Goal: Information Seeking & Learning: Learn about a topic

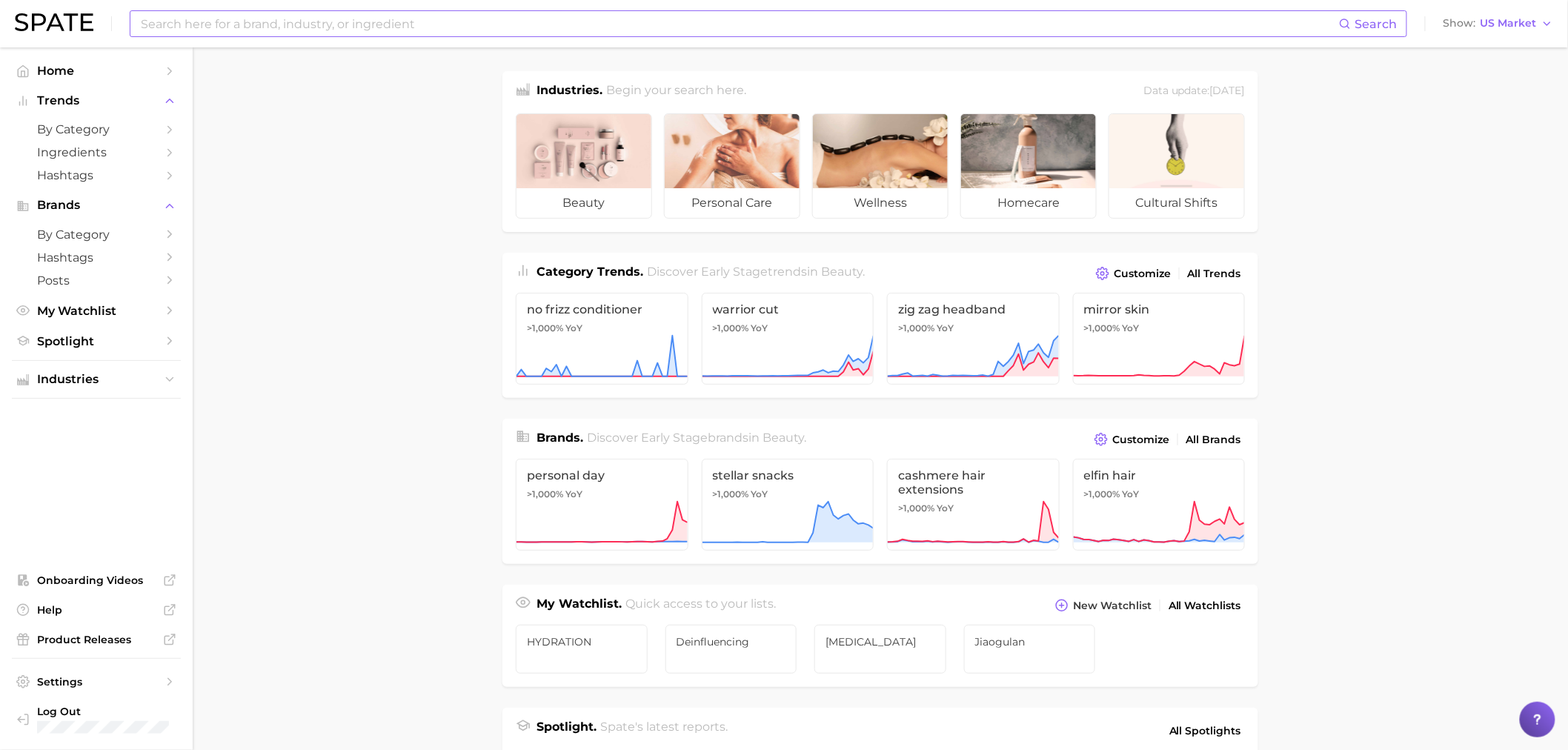
click at [457, 33] on input at bounding box center [739, 23] width 1199 height 25
click at [758, 14] on input at bounding box center [739, 23] width 1199 height 25
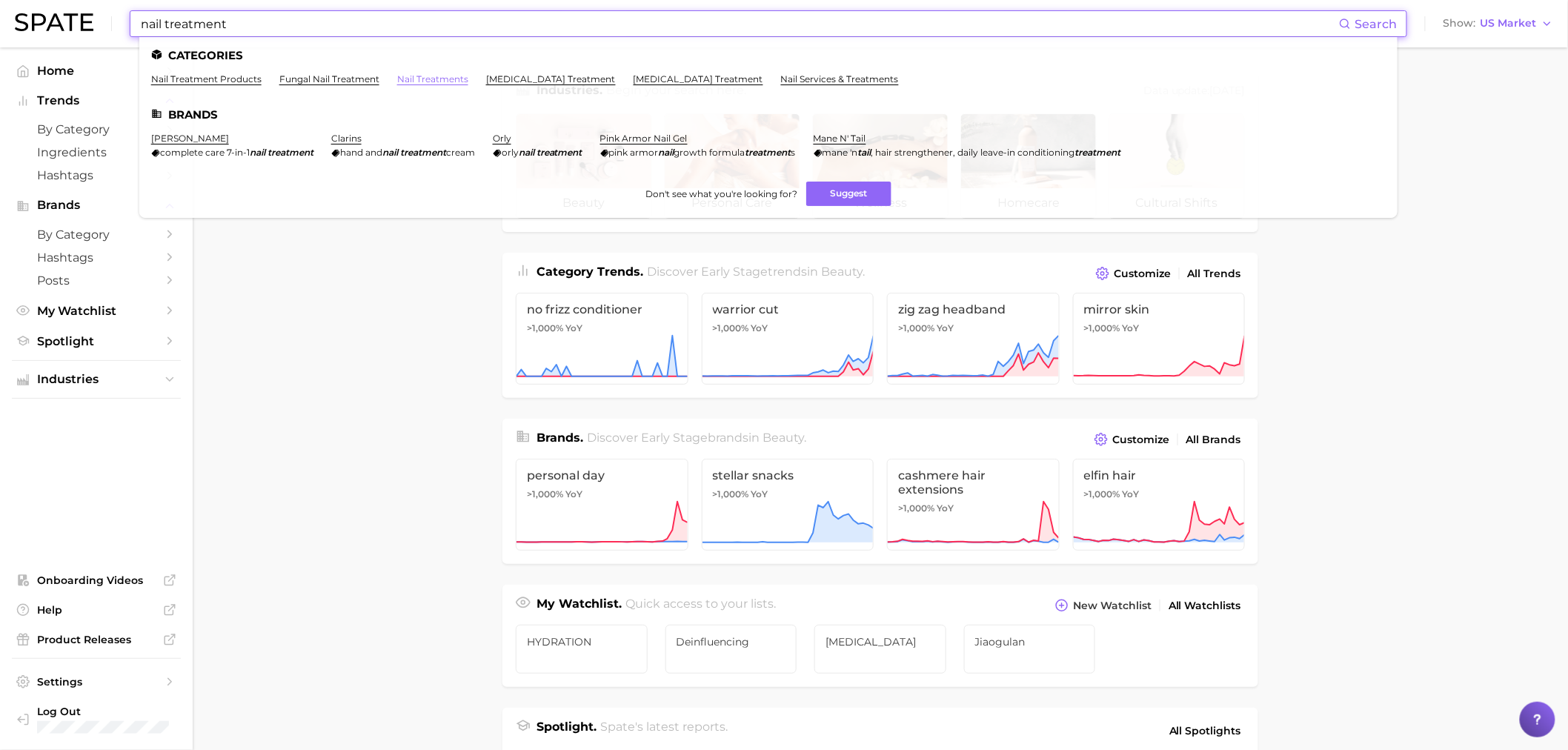
type input "nail treatment"
click at [447, 82] on link "nail treatments" at bounding box center [433, 78] width 72 height 11
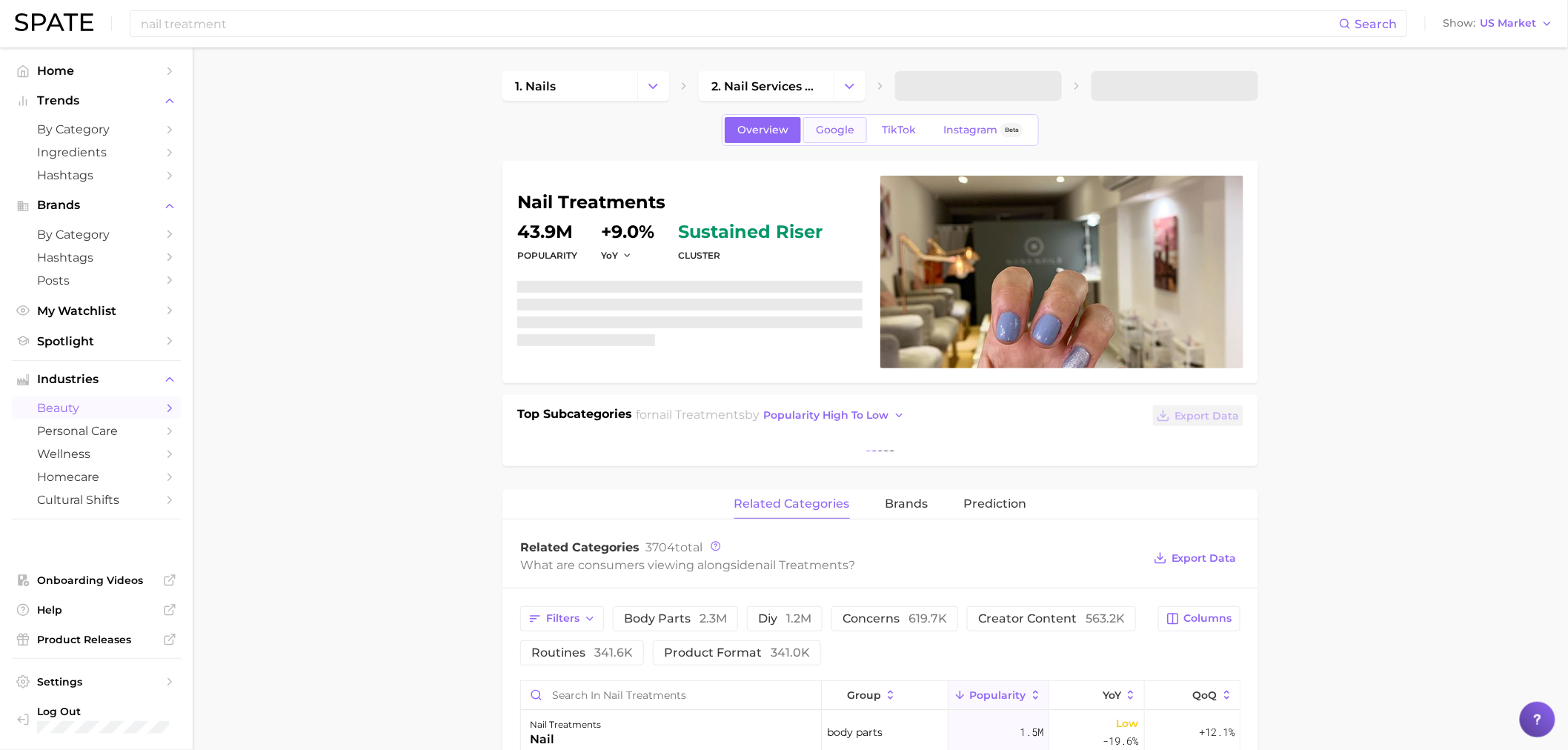
click at [857, 129] on link "Google" at bounding box center [835, 130] width 64 height 26
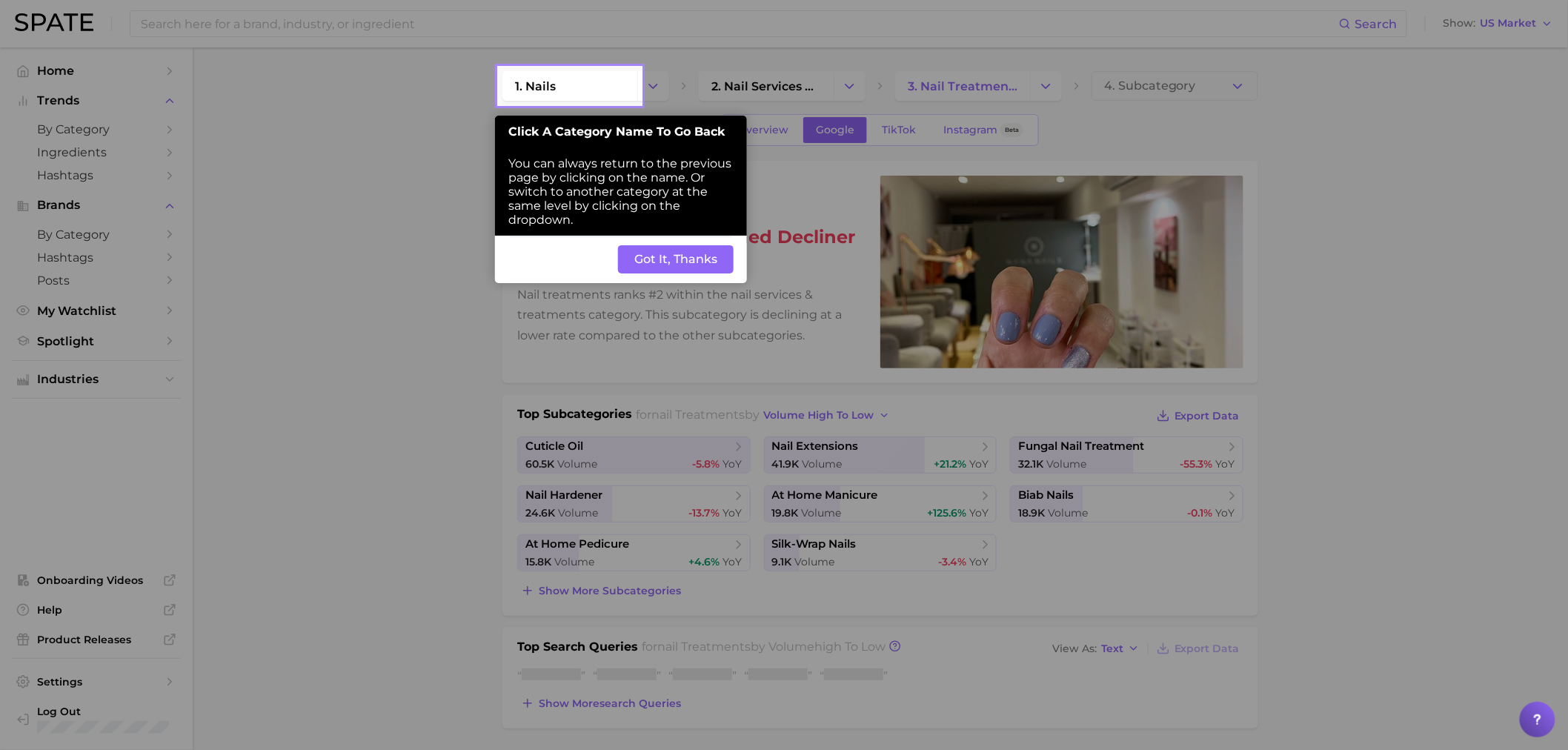
click at [713, 255] on button "Got It, Thanks" at bounding box center [675, 259] width 115 height 28
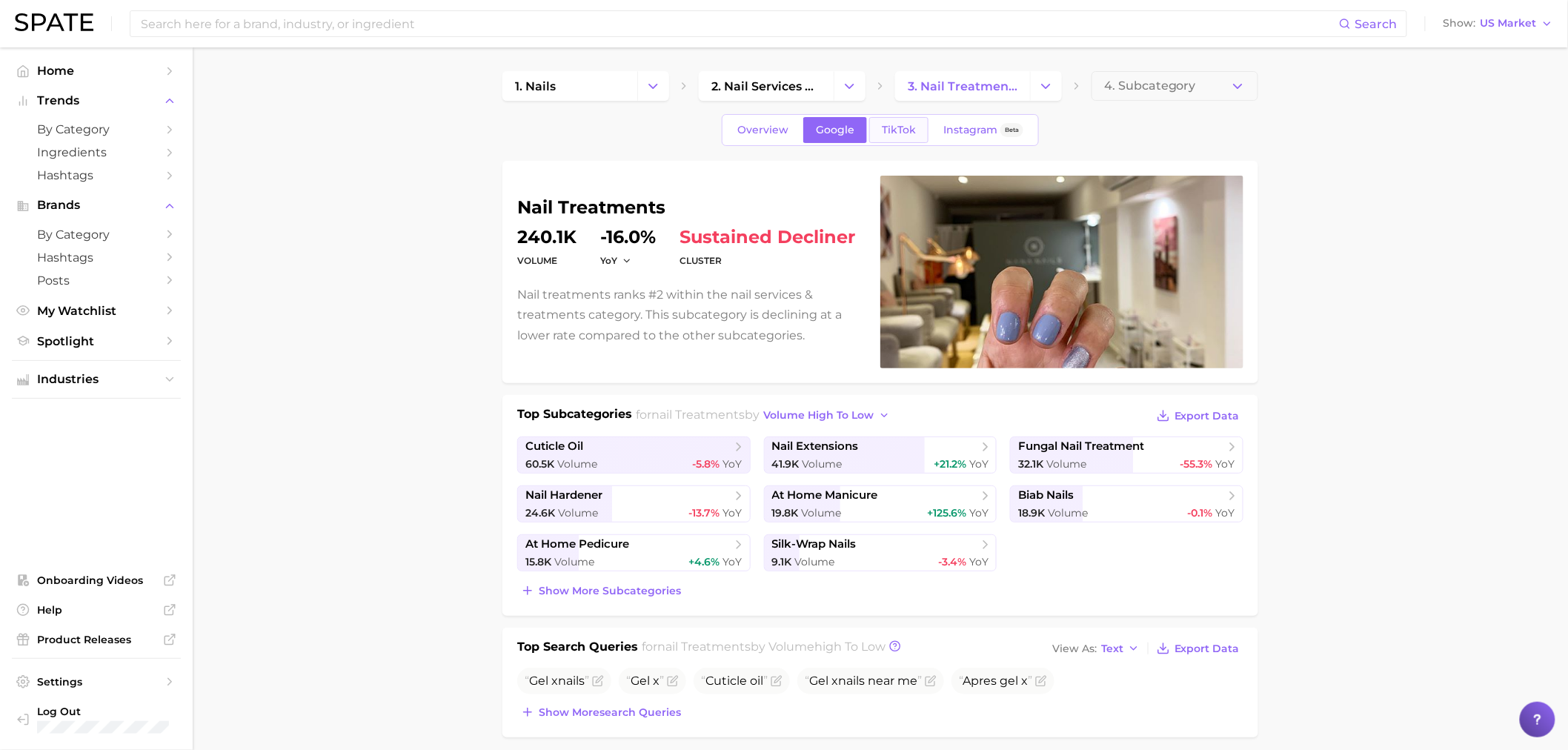
click at [901, 124] on span "TikTok" at bounding box center [898, 130] width 34 height 13
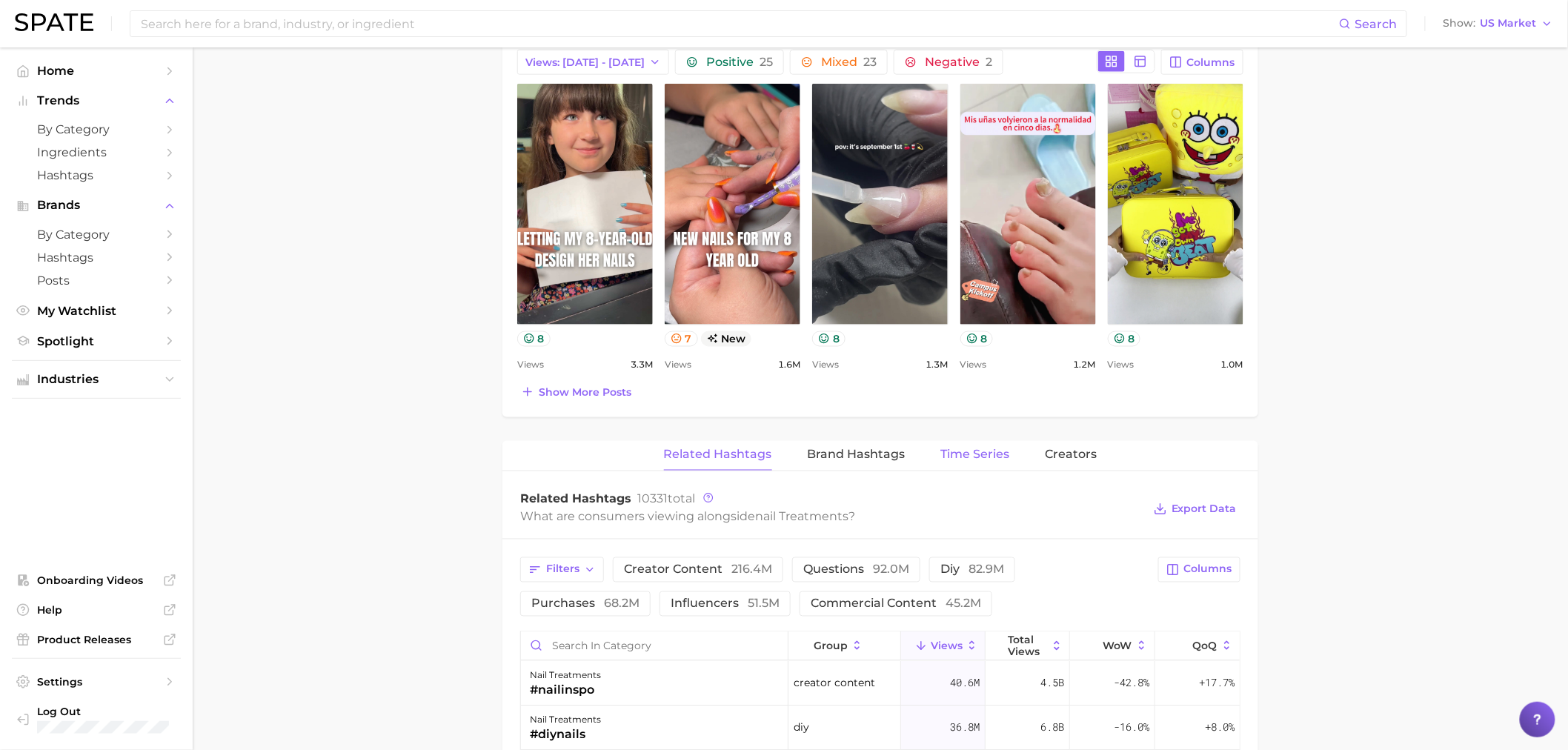
click at [951, 470] on button "Time Series" at bounding box center [975, 456] width 69 height 29
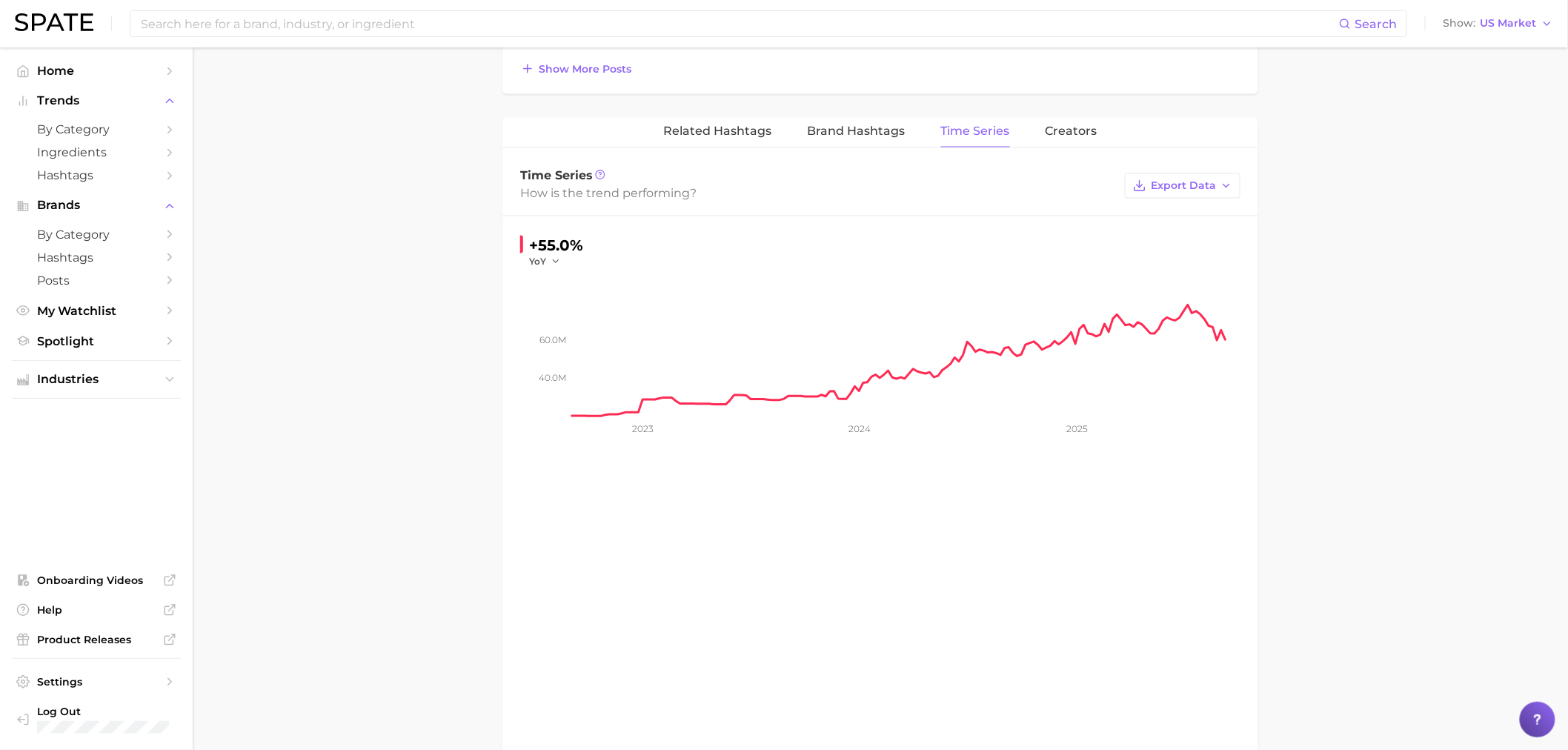
scroll to position [1070, 0]
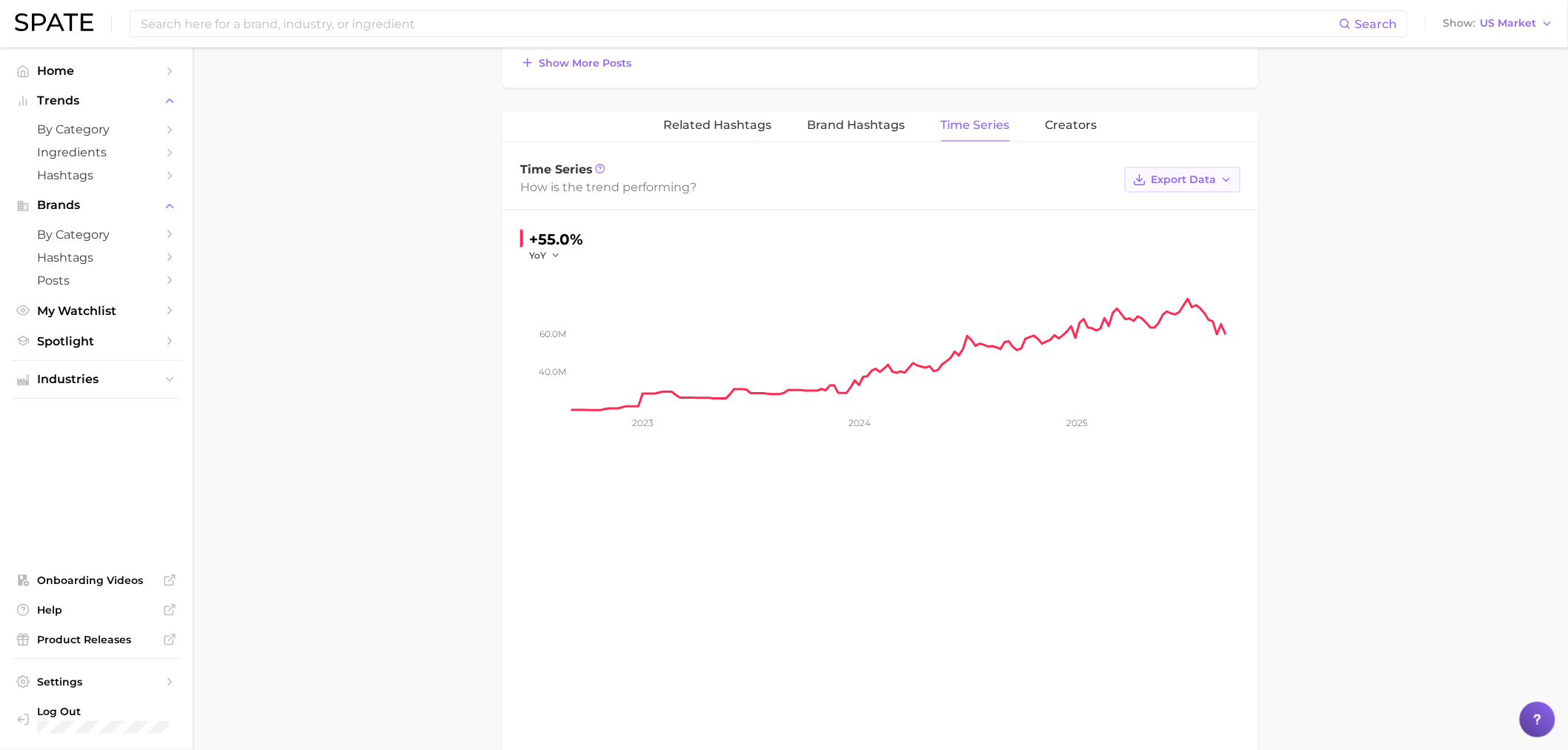
click at [1184, 182] on span "Export Data" at bounding box center [1183, 180] width 65 height 13
click at [1112, 214] on span "Time Series CSV" at bounding box center [1146, 207] width 87 height 13
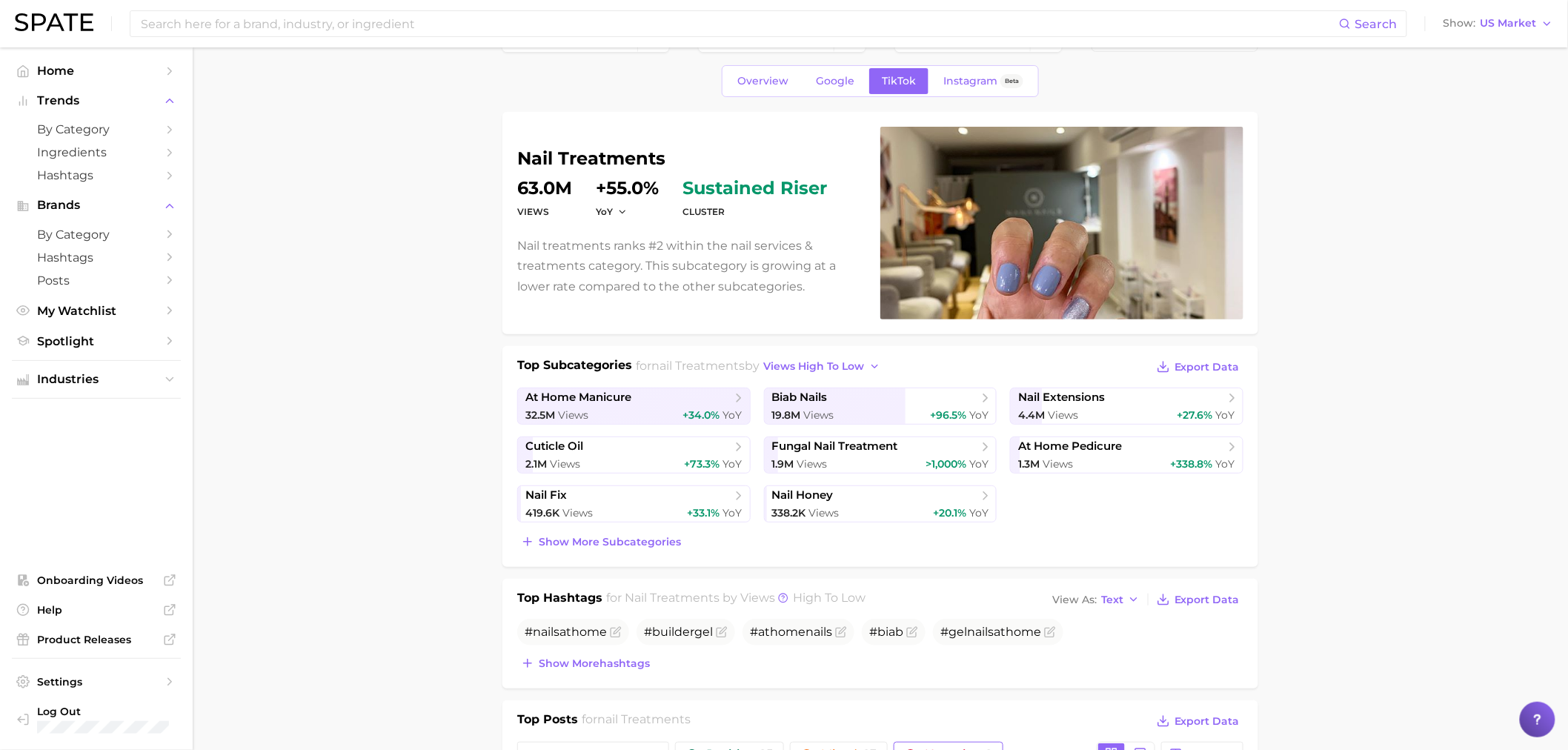
scroll to position [0, 0]
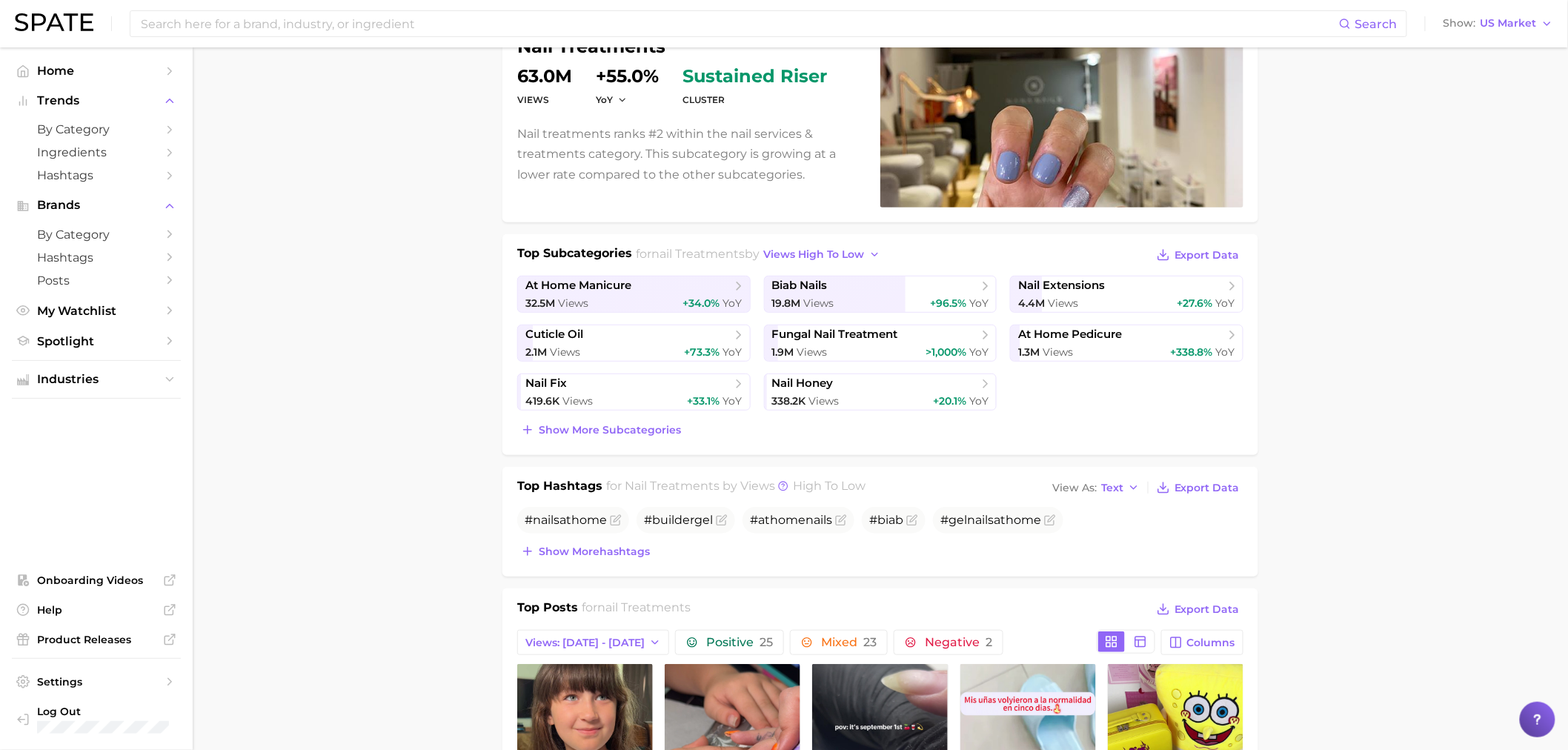
scroll to position [165, 0]
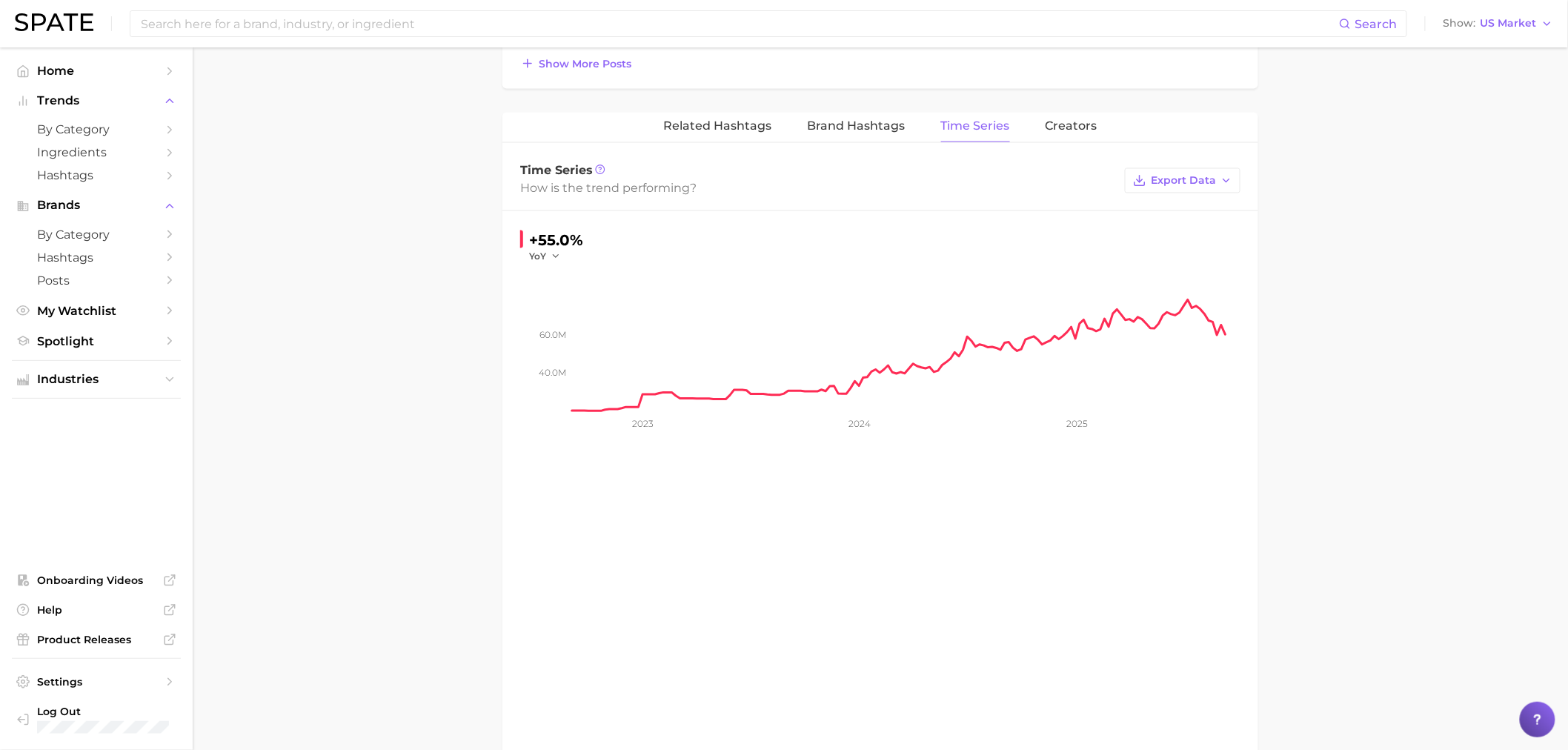
scroll to position [1070, 0]
click at [699, 126] on span "Related Hashtags" at bounding box center [718, 126] width 108 height 14
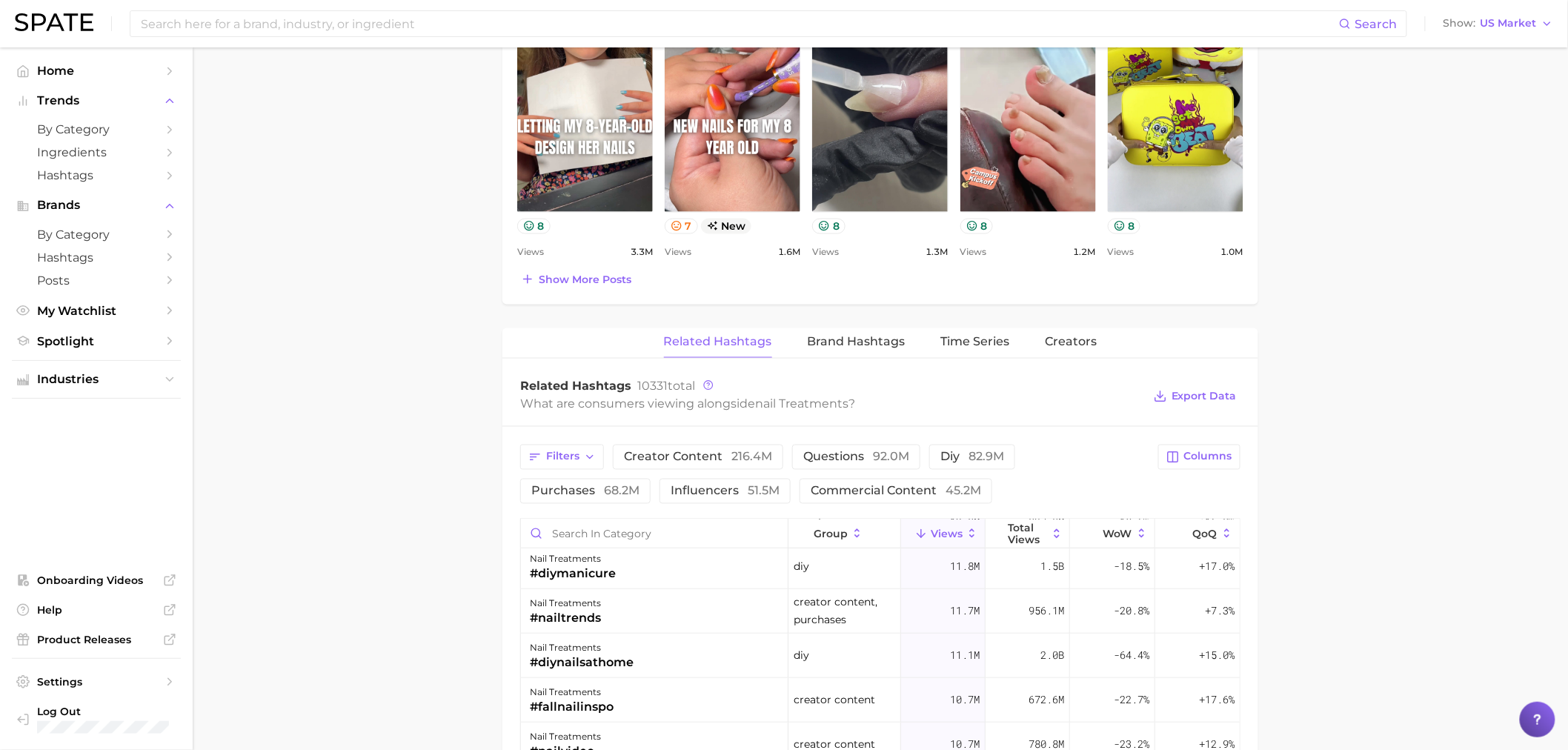
scroll to position [889, 0]
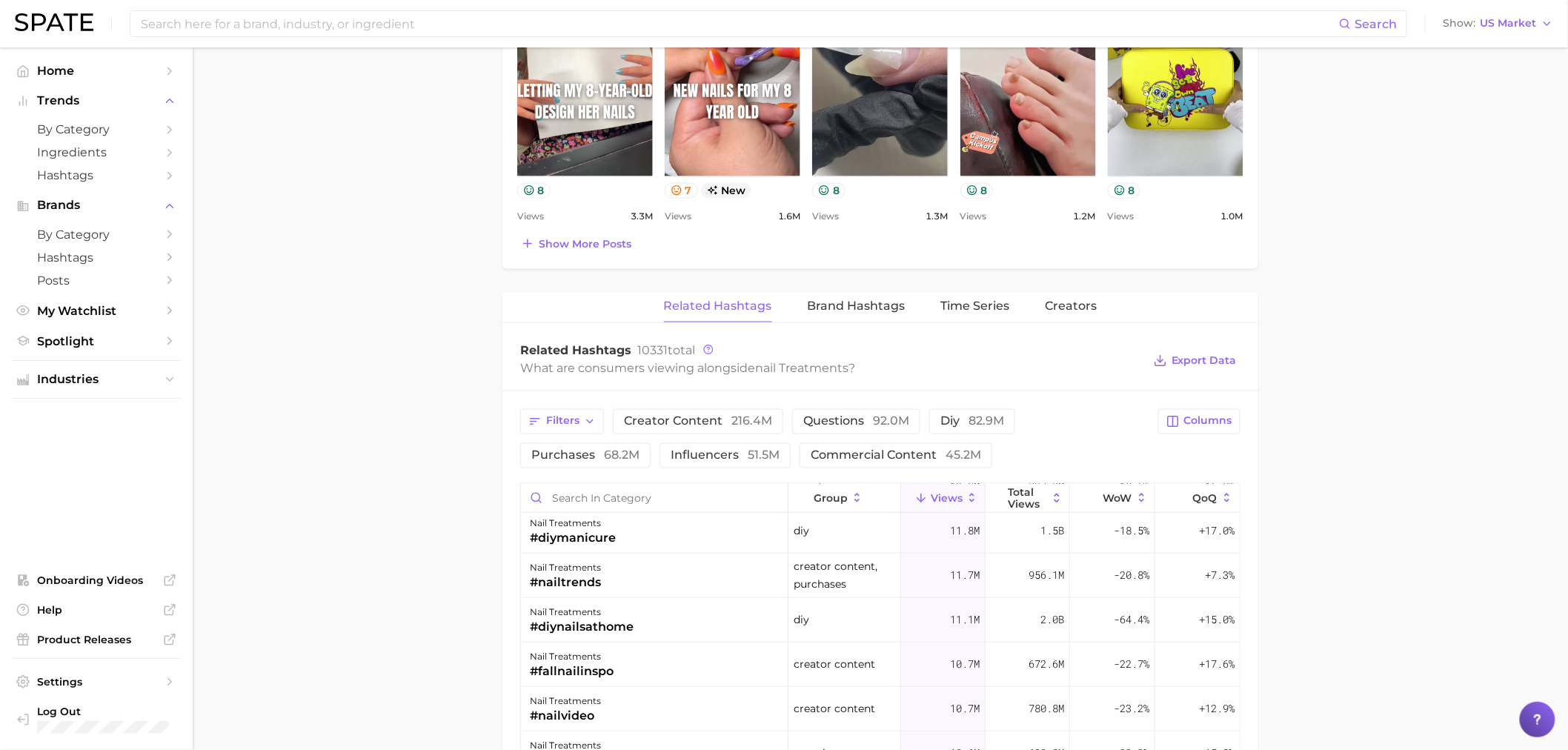
click at [404, 442] on main "1. nails 2. nail services & treatments 3. nail treatments 4. Subcategory Overvi…" at bounding box center [880, 242] width 1376 height 2168
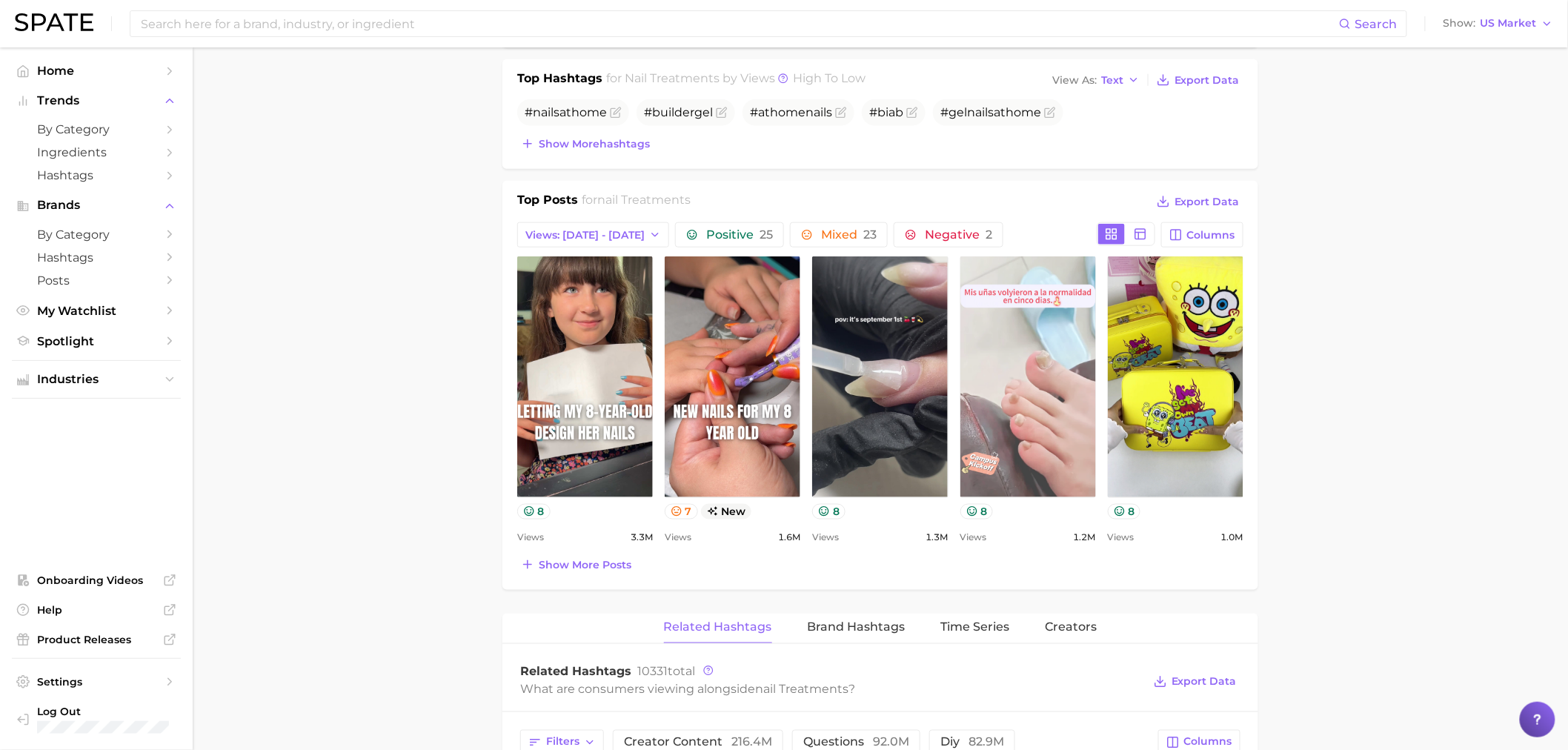
scroll to position [559, 0]
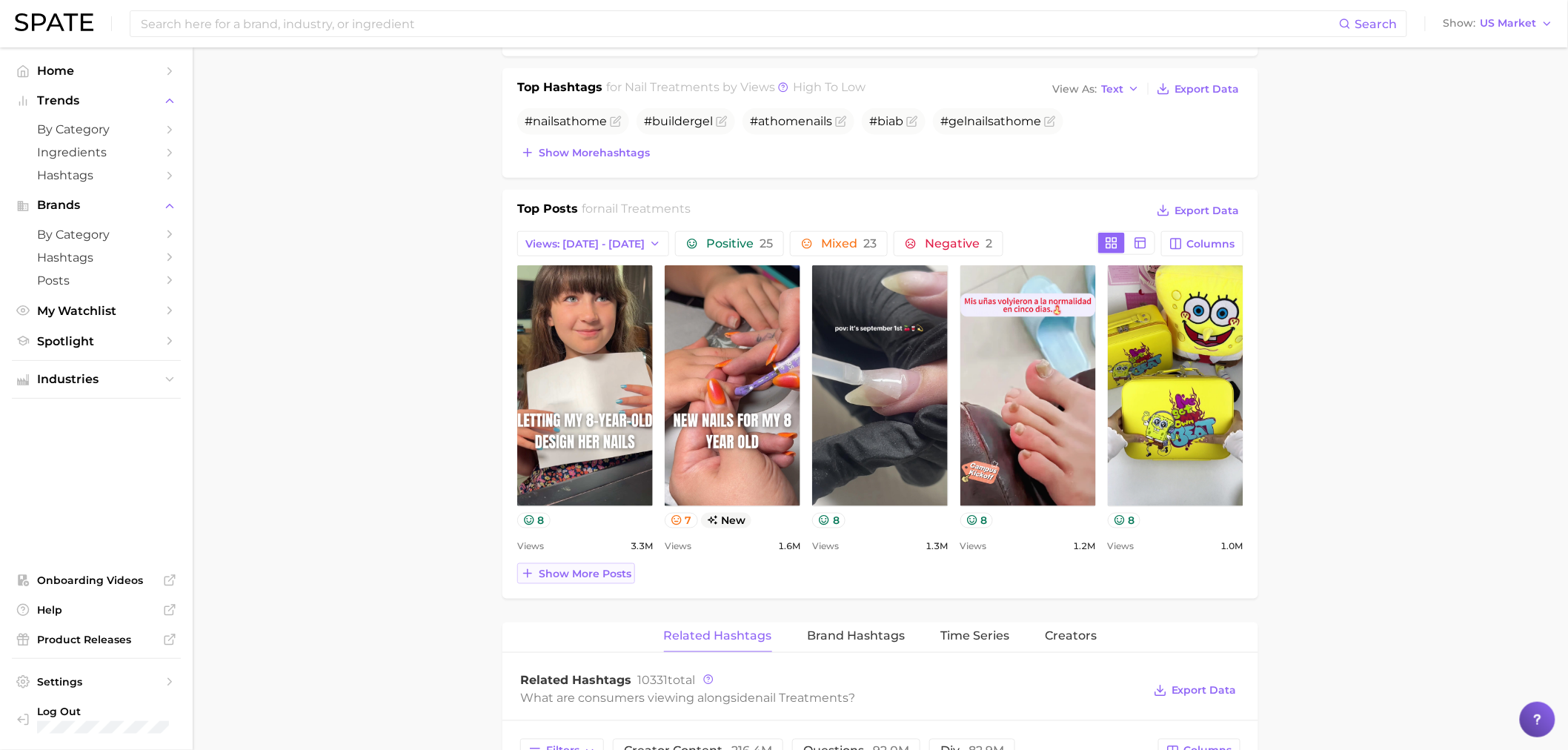
click at [568, 582] on button "Show more posts" at bounding box center [577, 573] width 118 height 20
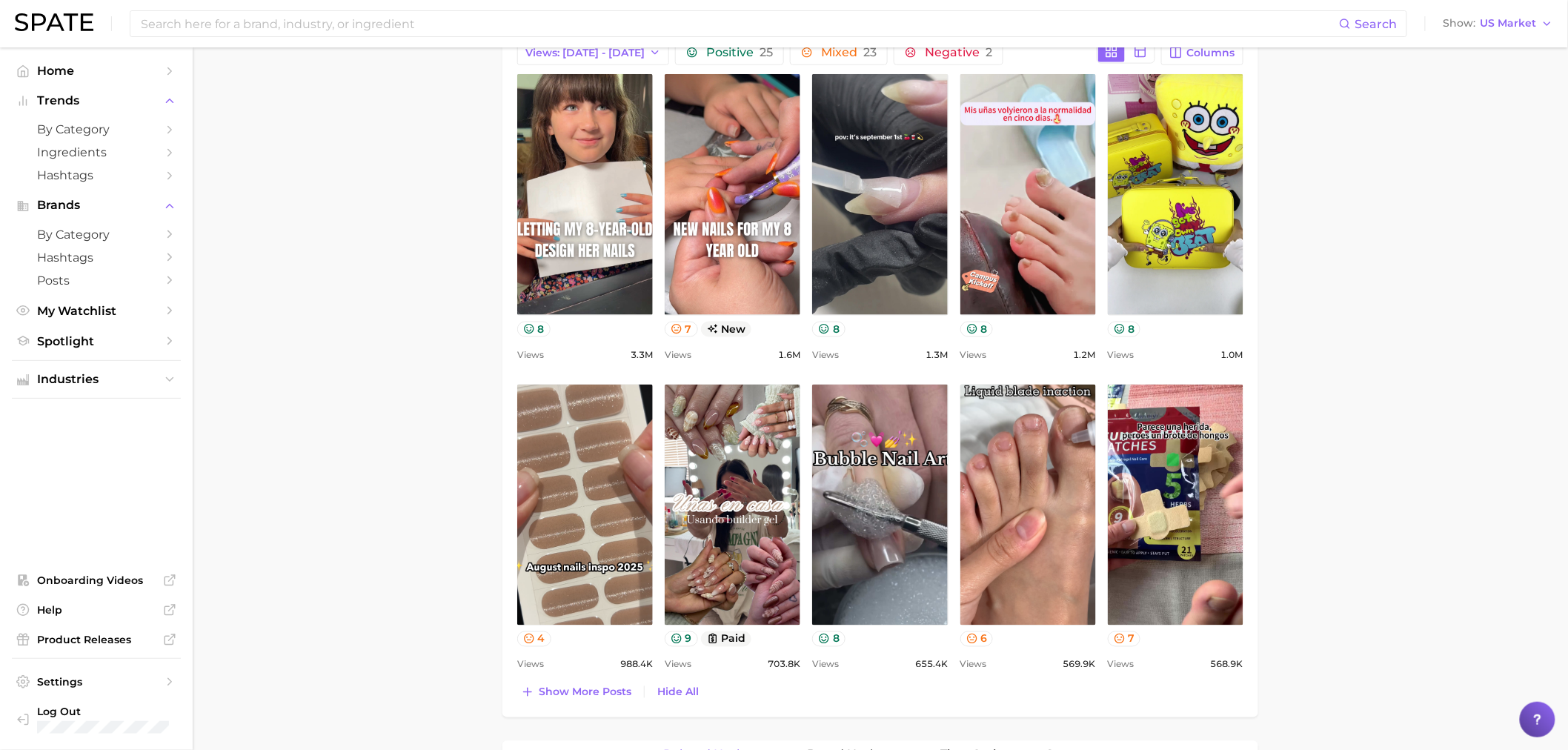
scroll to position [806, 0]
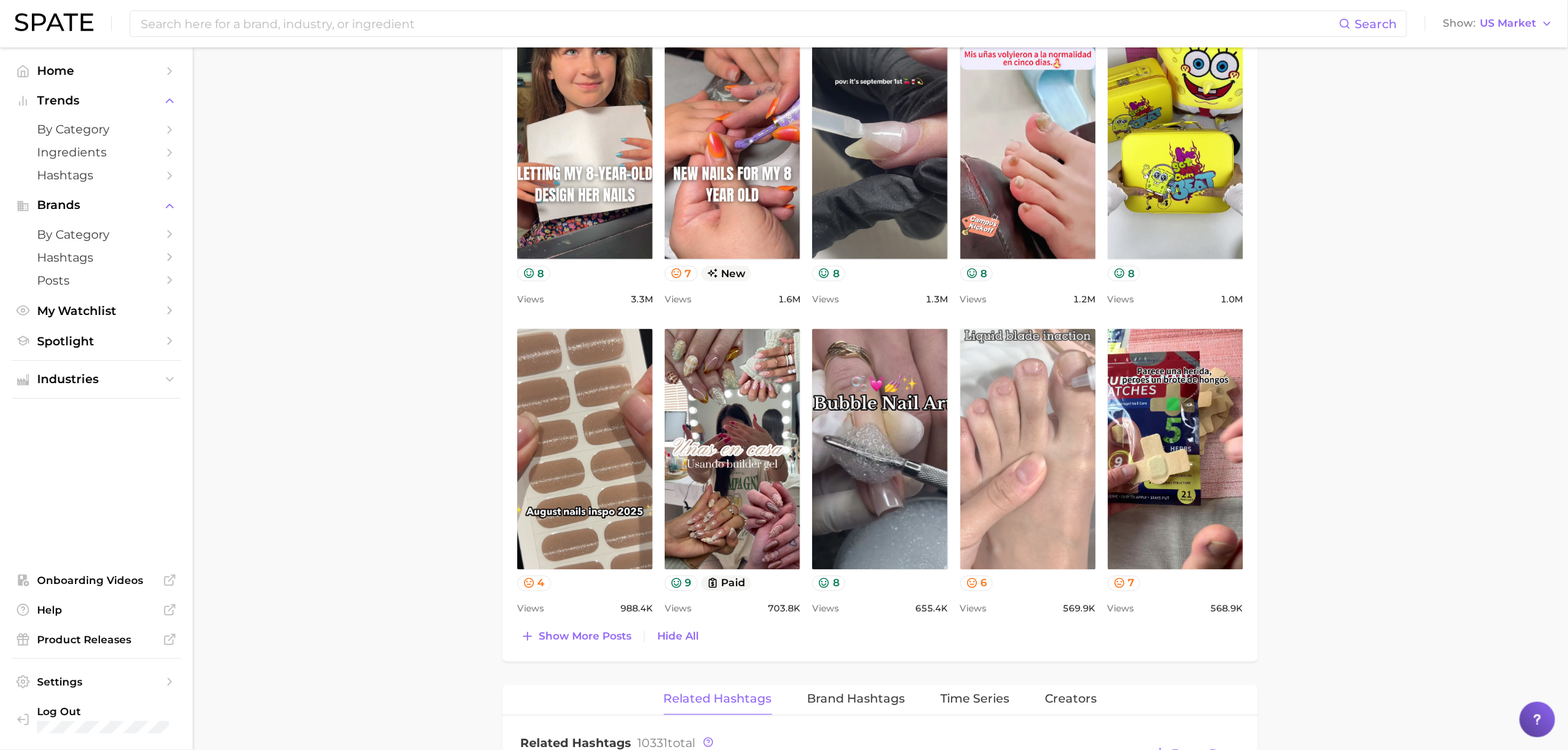
click at [1005, 416] on link "view post on TikTok" at bounding box center [1028, 449] width 135 height 241
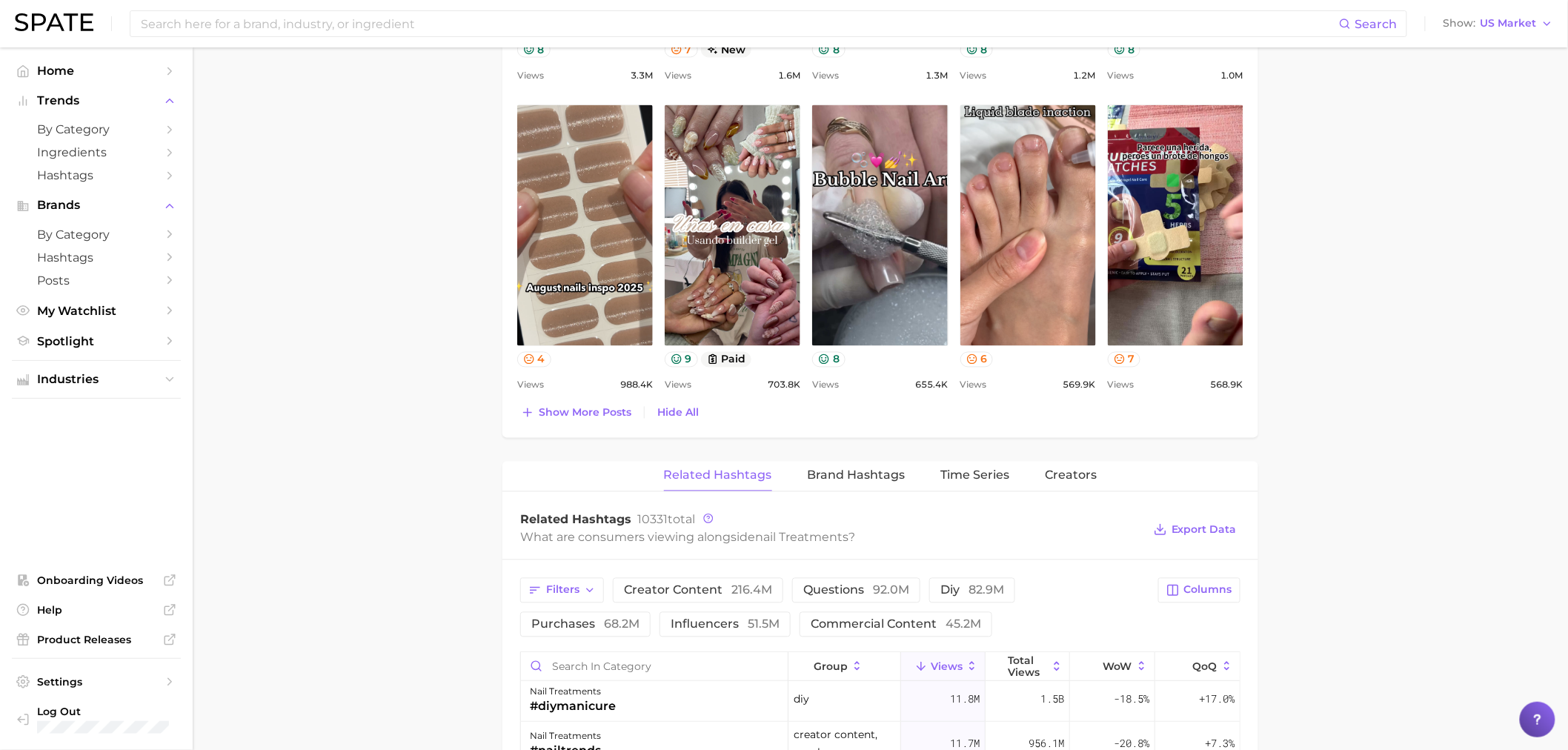
scroll to position [1383, 0]
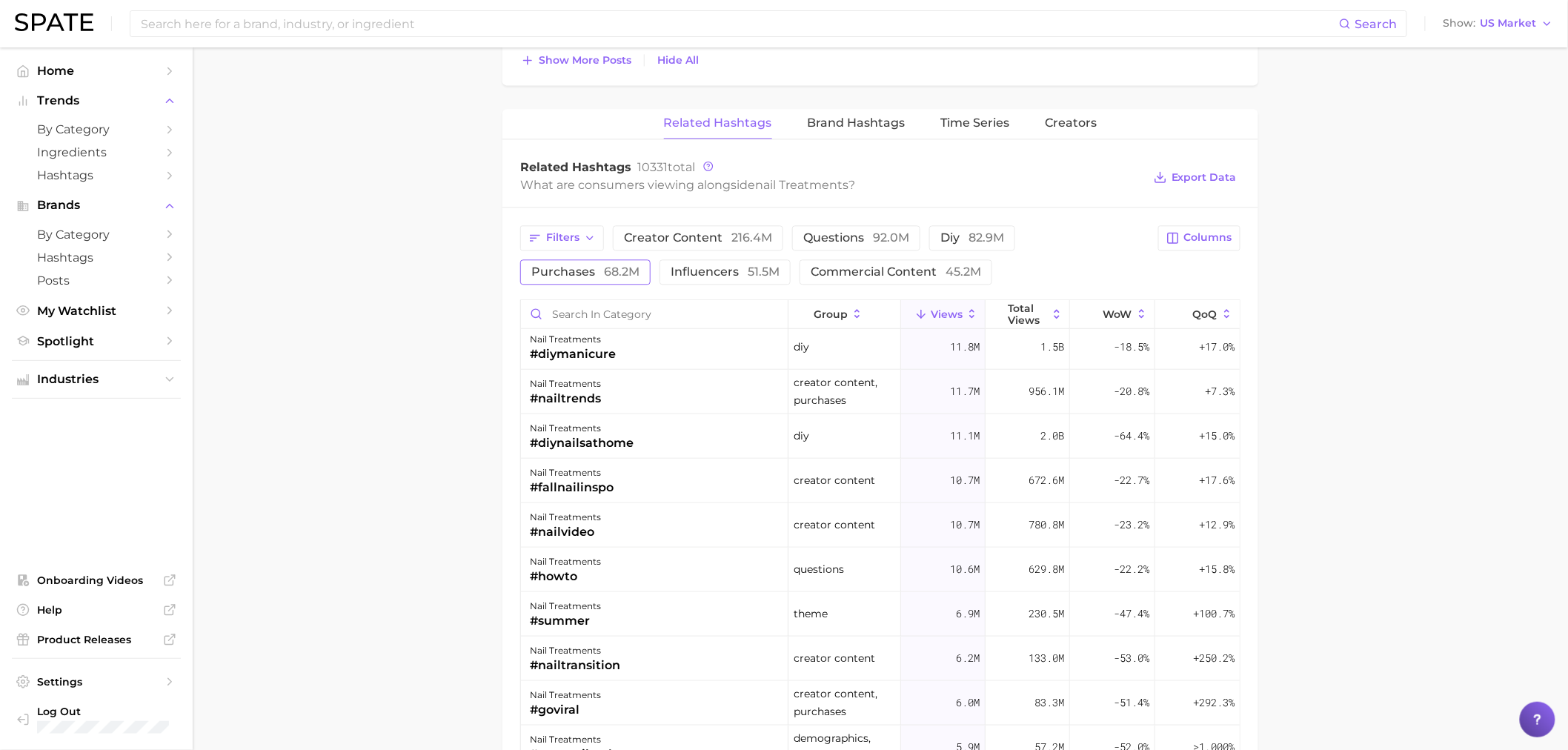
drag, startPoint x: 589, startPoint y: 285, endPoint x: 585, endPoint y: 270, distance: 15.5
click at [589, 285] on div "Filters creator content 216.4m questions 92.0m diy 82.9m purchases 68.2m influe…" at bounding box center [879, 637] width 755 height 860
click at [585, 269] on span "purchases 68.2m" at bounding box center [585, 272] width 108 height 12
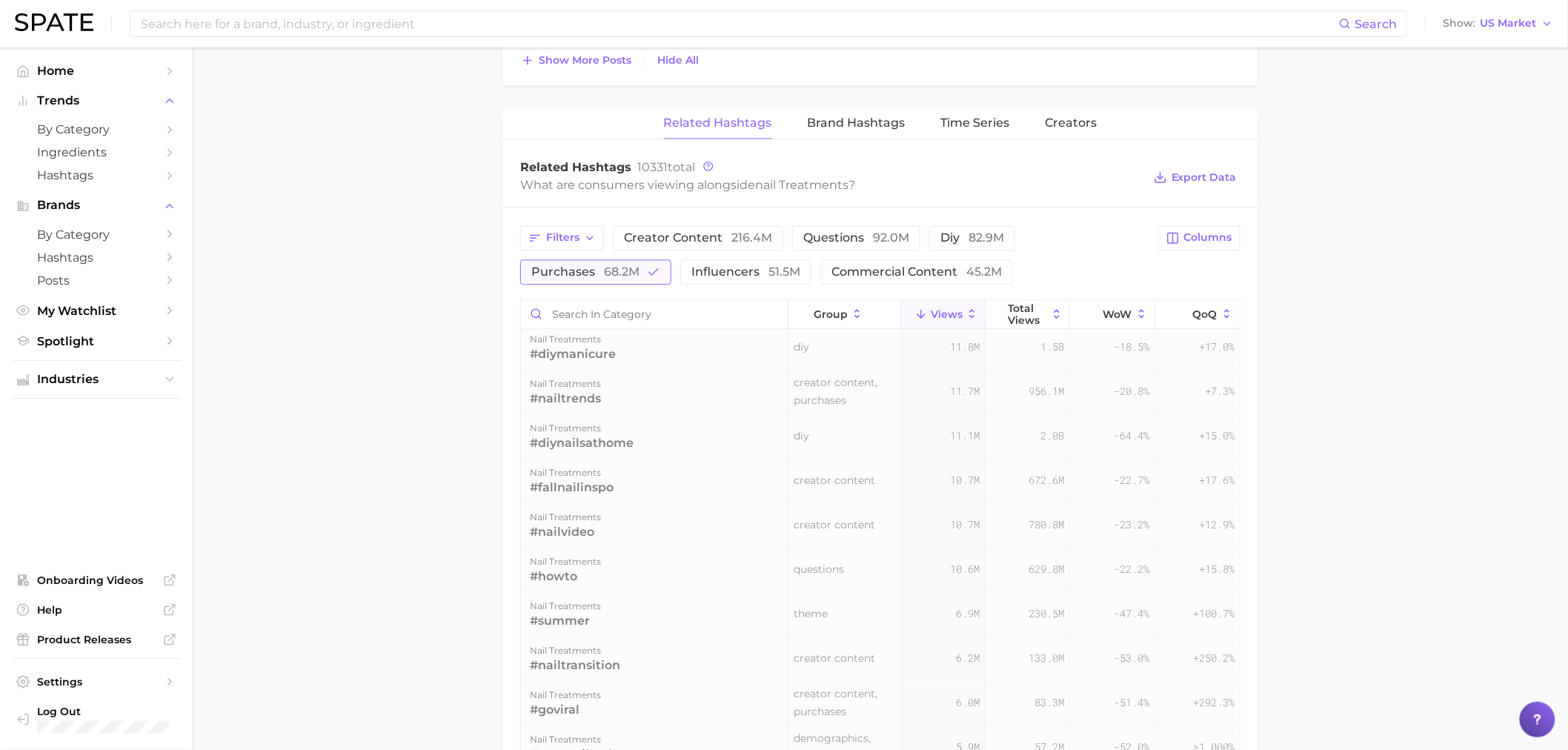
scroll to position [0, 0]
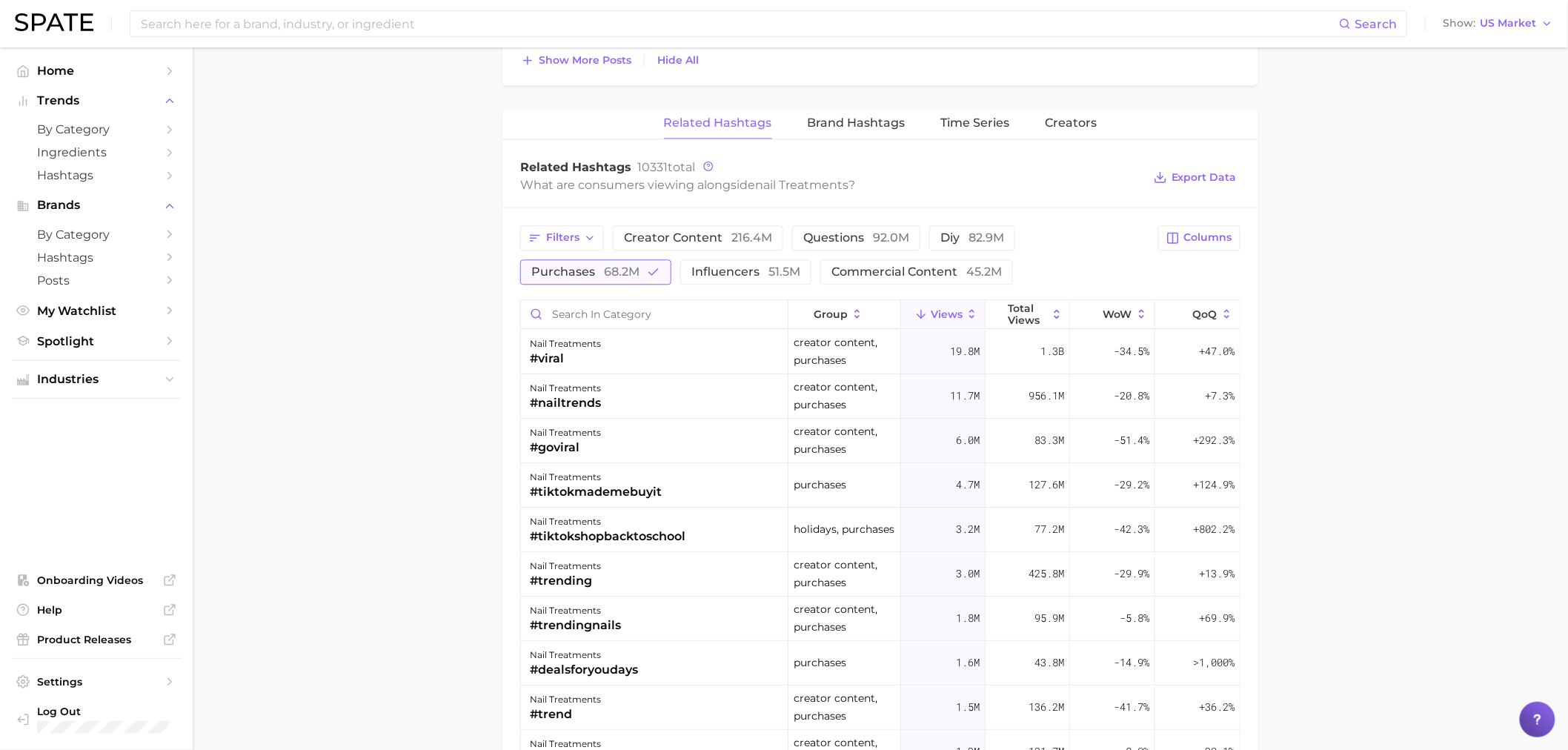
click at [585, 268] on span "purchases 68.2m" at bounding box center [585, 272] width 108 height 12
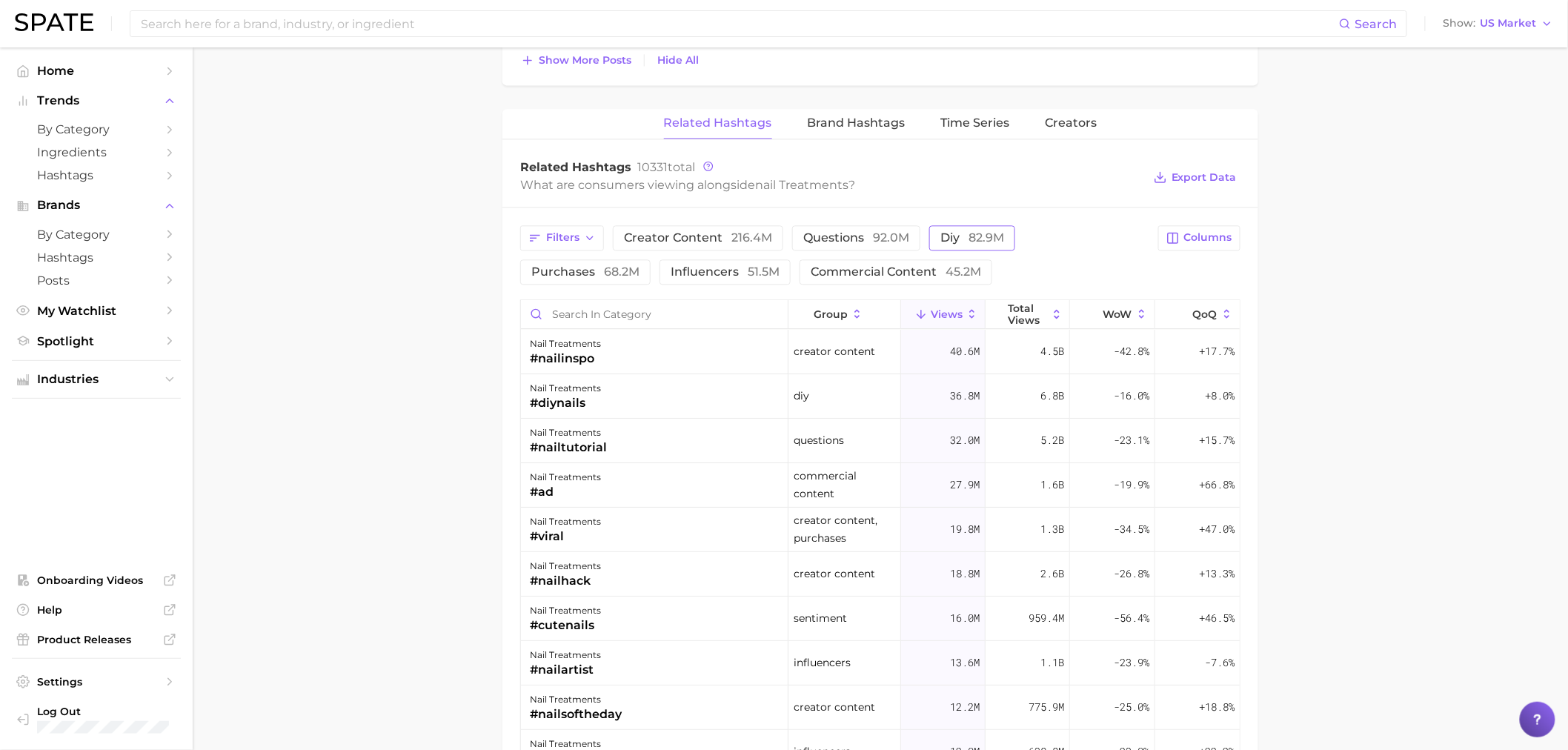
click at [982, 246] on button "diy 82.9m" at bounding box center [972, 238] width 86 height 25
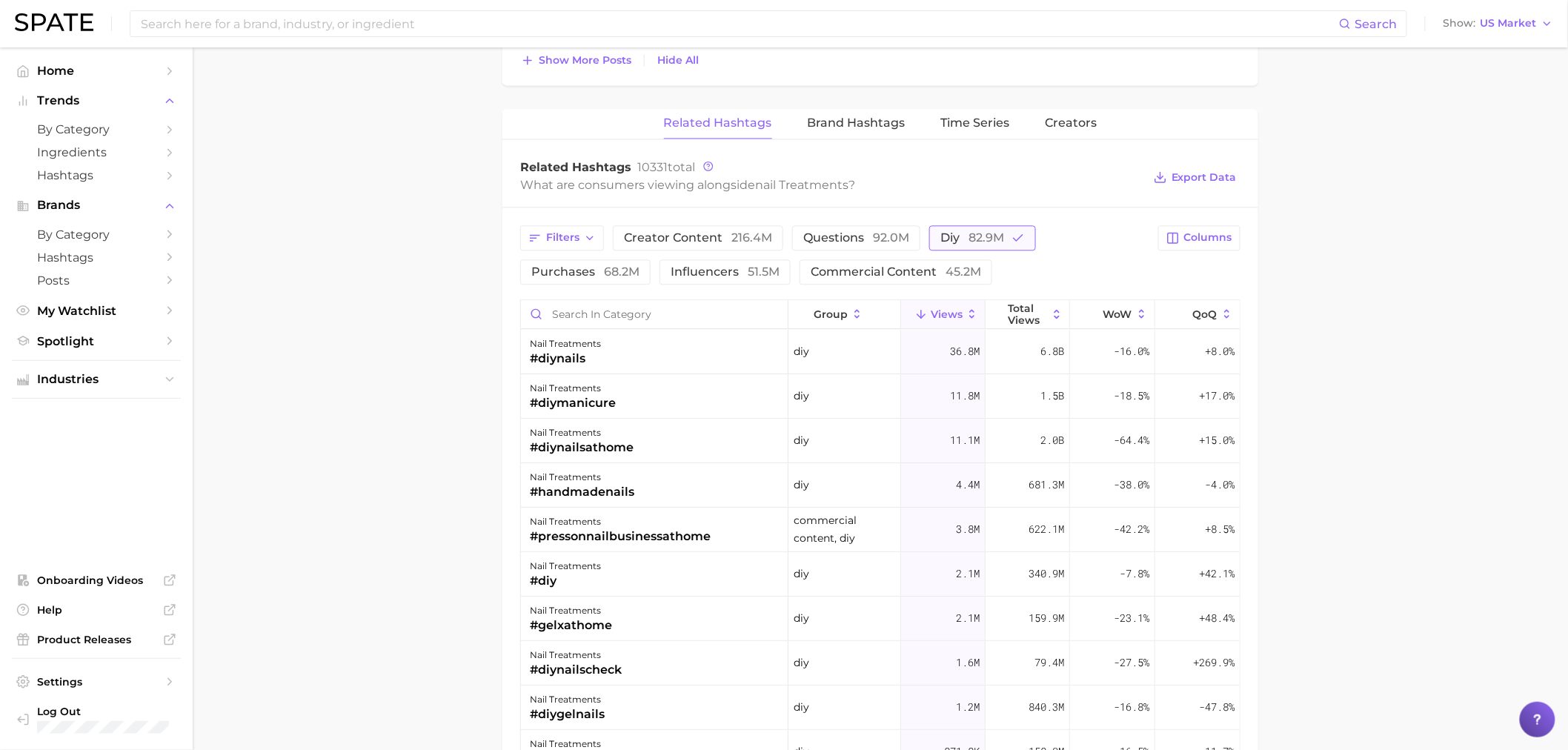
click at [981, 245] on span "82.9m" at bounding box center [986, 237] width 36 height 15
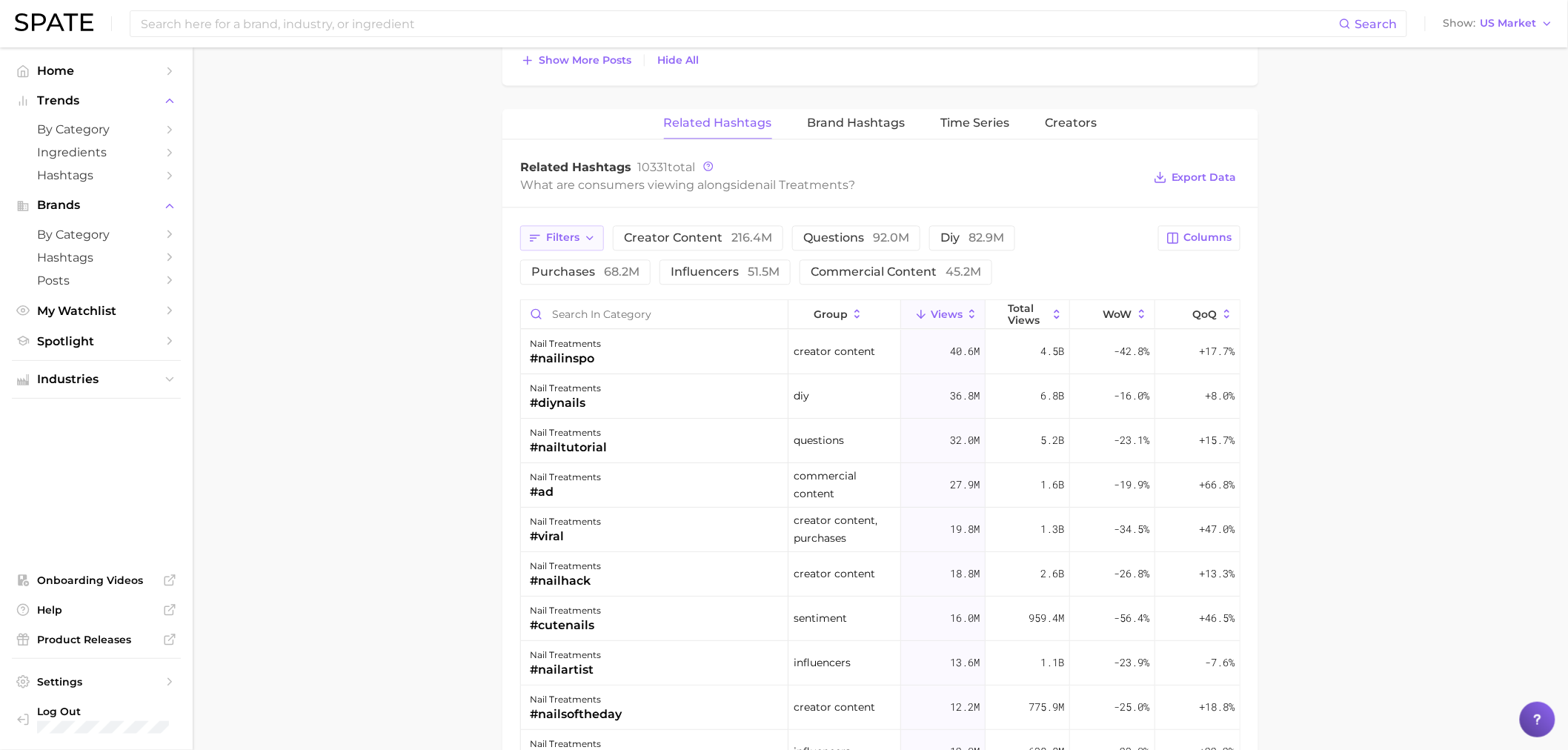
click at [572, 232] on span "Filters" at bounding box center [563, 237] width 33 height 13
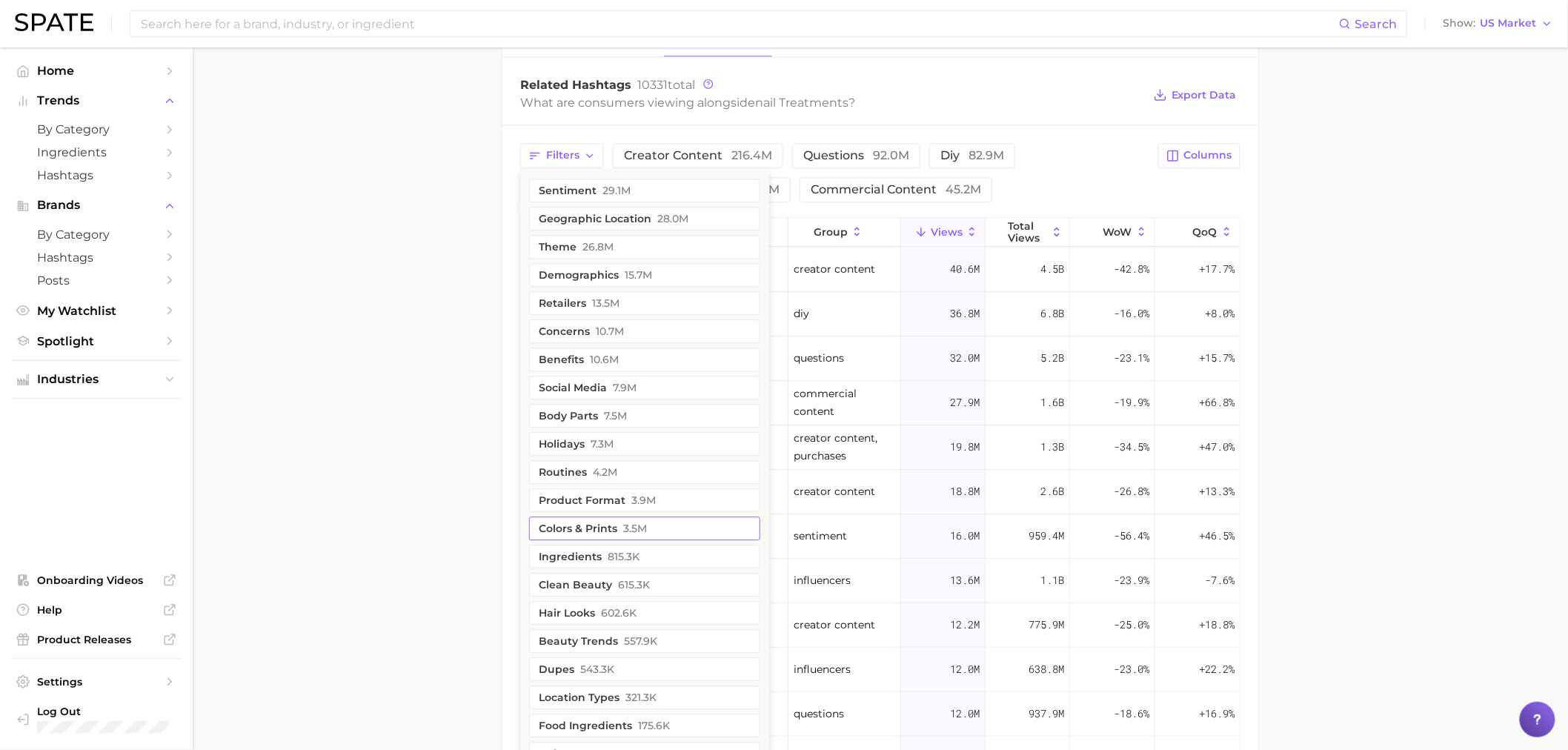
scroll to position [1547, 0]
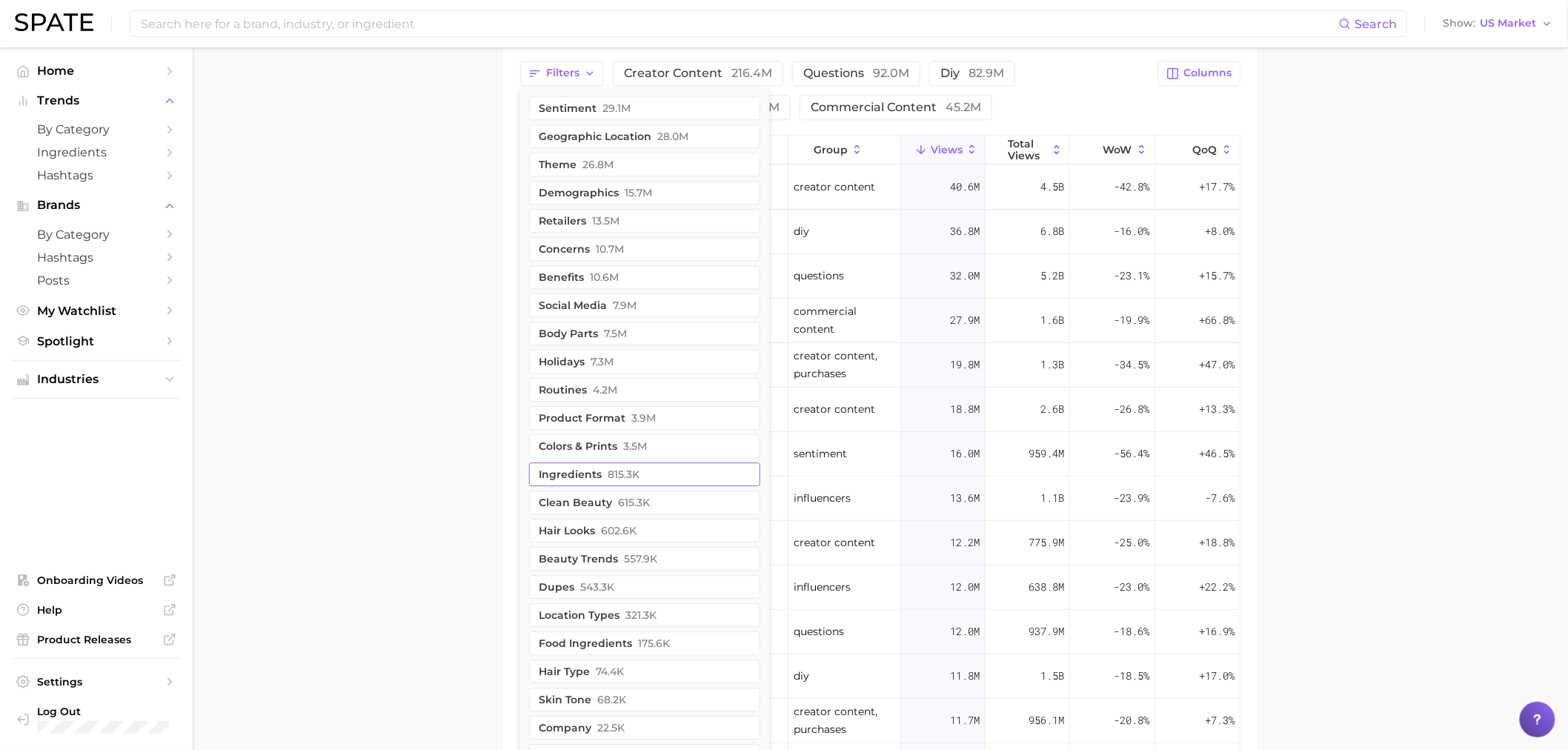
click at [625, 472] on span "815.3k" at bounding box center [623, 474] width 32 height 12
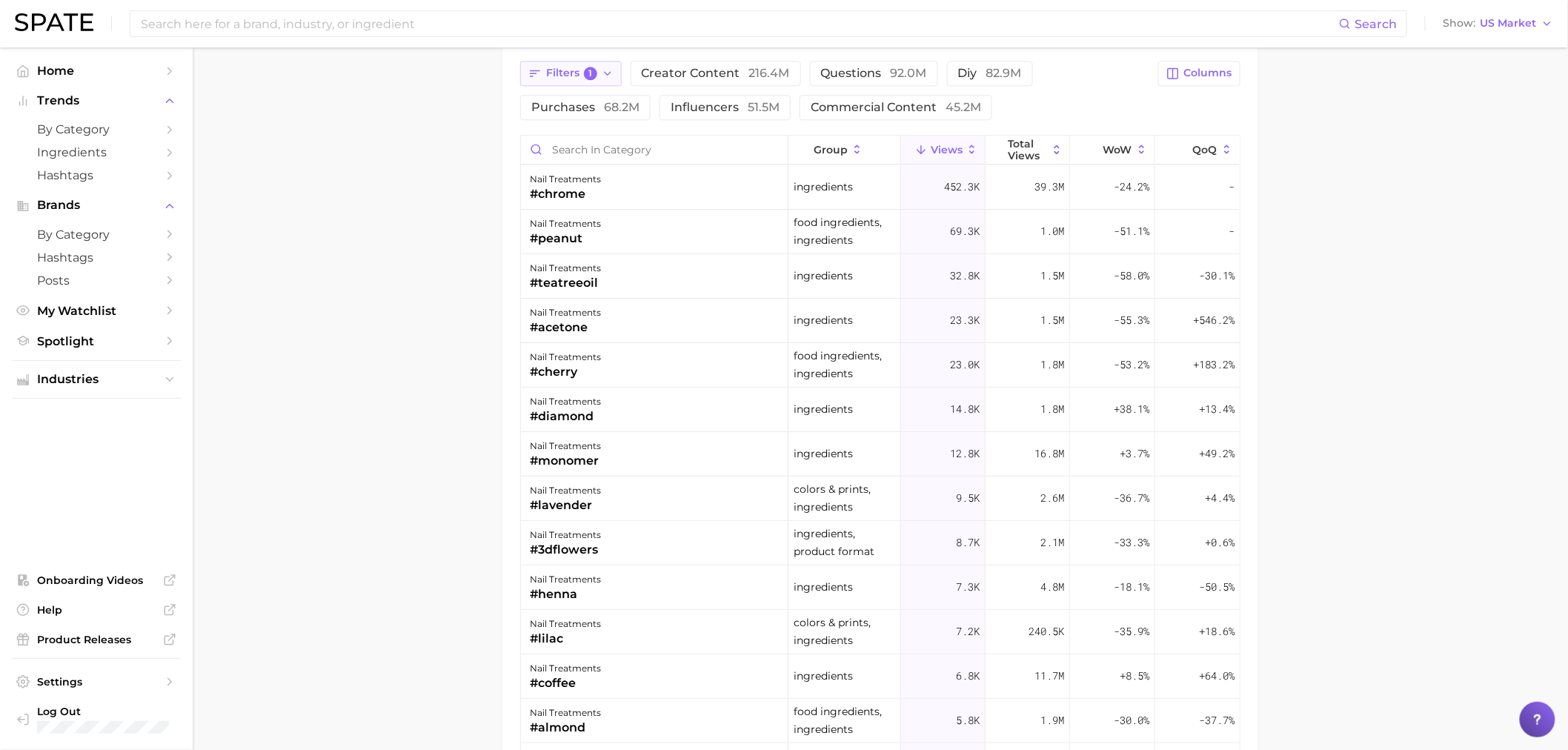
click at [594, 79] on span "Filters 1" at bounding box center [572, 74] width 51 height 14
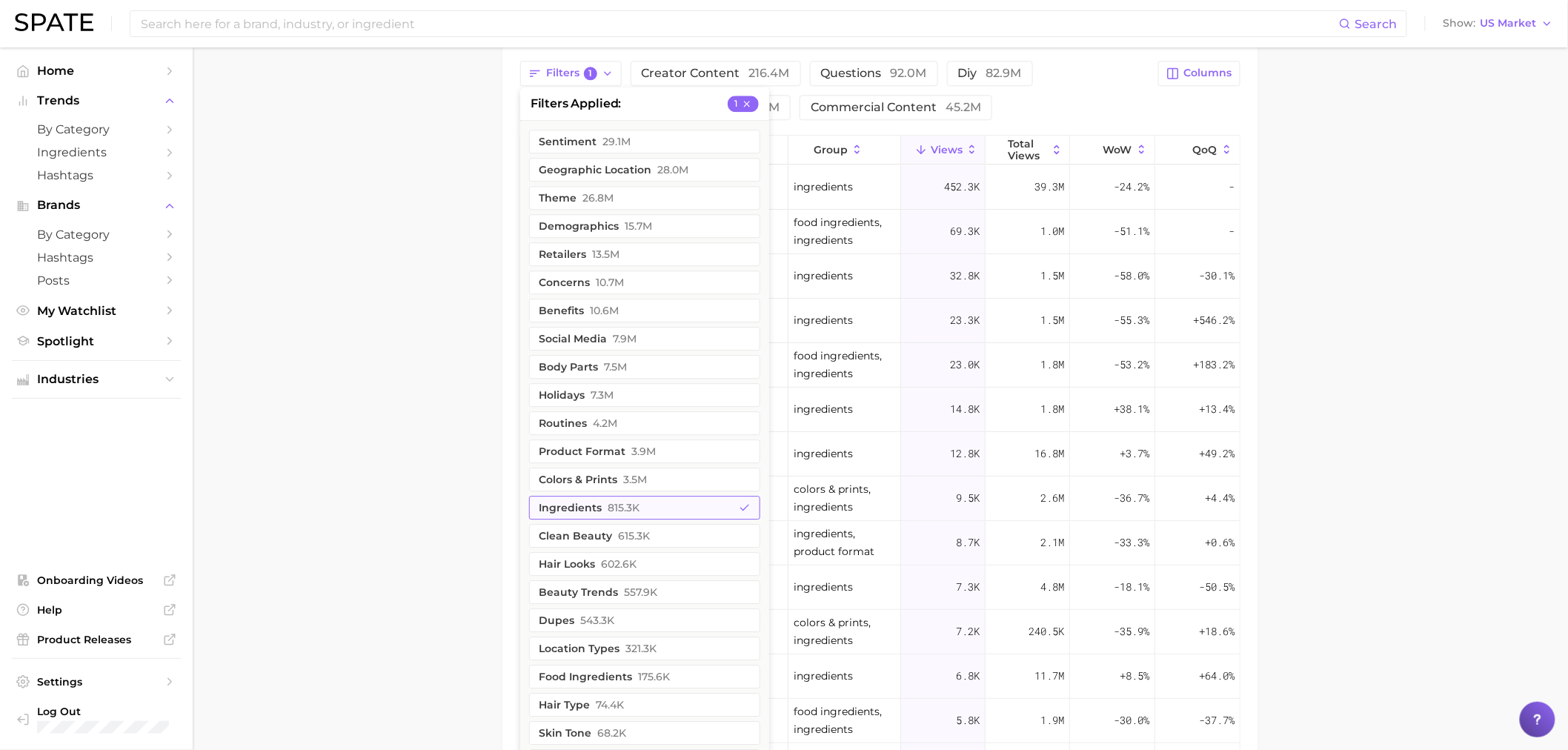
click at [637, 502] on span "815.3k" at bounding box center [623, 508] width 32 height 12
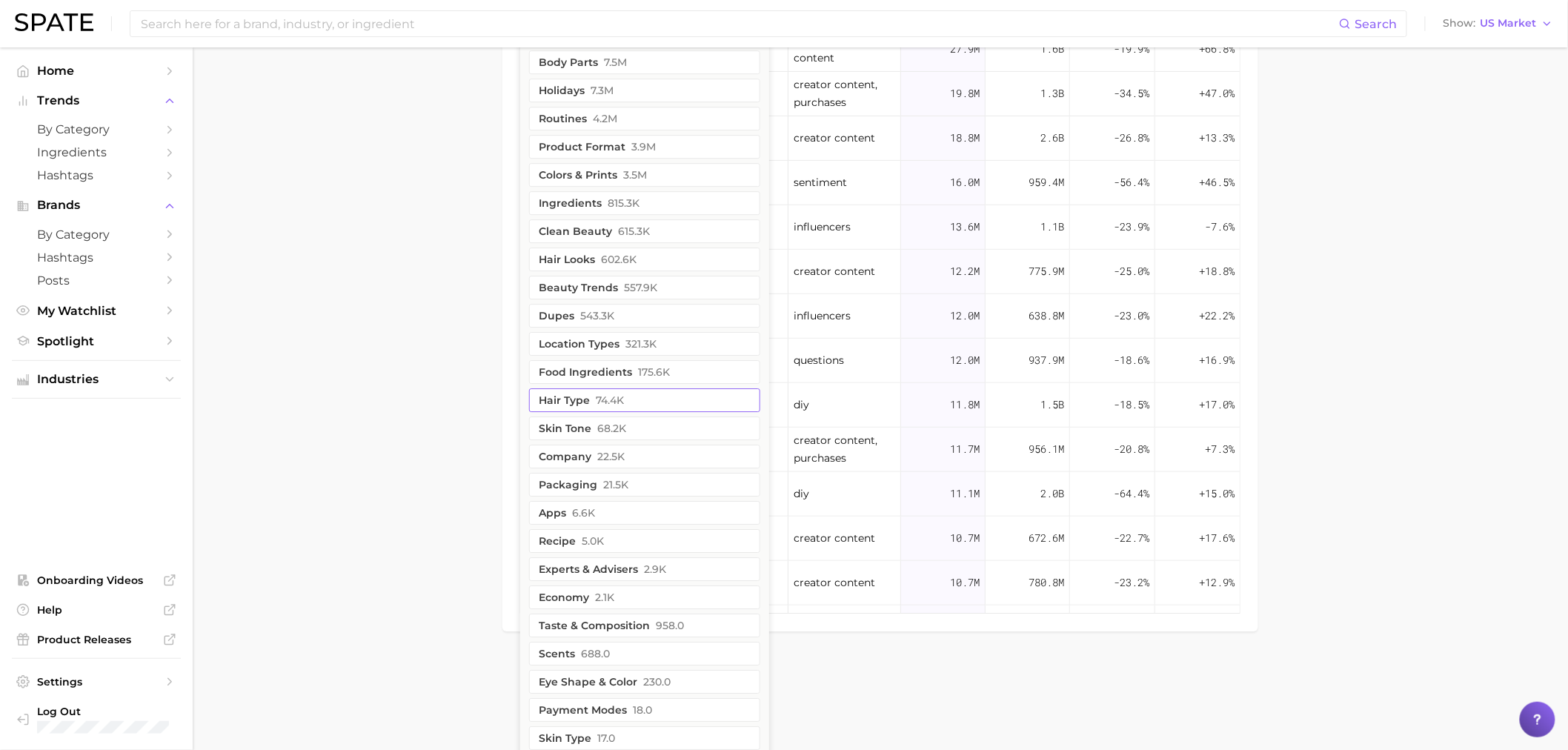
scroll to position [1829, 0]
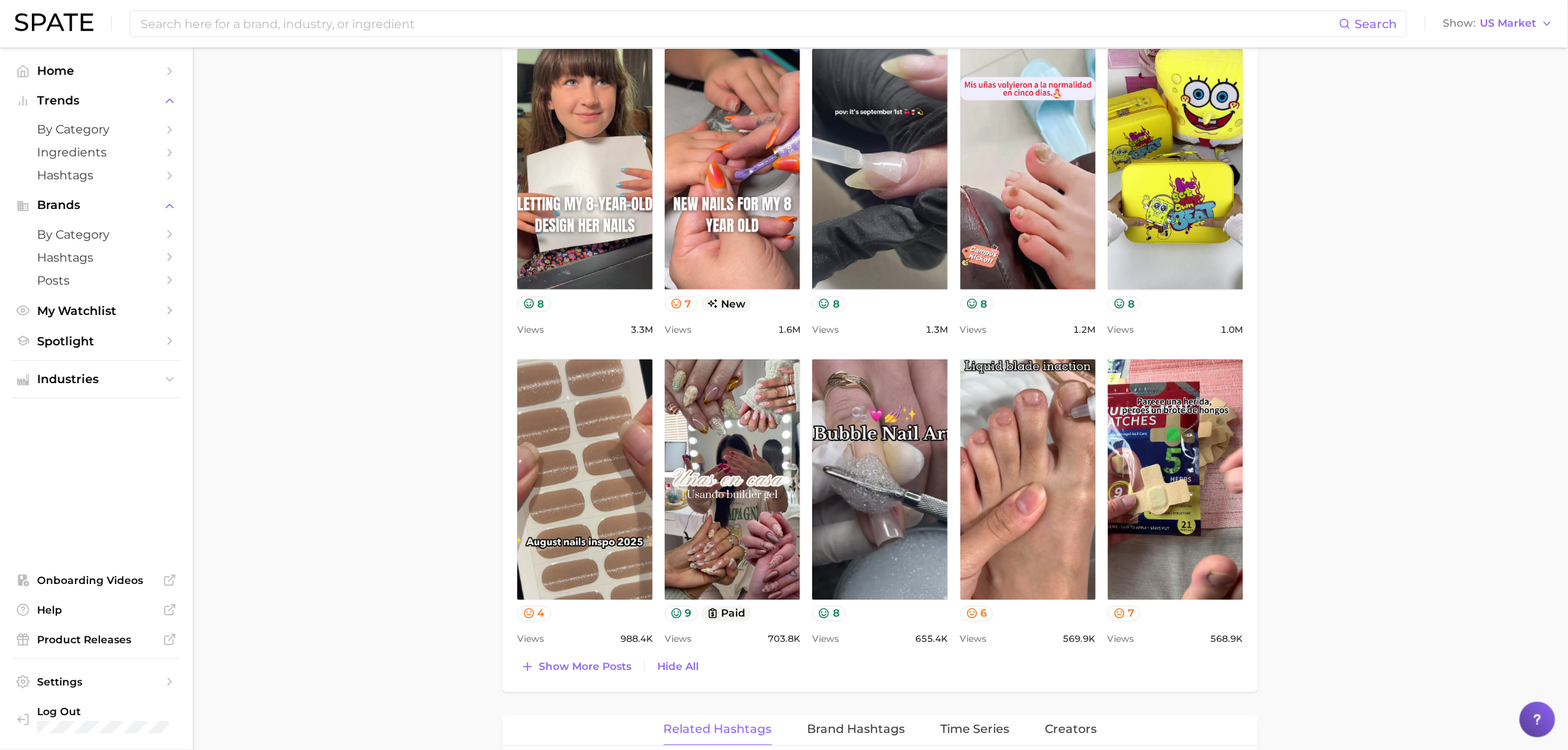
scroll to position [753, 0]
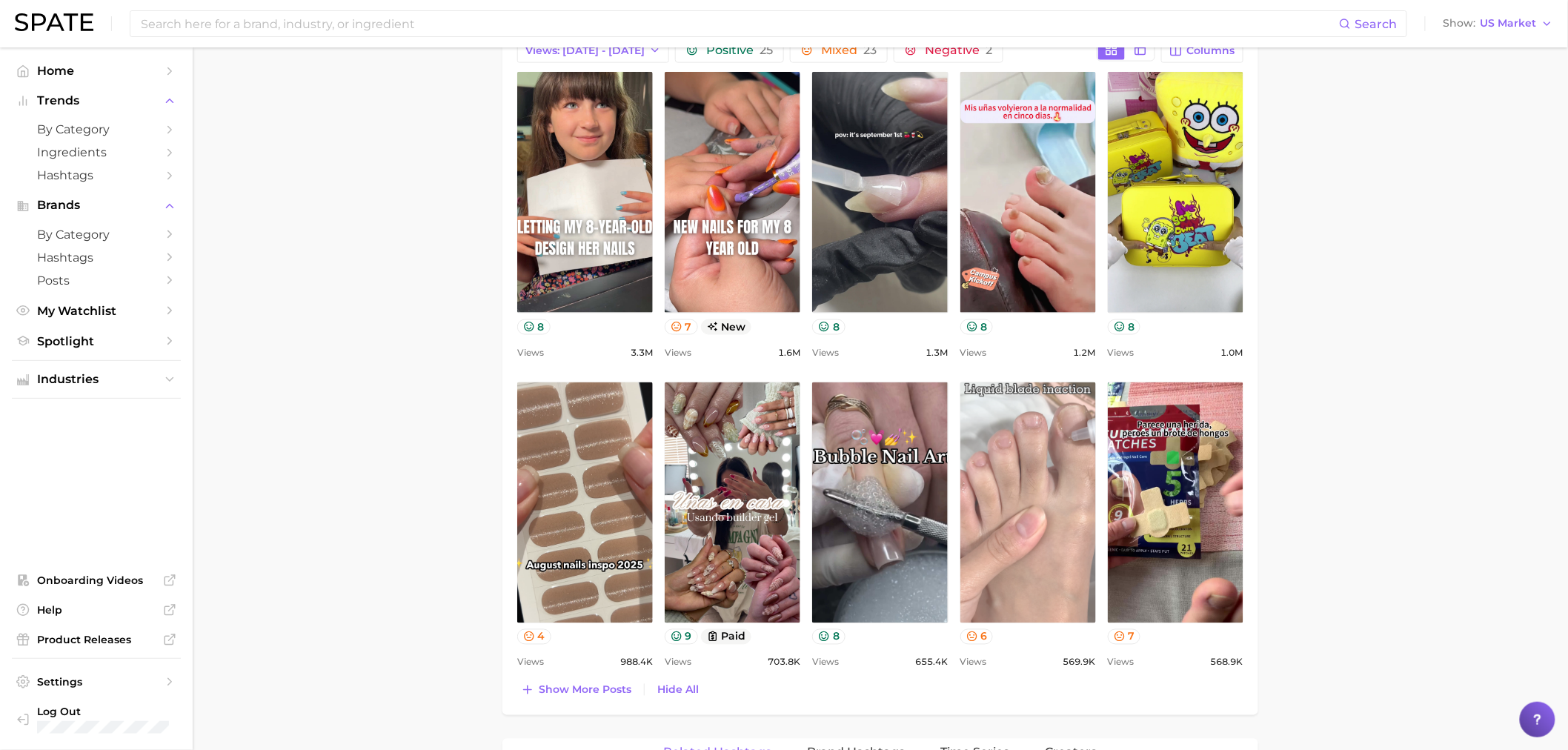
click at [1000, 521] on link "view post on TikTok" at bounding box center [1028, 502] width 135 height 241
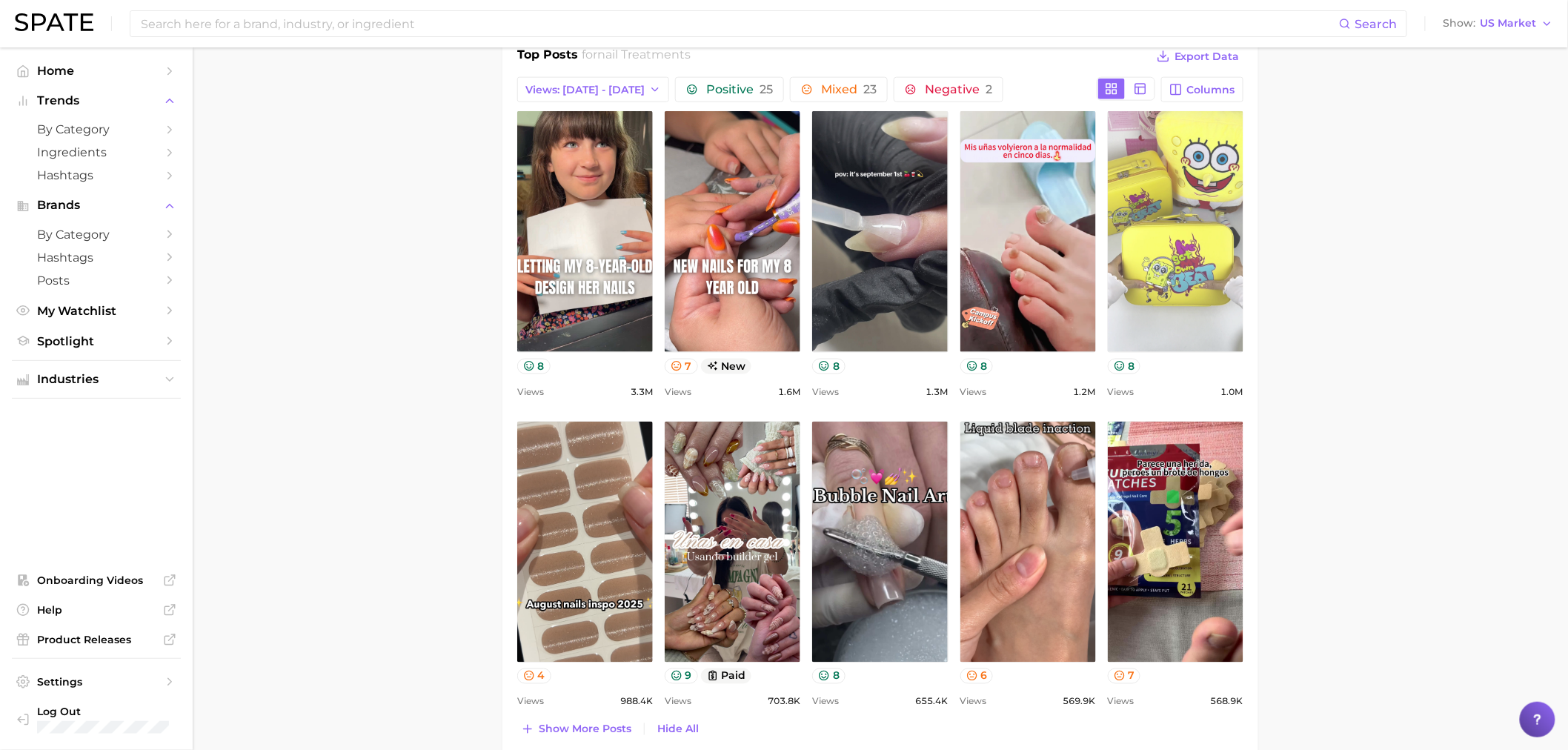
scroll to position [671, 0]
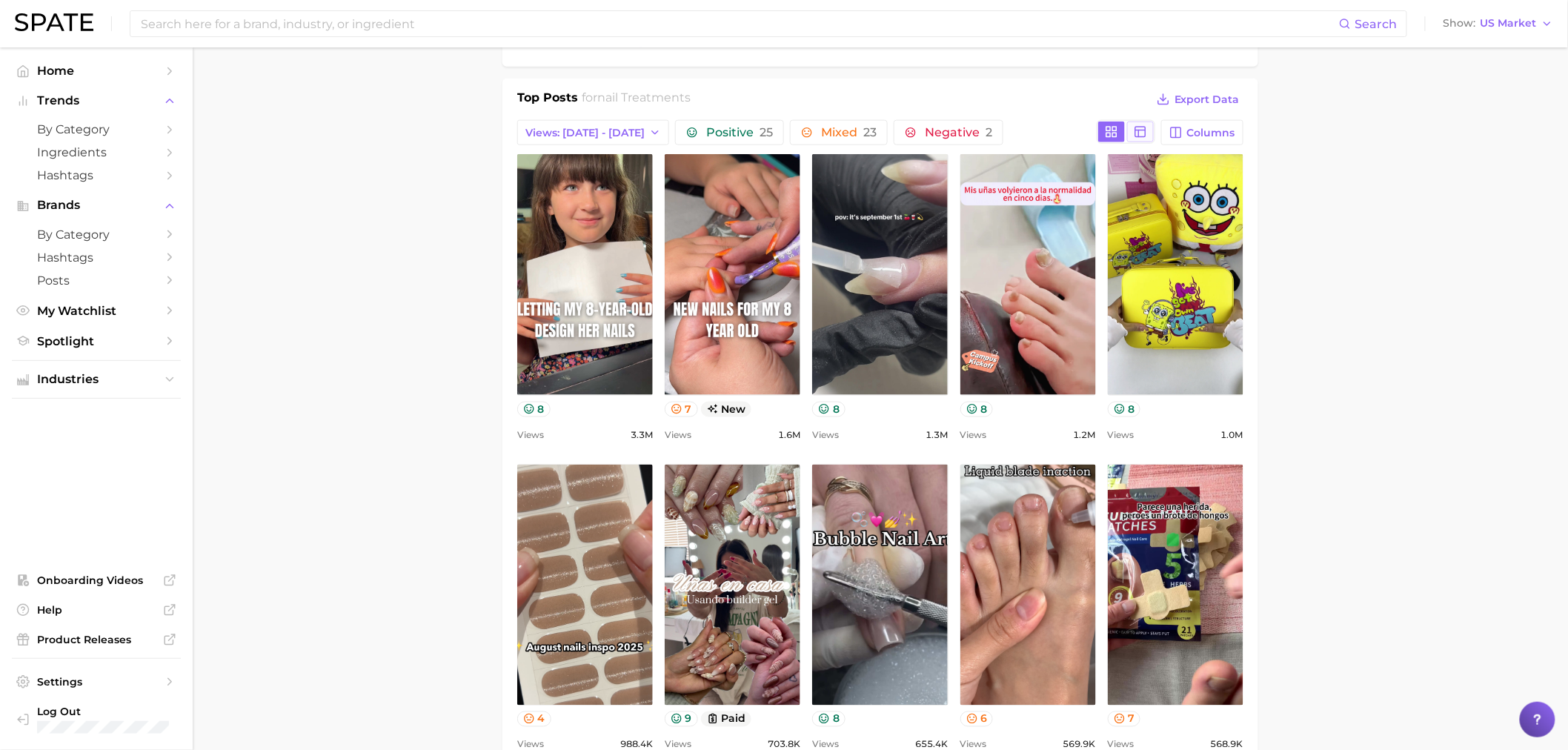
click at [1142, 137] on icon at bounding box center [1140, 132] width 14 height 14
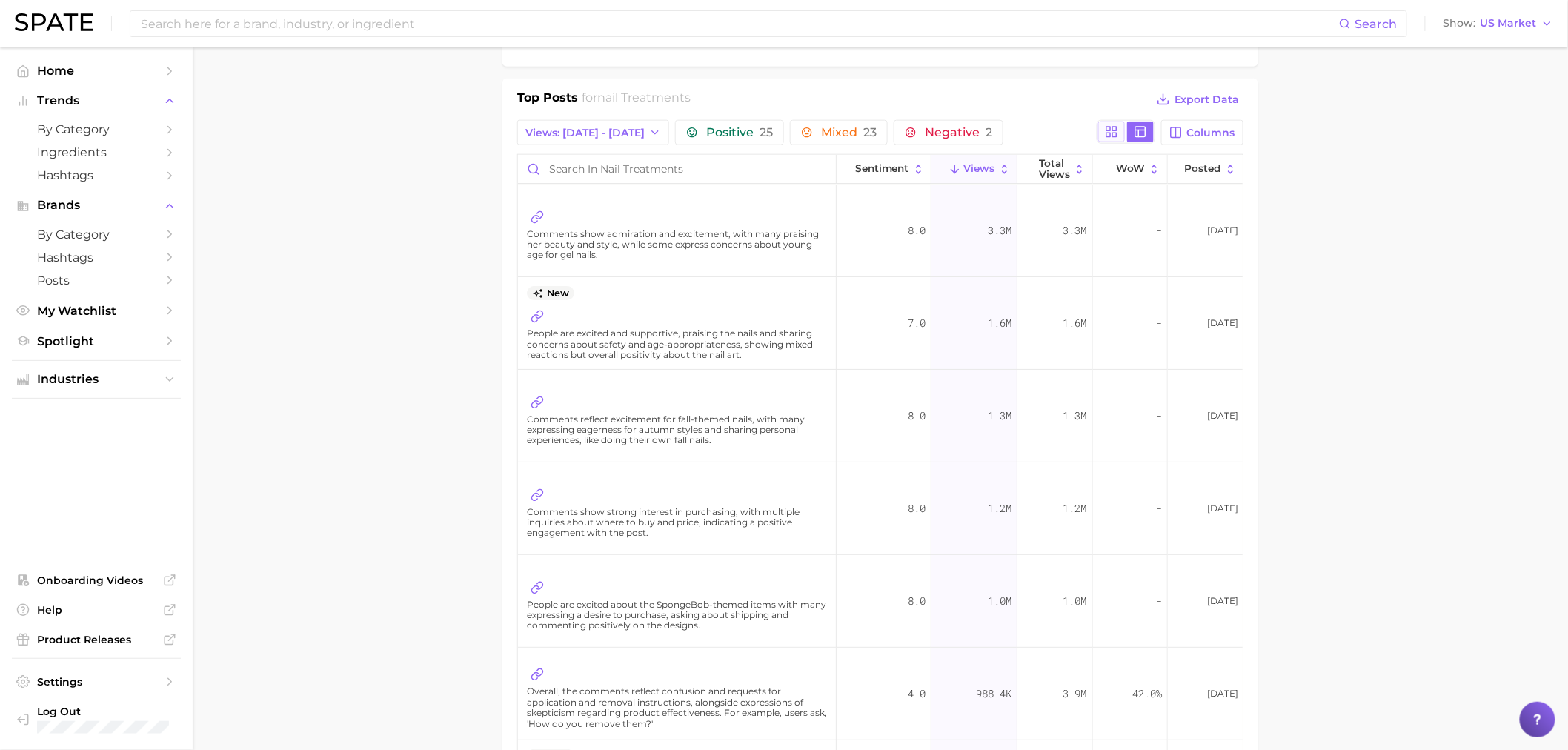
click at [1119, 134] on button at bounding box center [1111, 132] width 27 height 20
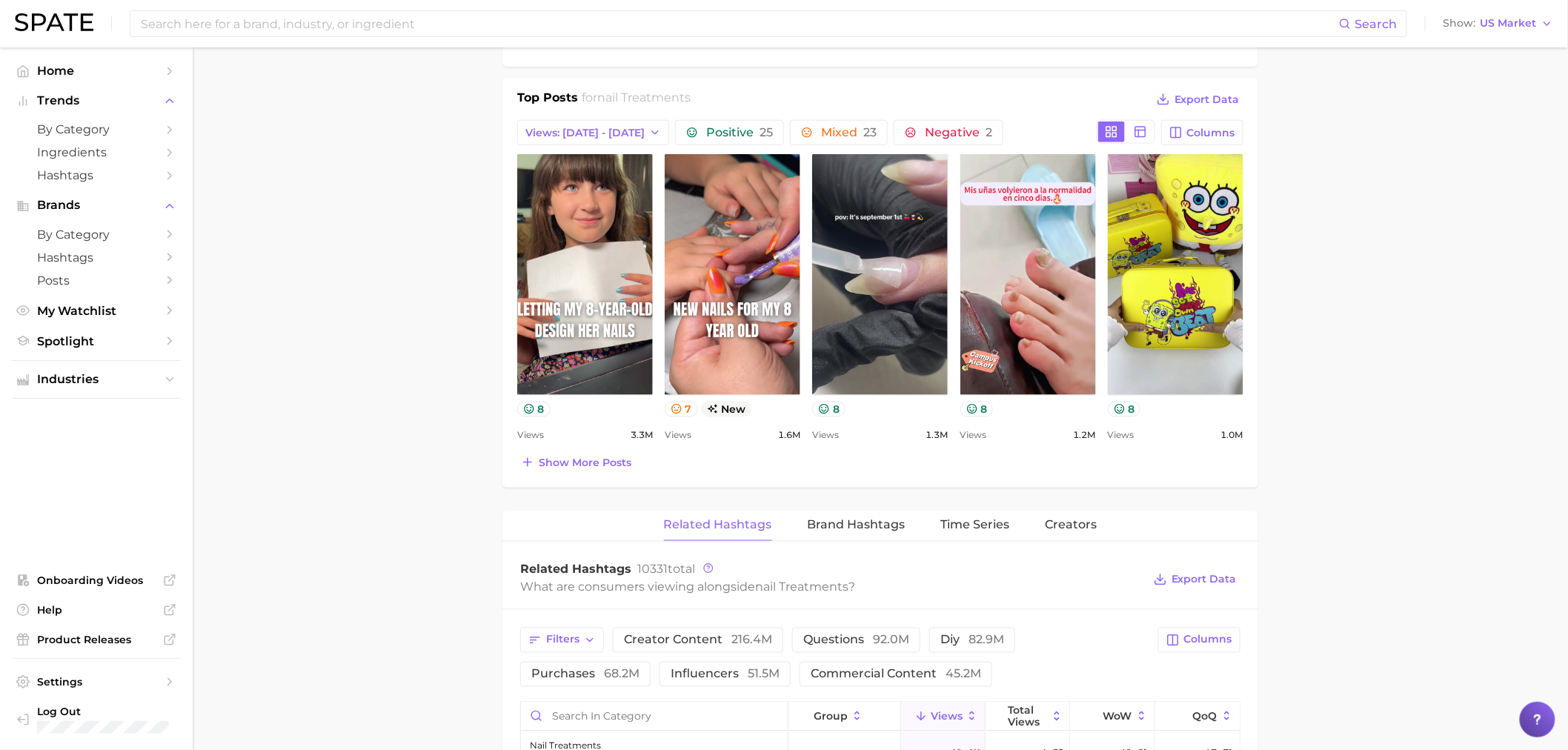
scroll to position [0, 0]
click at [1202, 146] on div "Top Posts for nail treatments Export Data Views: [DATE] - [DATE] Positive 25 Mi…" at bounding box center [880, 281] width 726 height 384
click at [1192, 128] on span "Columns" at bounding box center [1211, 133] width 48 height 13
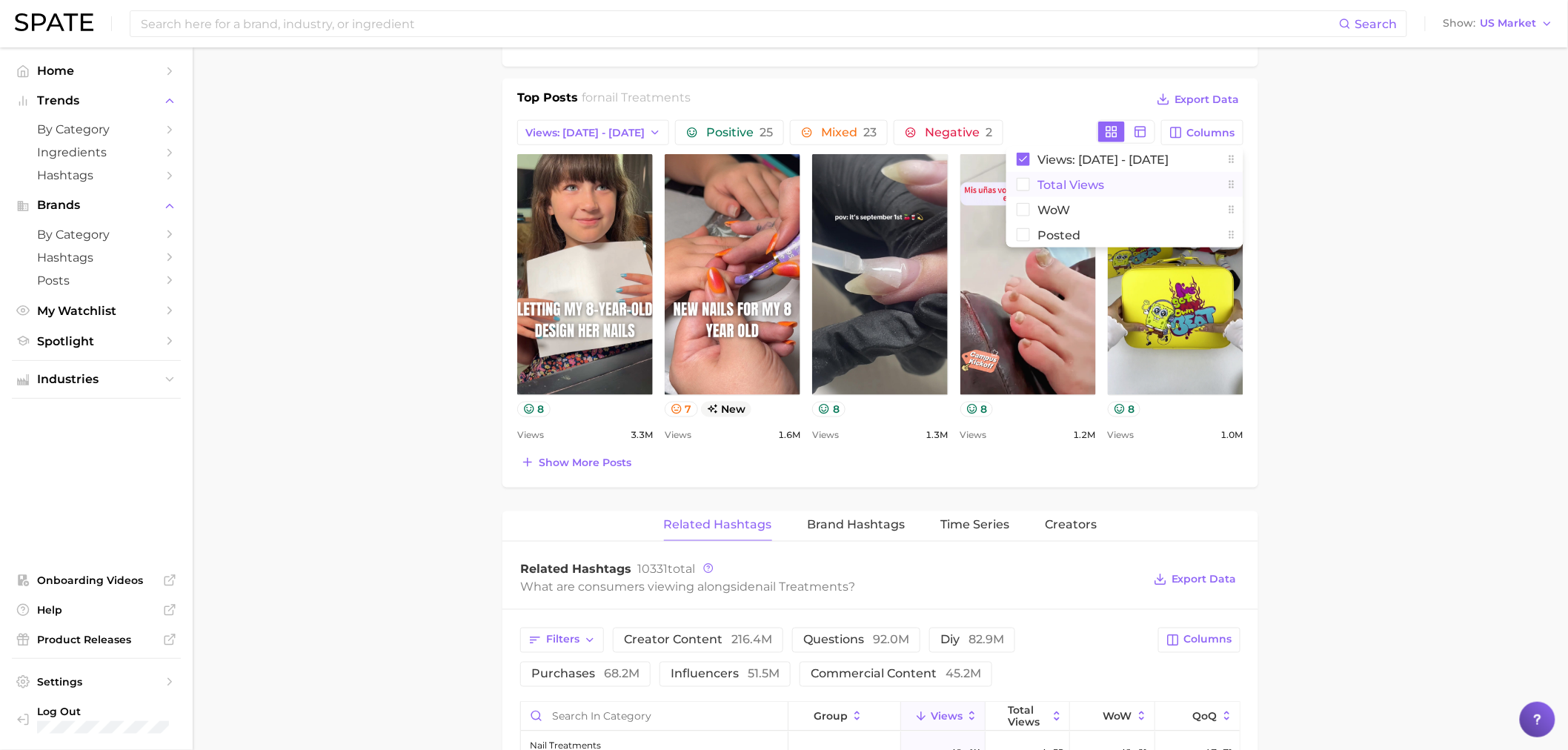
click at [1068, 188] on span "Total Views" at bounding box center [1070, 185] width 67 height 13
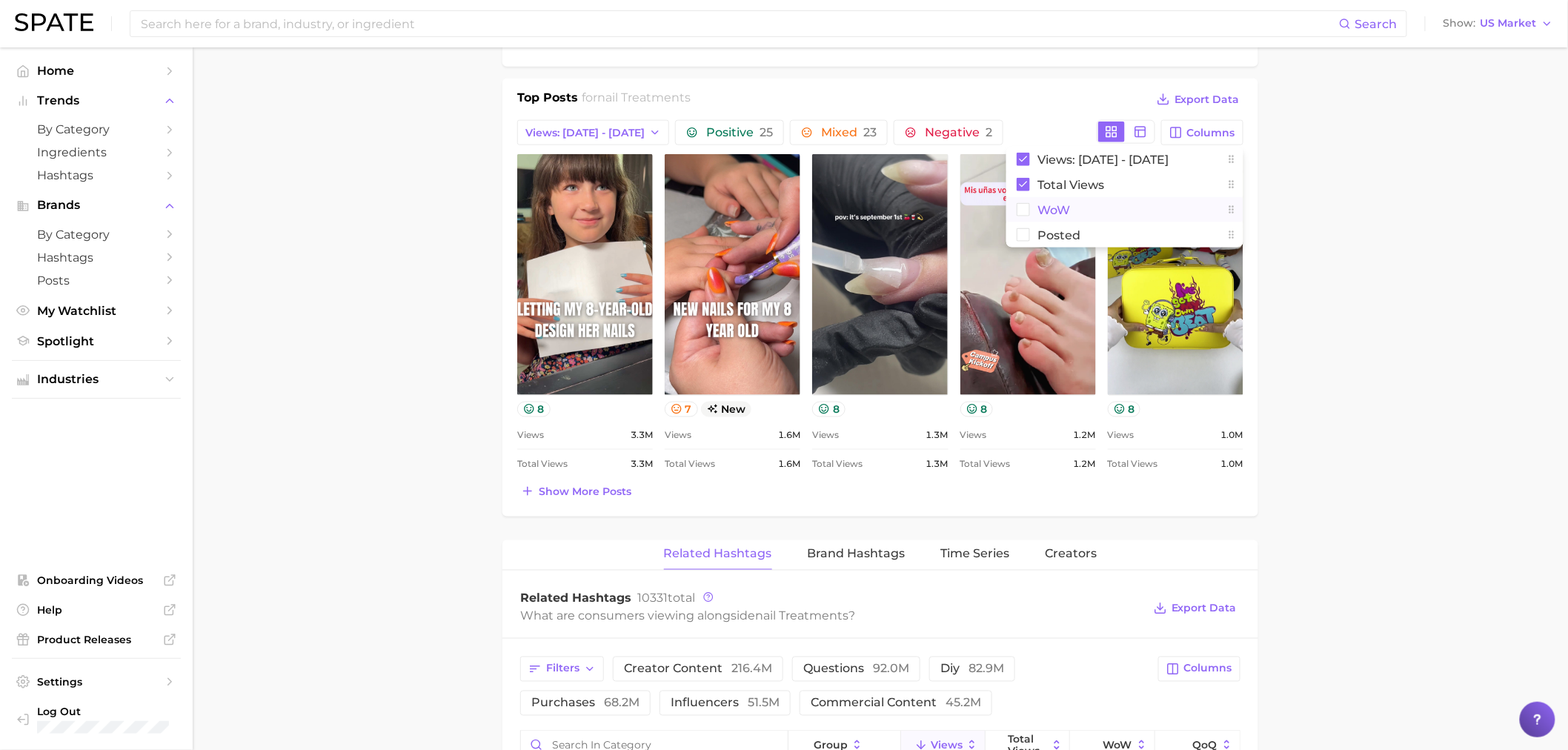
click at [1058, 211] on span "WoW" at bounding box center [1053, 210] width 33 height 13
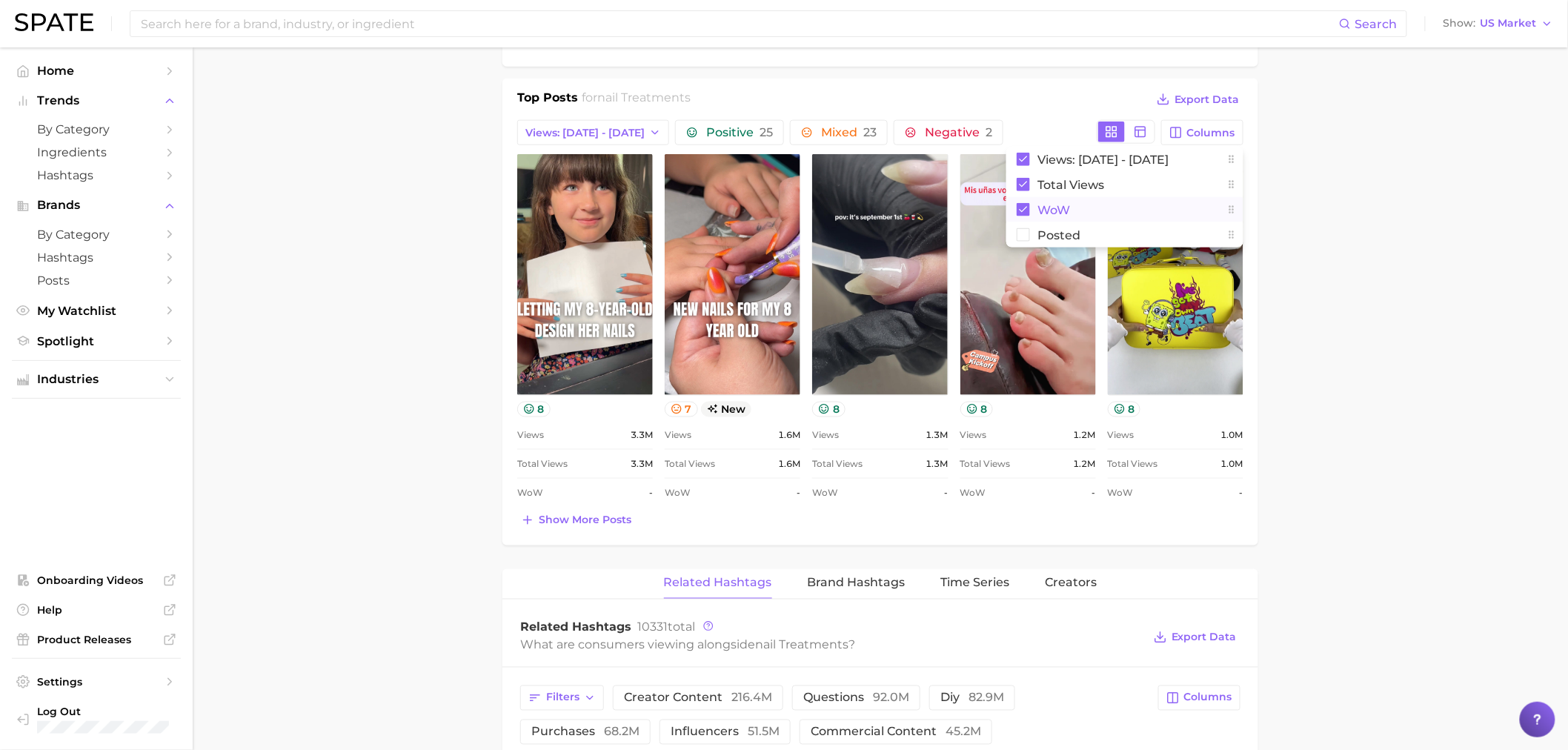
click at [1072, 203] on button "WoW" at bounding box center [1124, 210] width 237 height 25
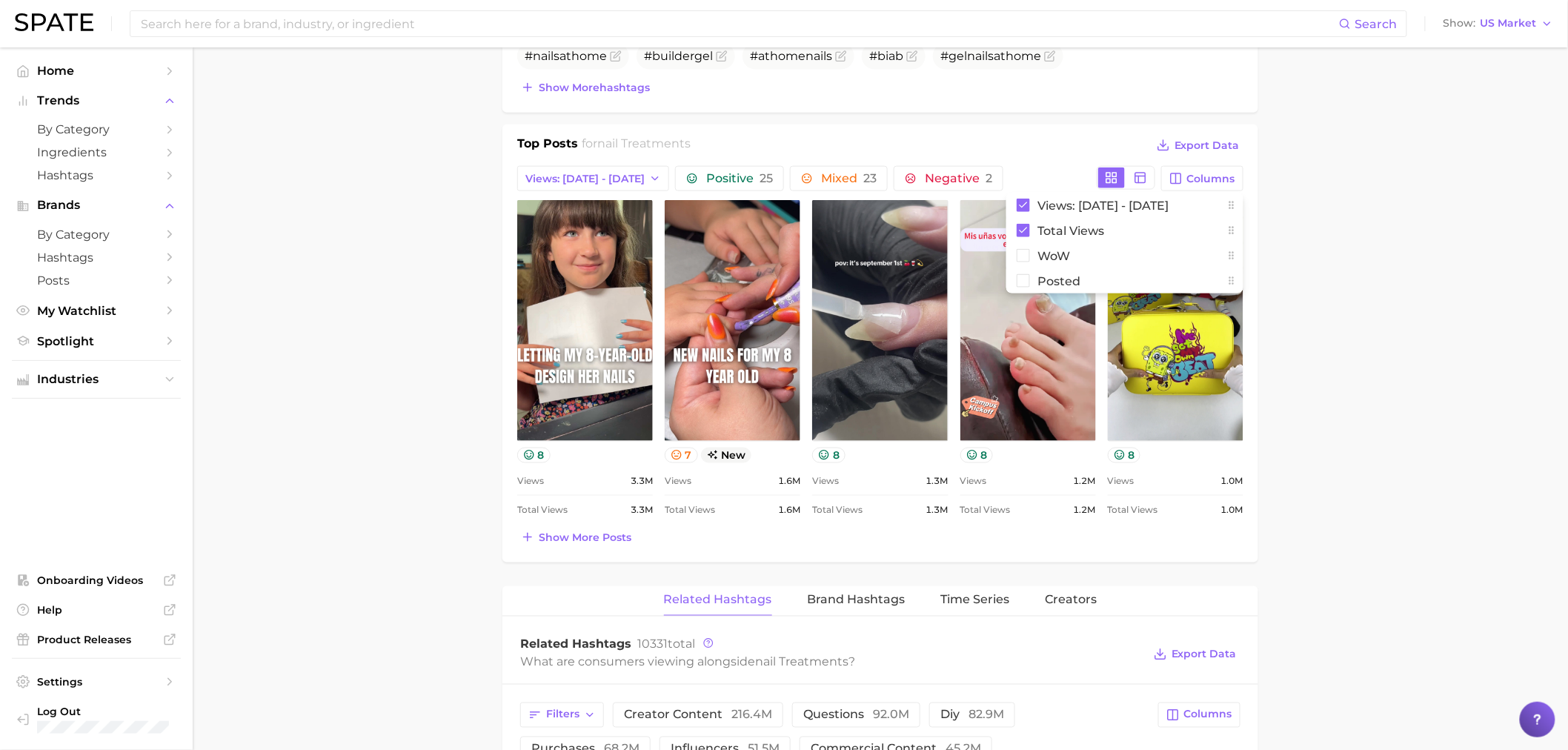
scroll to position [588, 0]
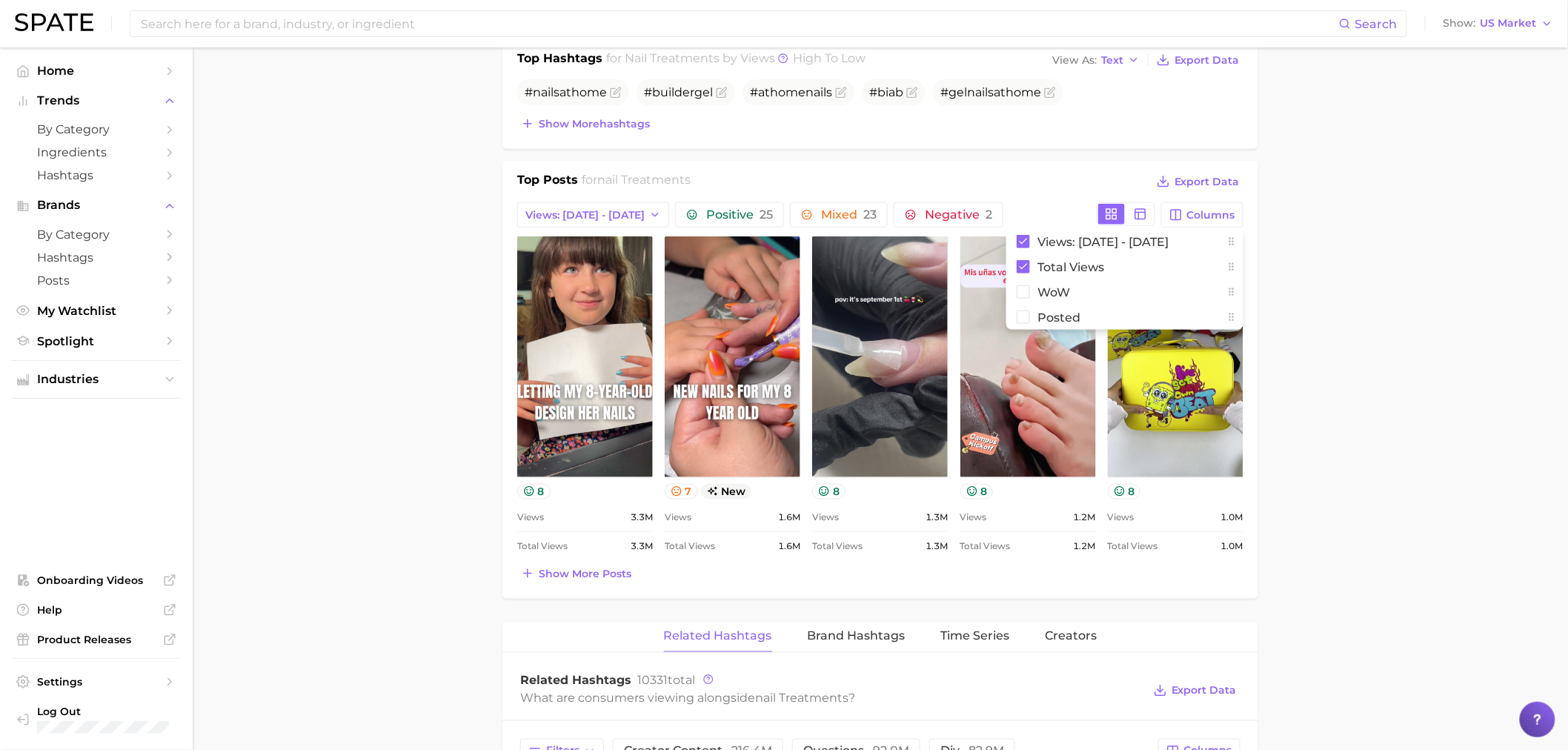
click at [1317, 197] on main "1. nails 2. nail services & treatments 3. nail treatments 4. Subcategory Overvi…" at bounding box center [880, 557] width 1376 height 2197
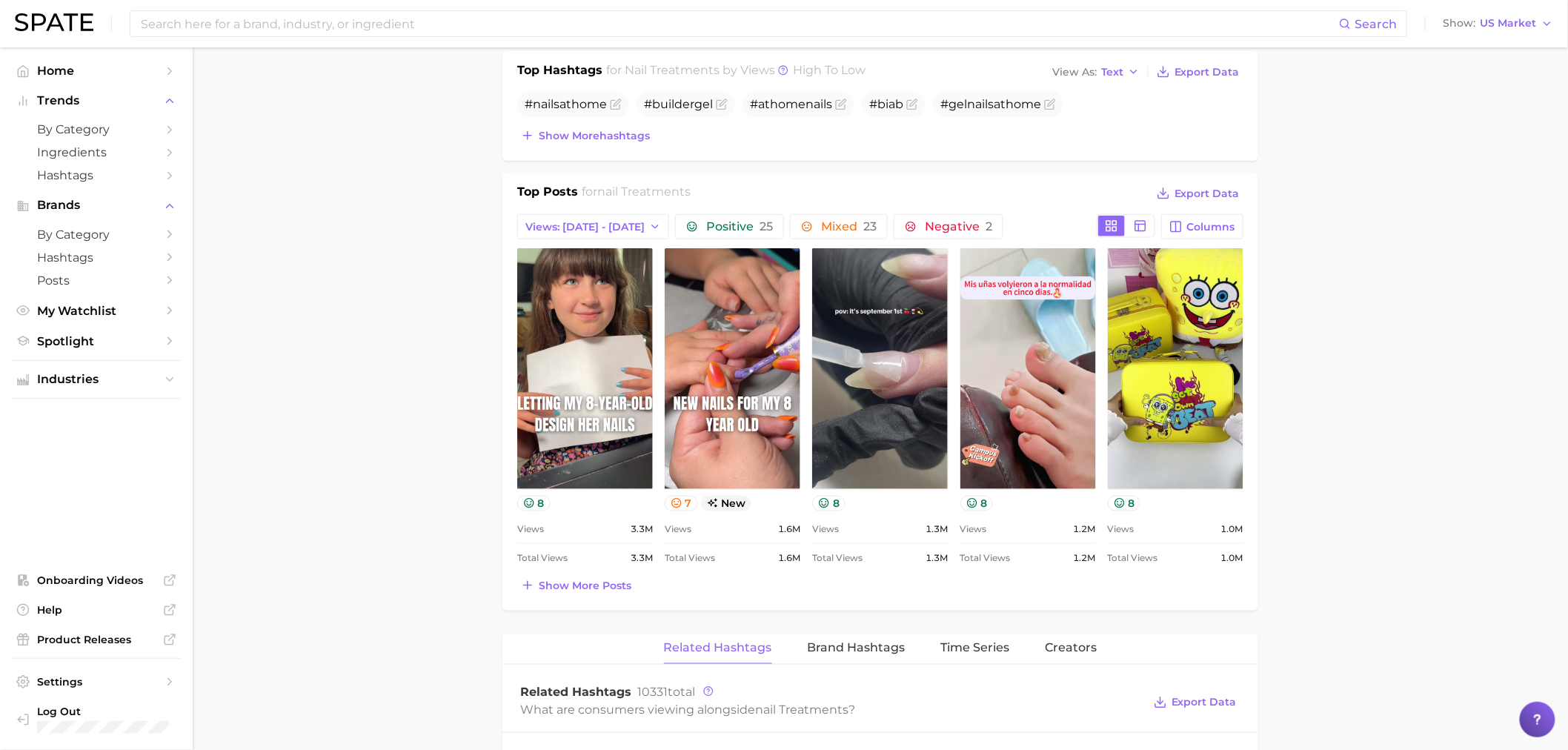
scroll to position [671, 0]
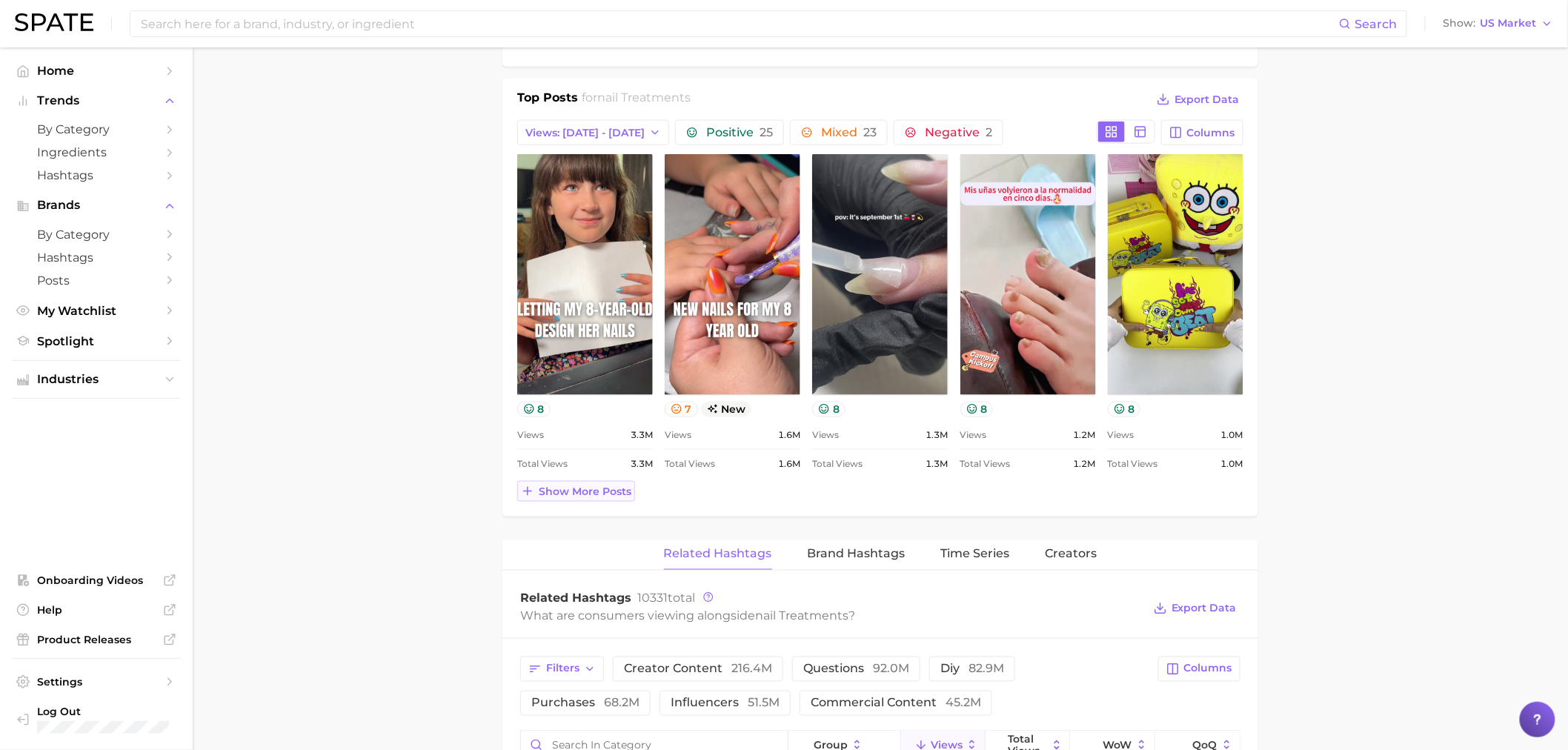
click at [587, 495] on span "Show more posts" at bounding box center [585, 492] width 93 height 13
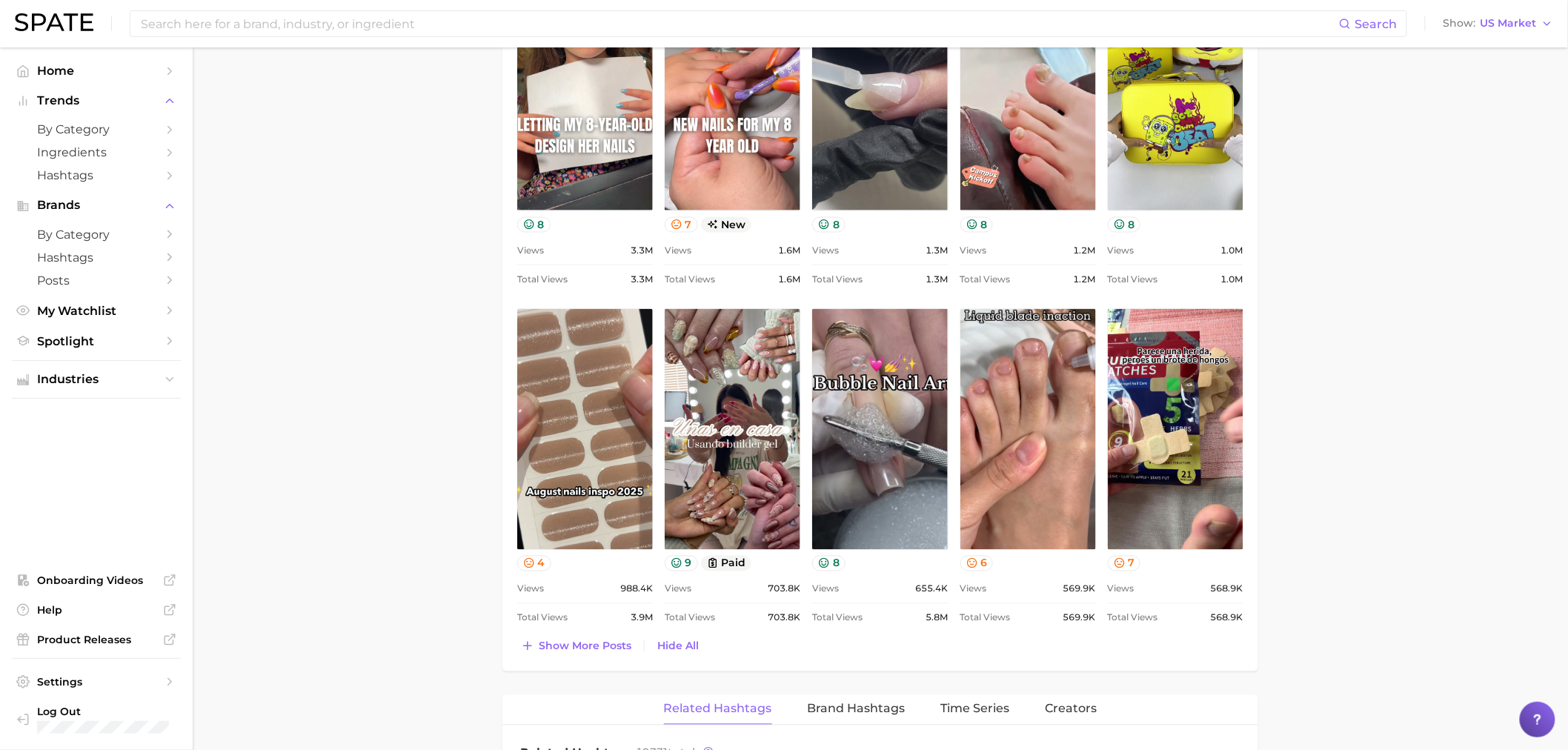
scroll to position [917, 0]
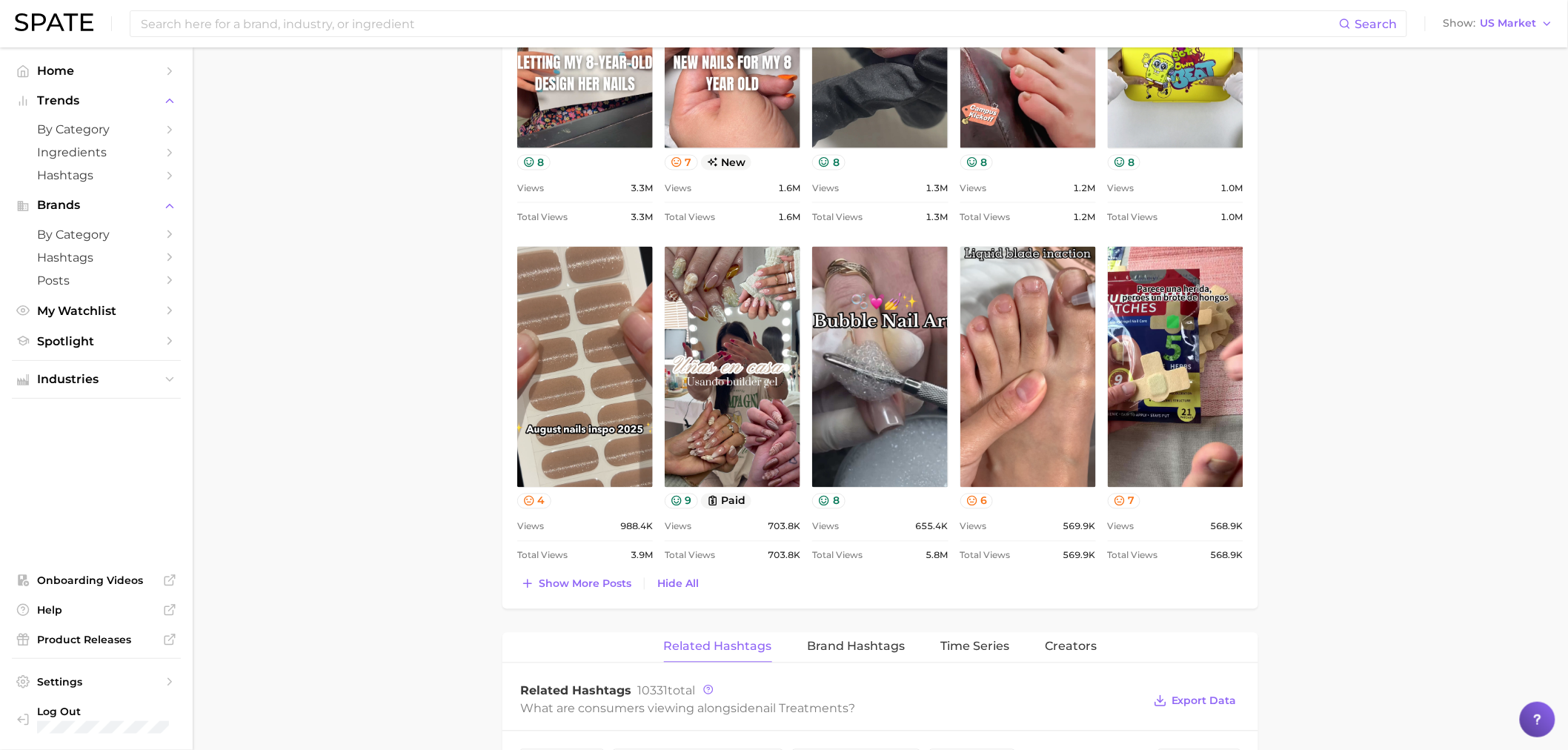
drag, startPoint x: 310, startPoint y: 369, endPoint x: 326, endPoint y: 369, distance: 16.0
click at [310, 369] on main "1. nails 2. nail services & treatments 3. nail treatments 4. Subcategory Overvi…" at bounding box center [880, 398] width 1376 height 2535
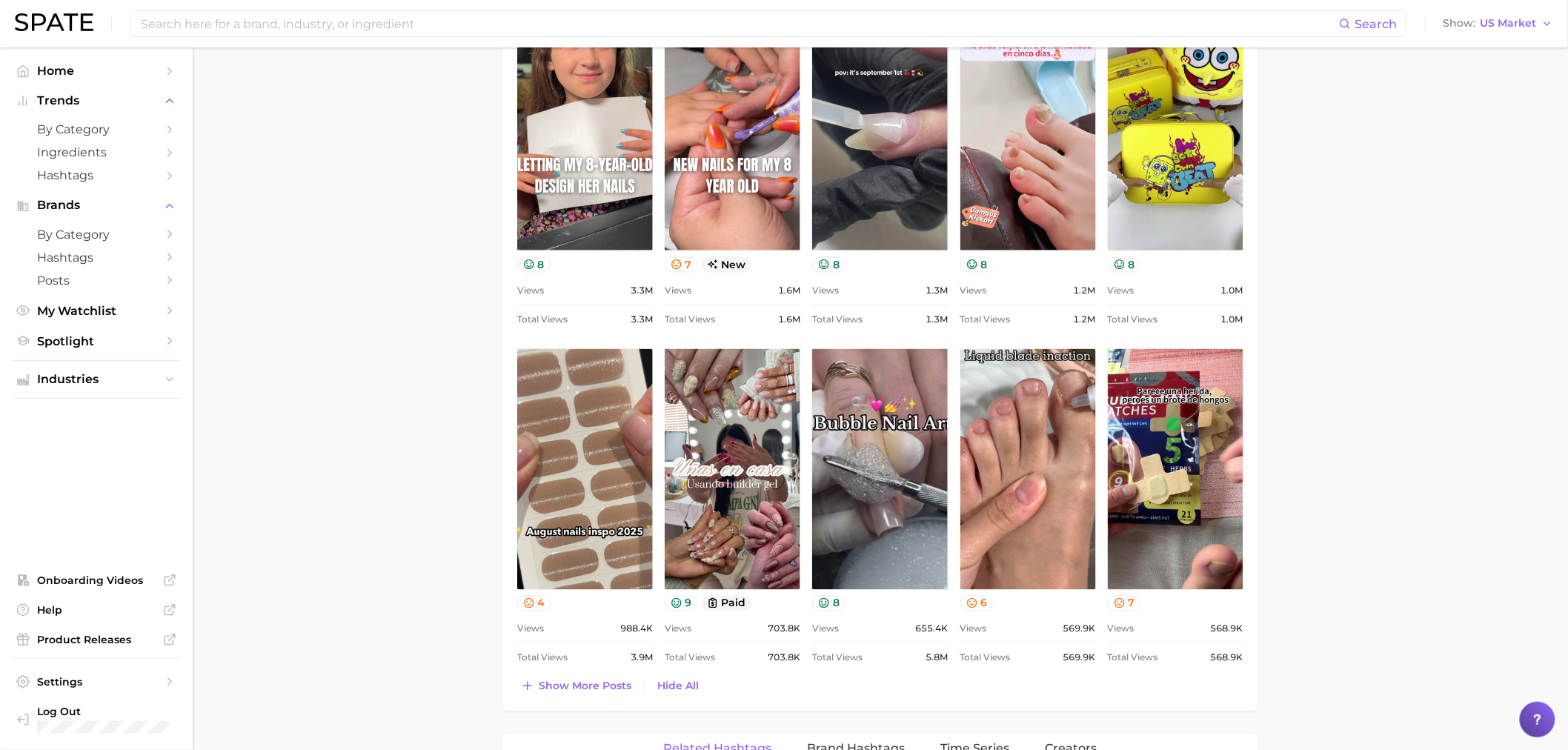
scroll to position [835, 0]
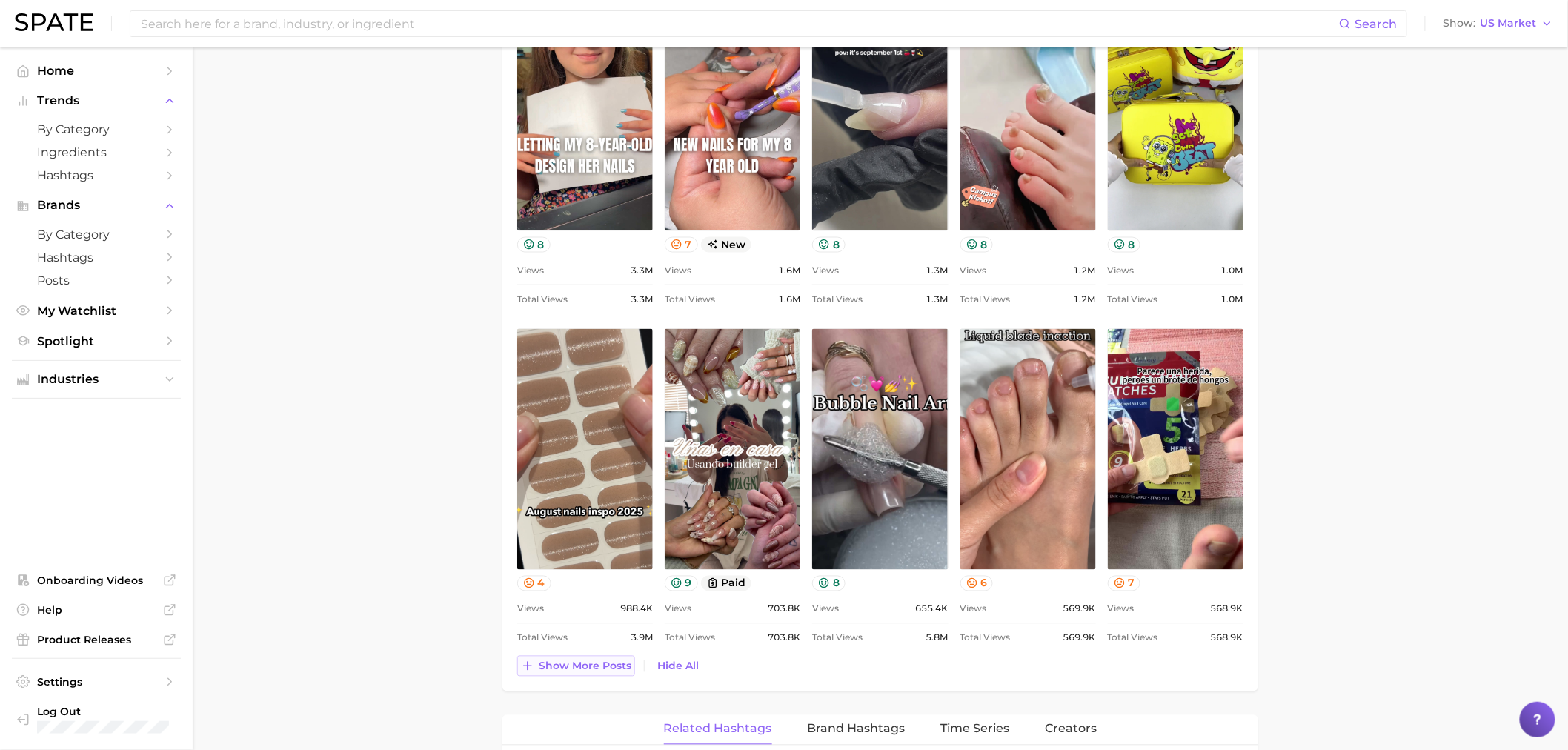
click at [577, 668] on span "Show more posts" at bounding box center [585, 666] width 93 height 13
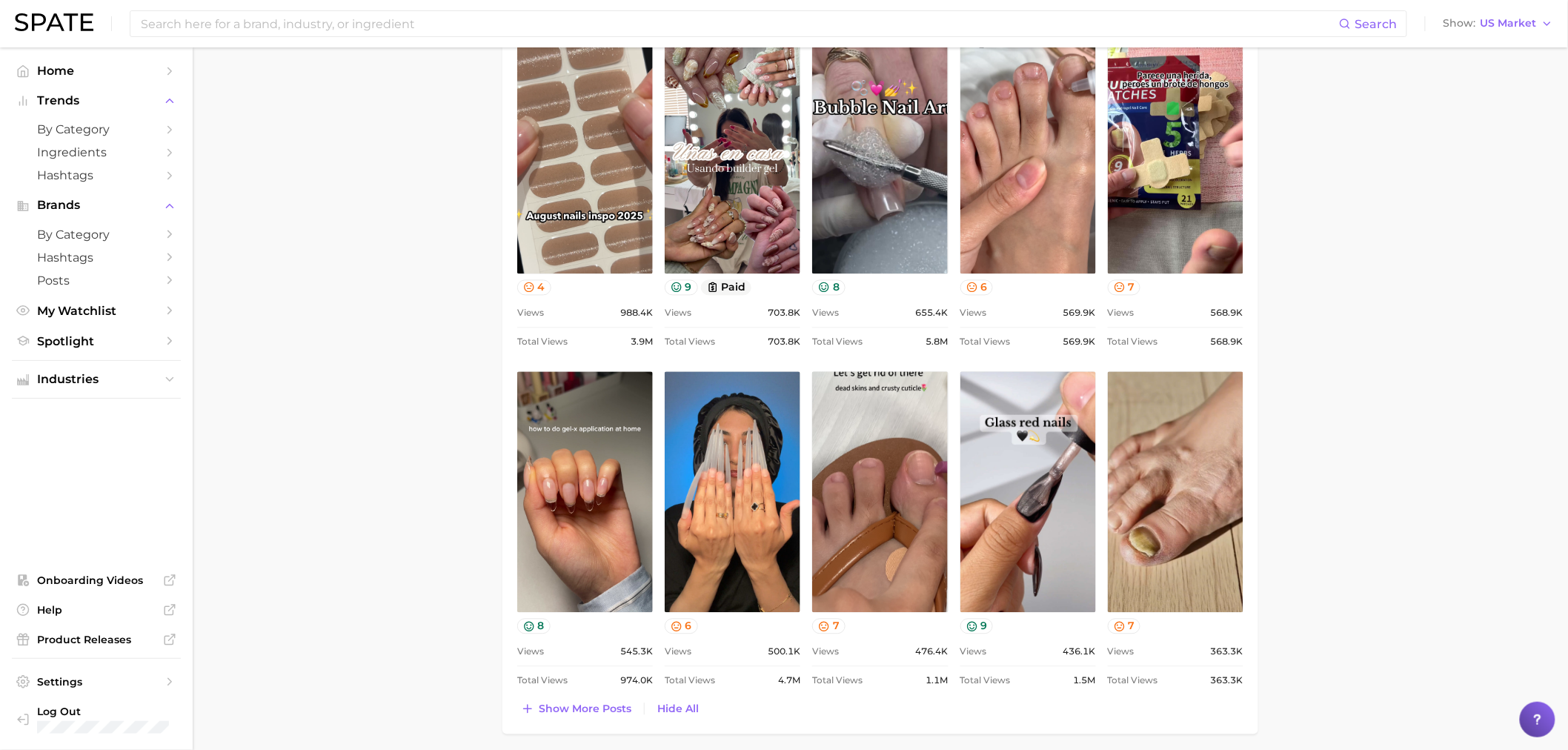
scroll to position [1165, 0]
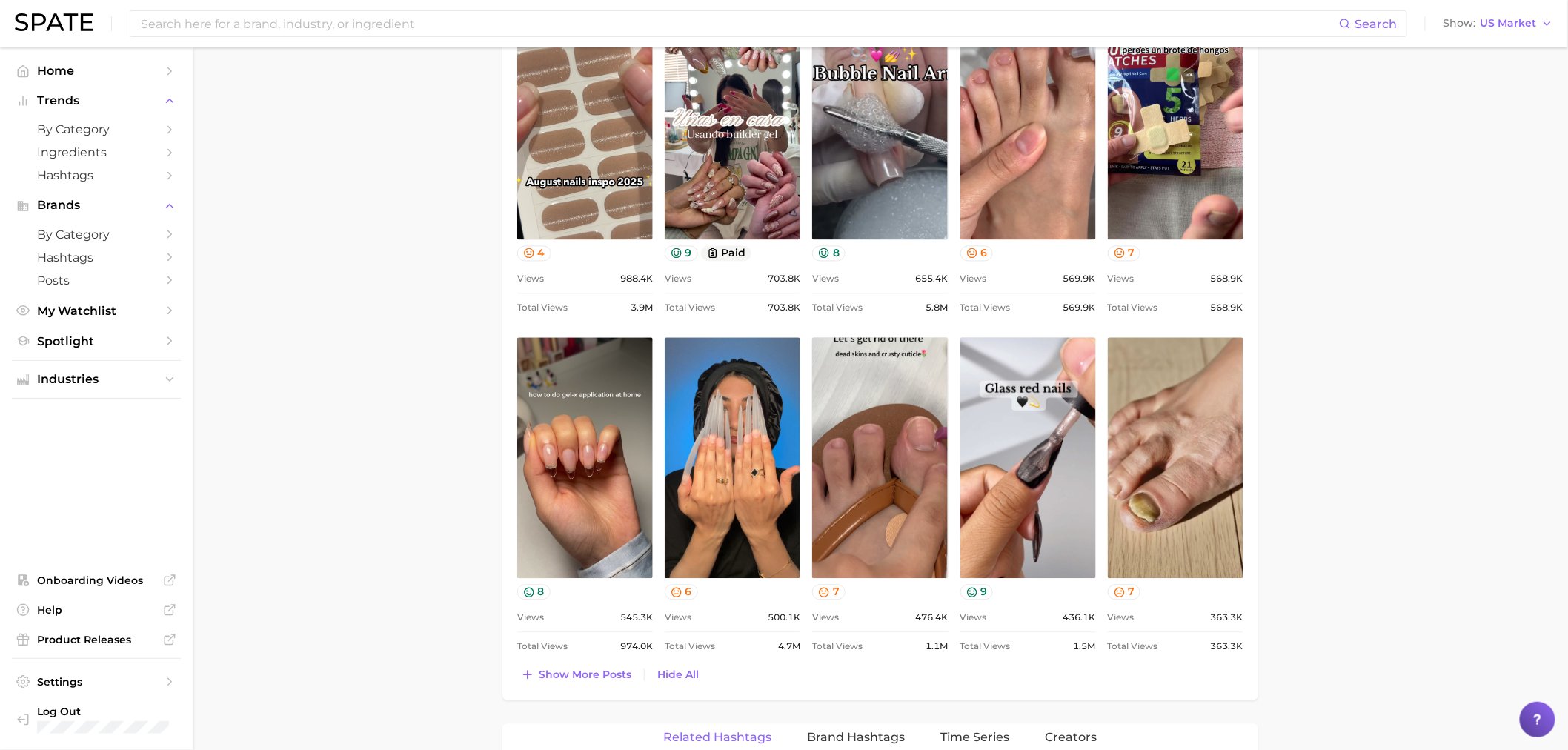
click at [358, 408] on main "1. nails 2. nail services & treatments 3. nail treatments 4. Subcategory Overvi…" at bounding box center [880, 319] width 1376 height 2874
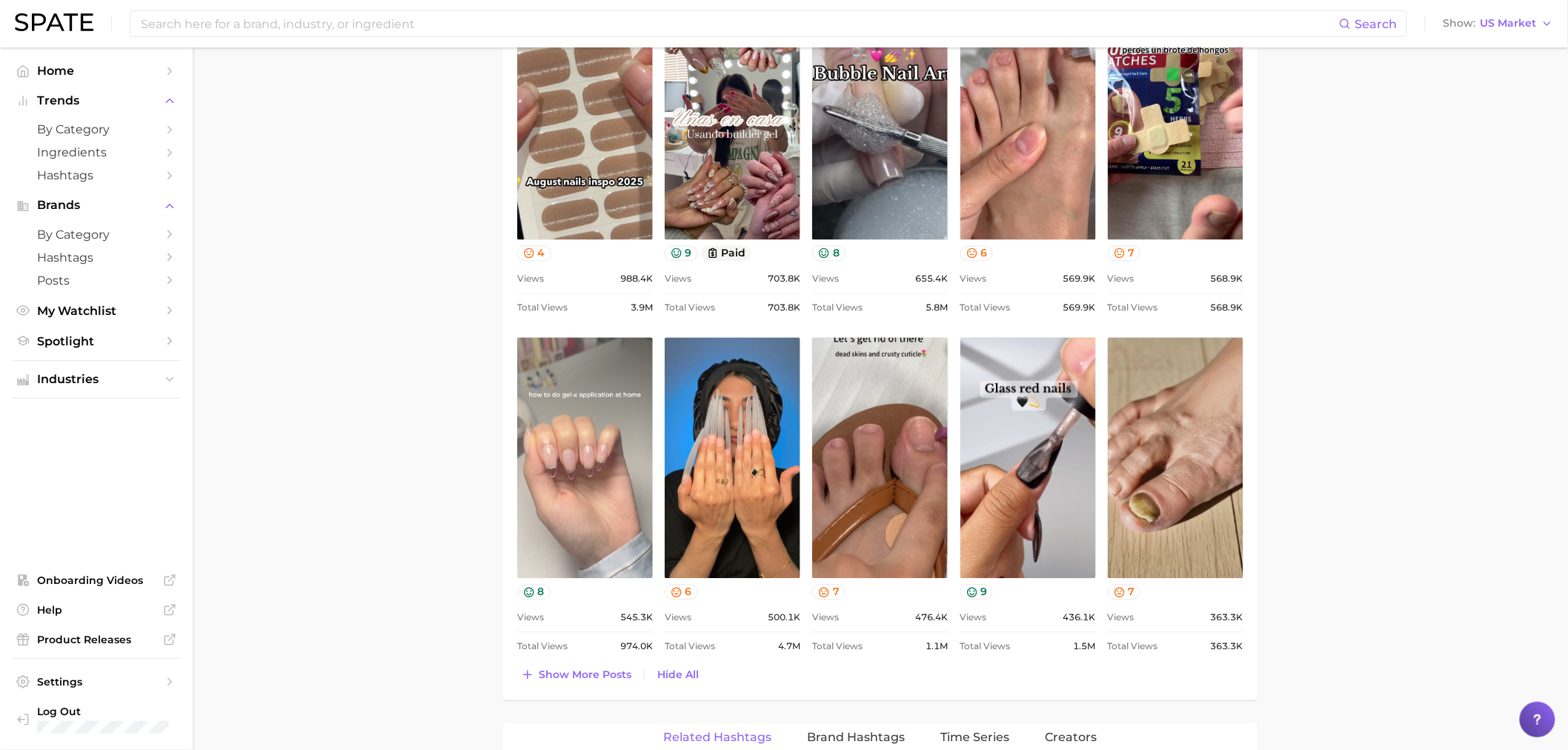
click at [559, 486] on link "view post on TikTok" at bounding box center [585, 458] width 135 height 241
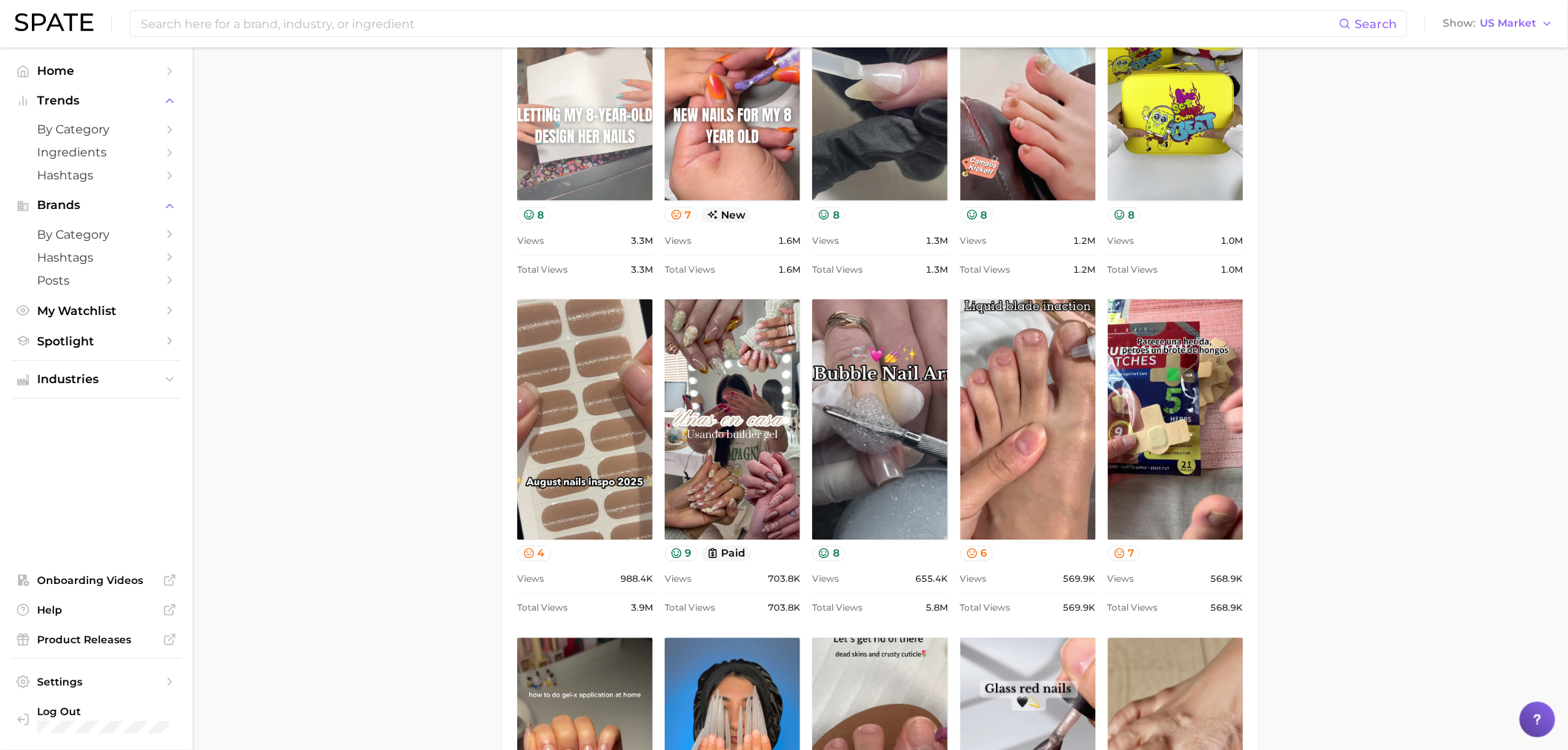
scroll to position [588, 0]
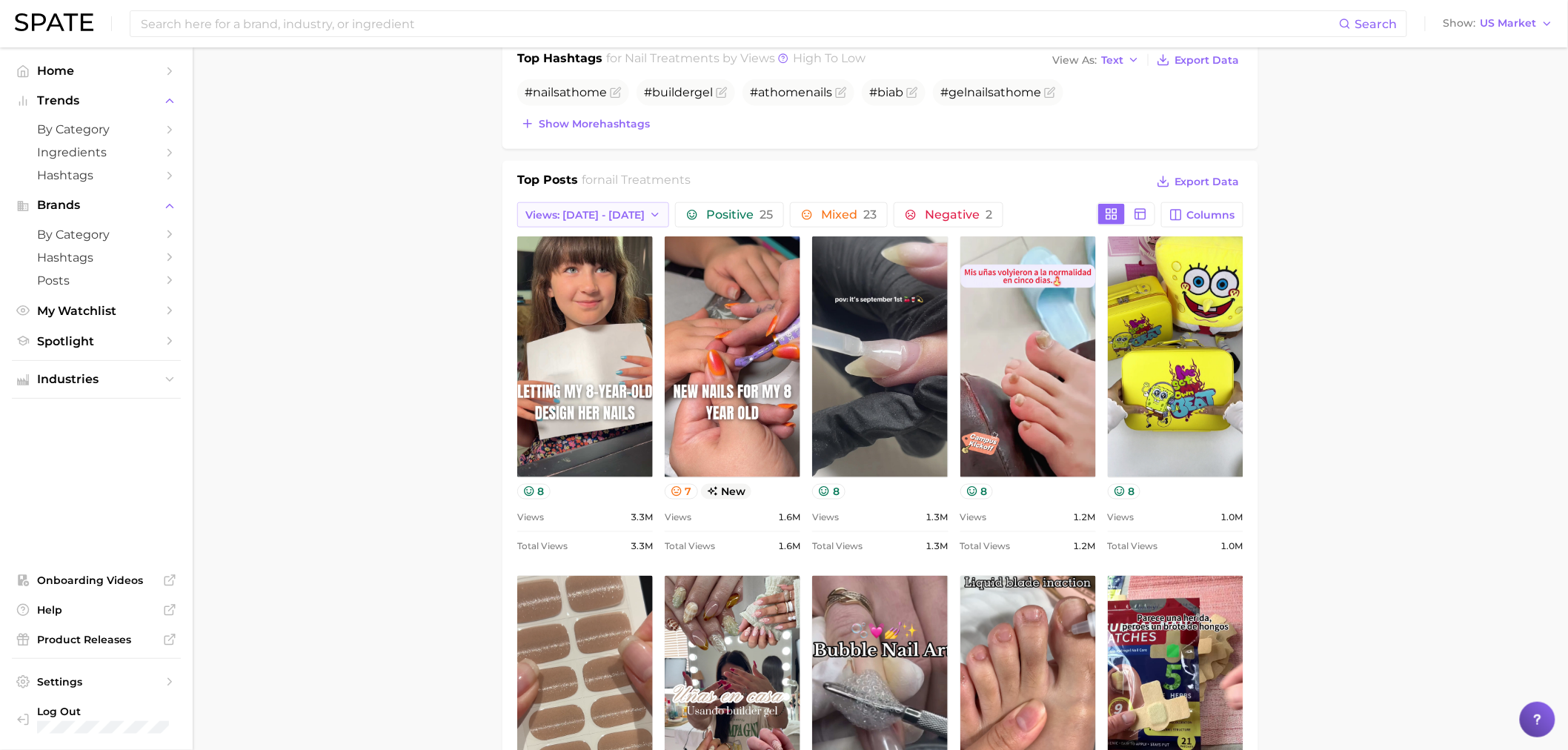
drag, startPoint x: 602, startPoint y: 232, endPoint x: 591, endPoint y: 210, distance: 24.6
click at [602, 232] on div "Top Posts for nail treatments Export Data Views: [DATE] - [DATE] Positive 25 Mi…" at bounding box center [880, 717] width 726 height 1092
click at [591, 209] on span "Views: [DATE] - [DATE]" at bounding box center [584, 215] width 119 height 13
click at [593, 290] on button "Total Views" at bounding box center [599, 296] width 163 height 27
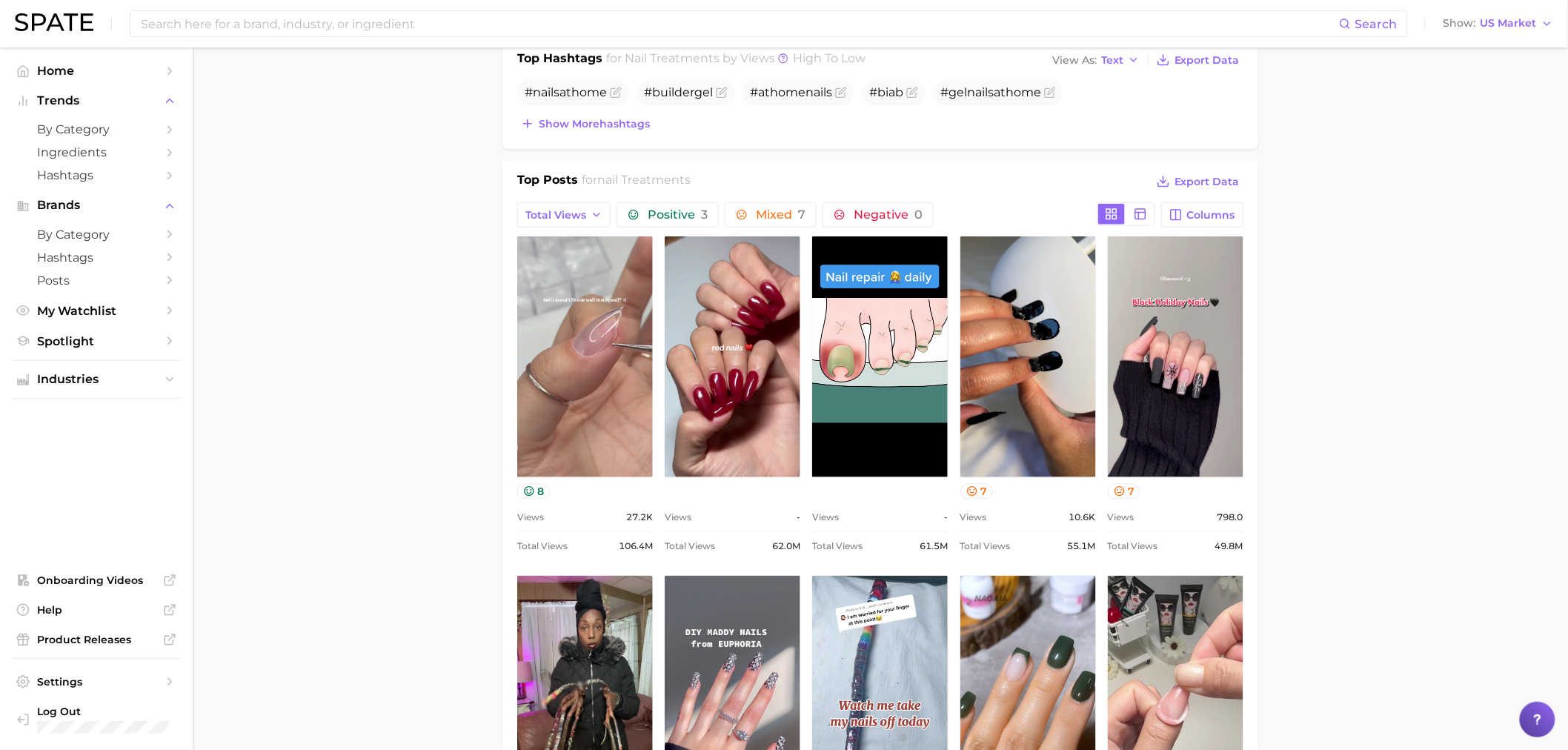
scroll to position [0, 0]
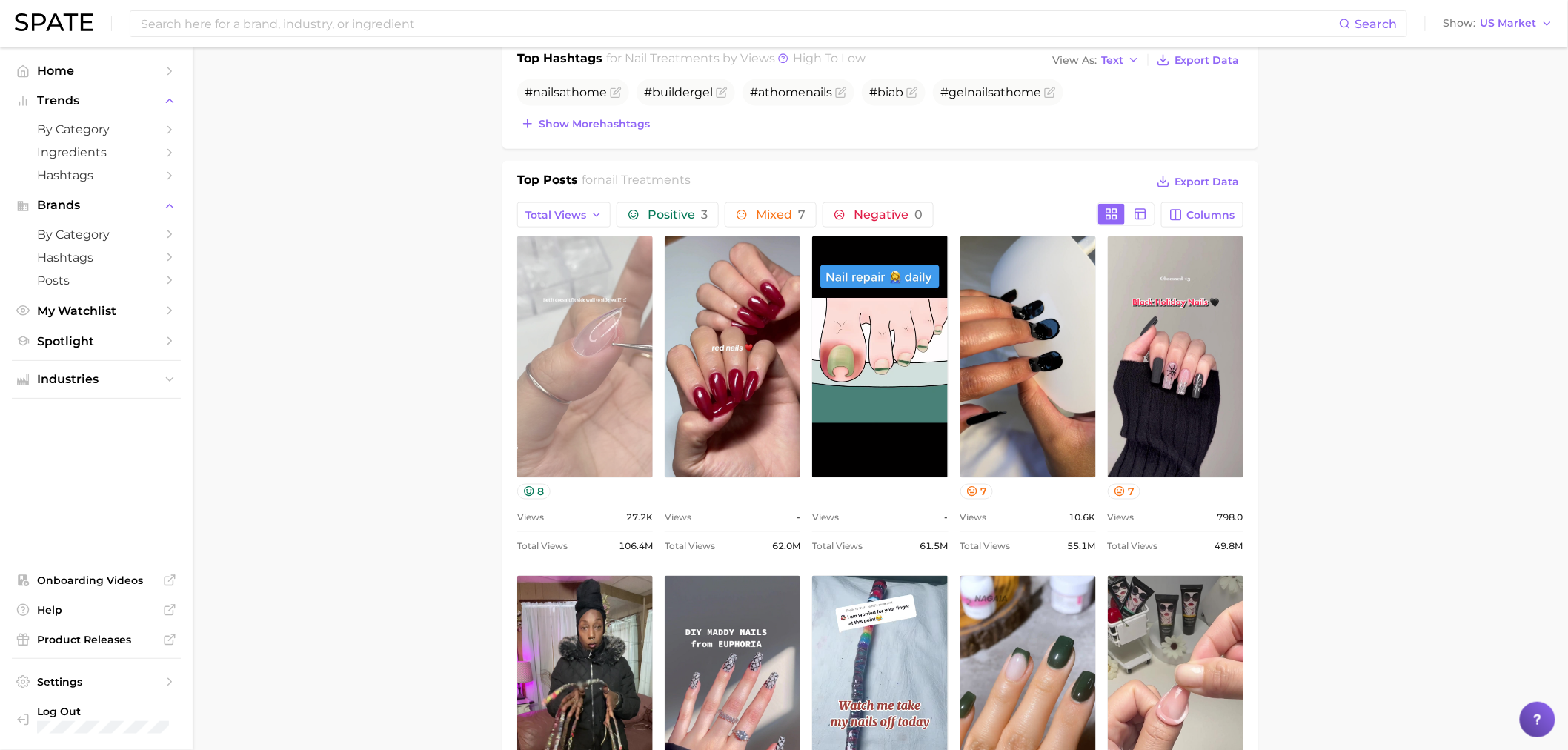
click at [572, 335] on link "view post on TikTok" at bounding box center [585, 356] width 135 height 241
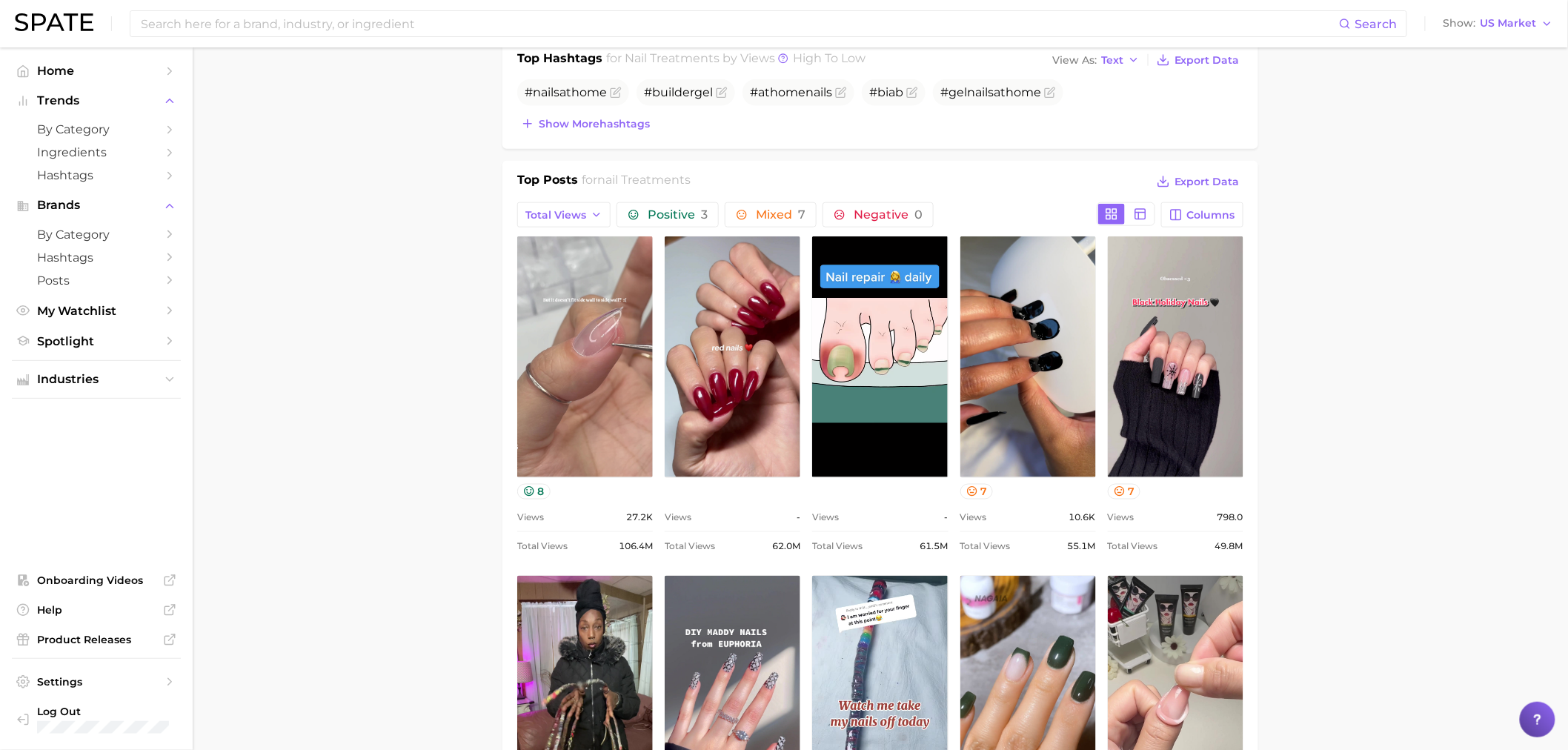
click at [1190, 207] on button "Columns" at bounding box center [1201, 215] width 82 height 25
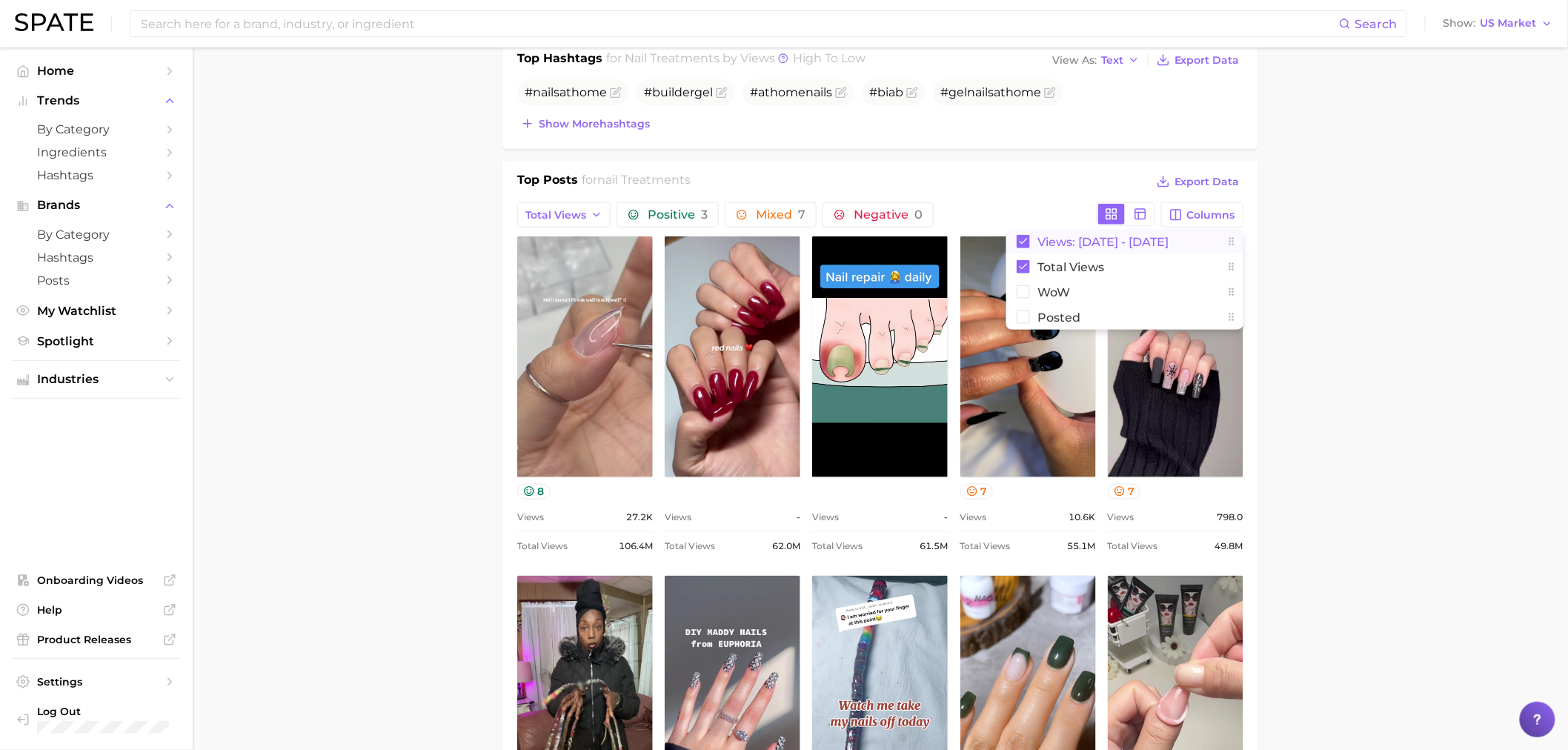
click at [1138, 246] on span "Views: [DATE] - [DATE]" at bounding box center [1103, 242] width 132 height 13
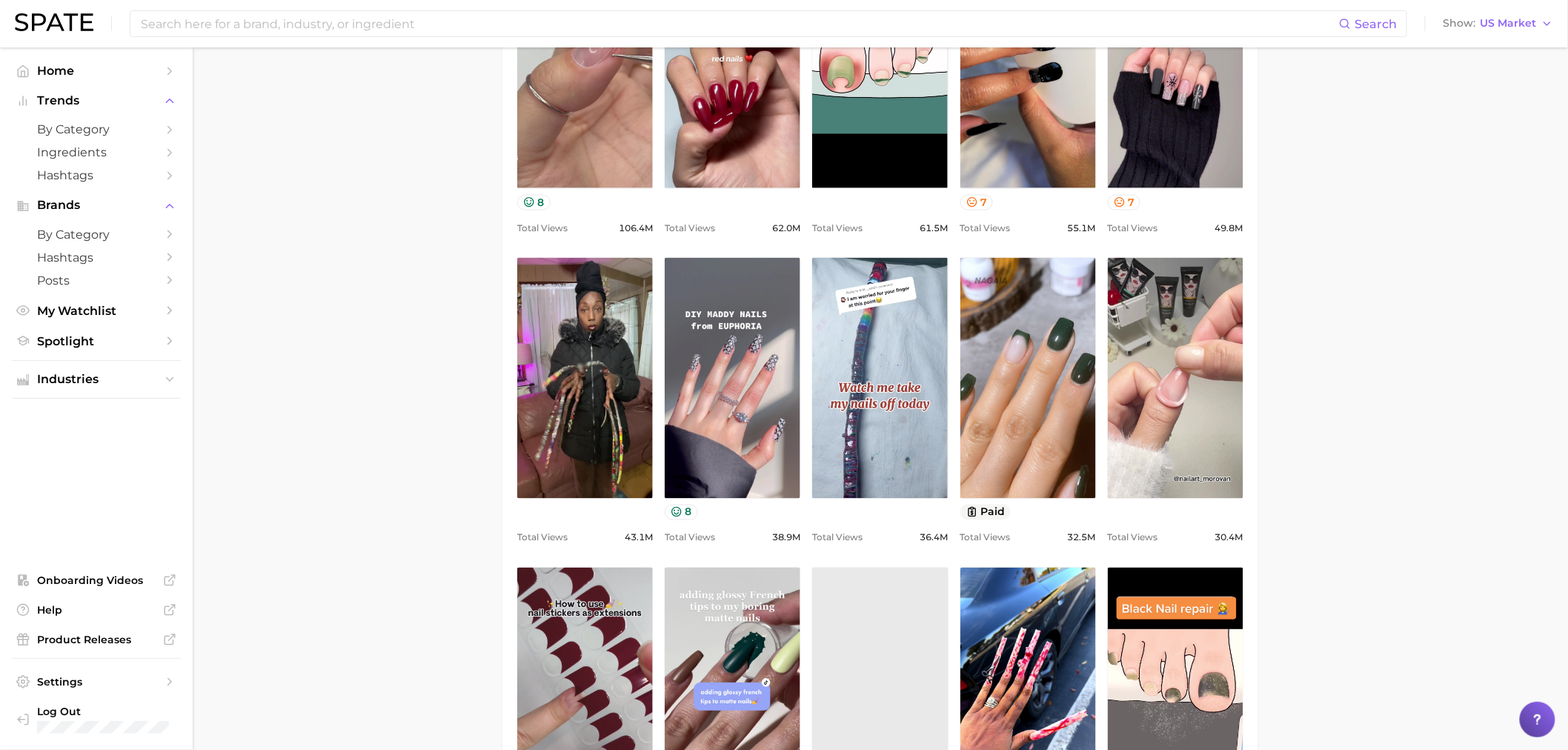
scroll to position [917, 0]
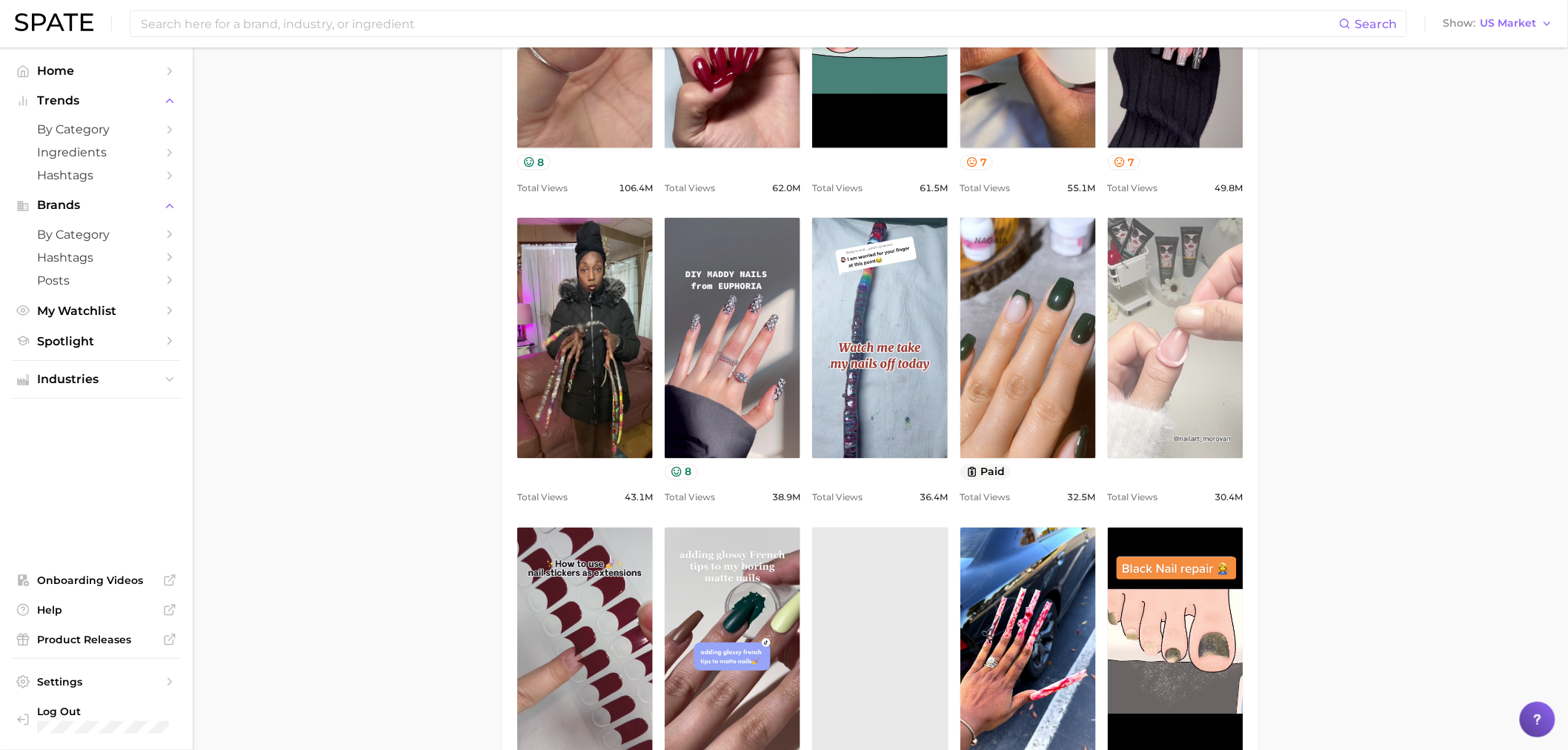
click at [1201, 330] on link "view post on TikTok" at bounding box center [1175, 338] width 135 height 241
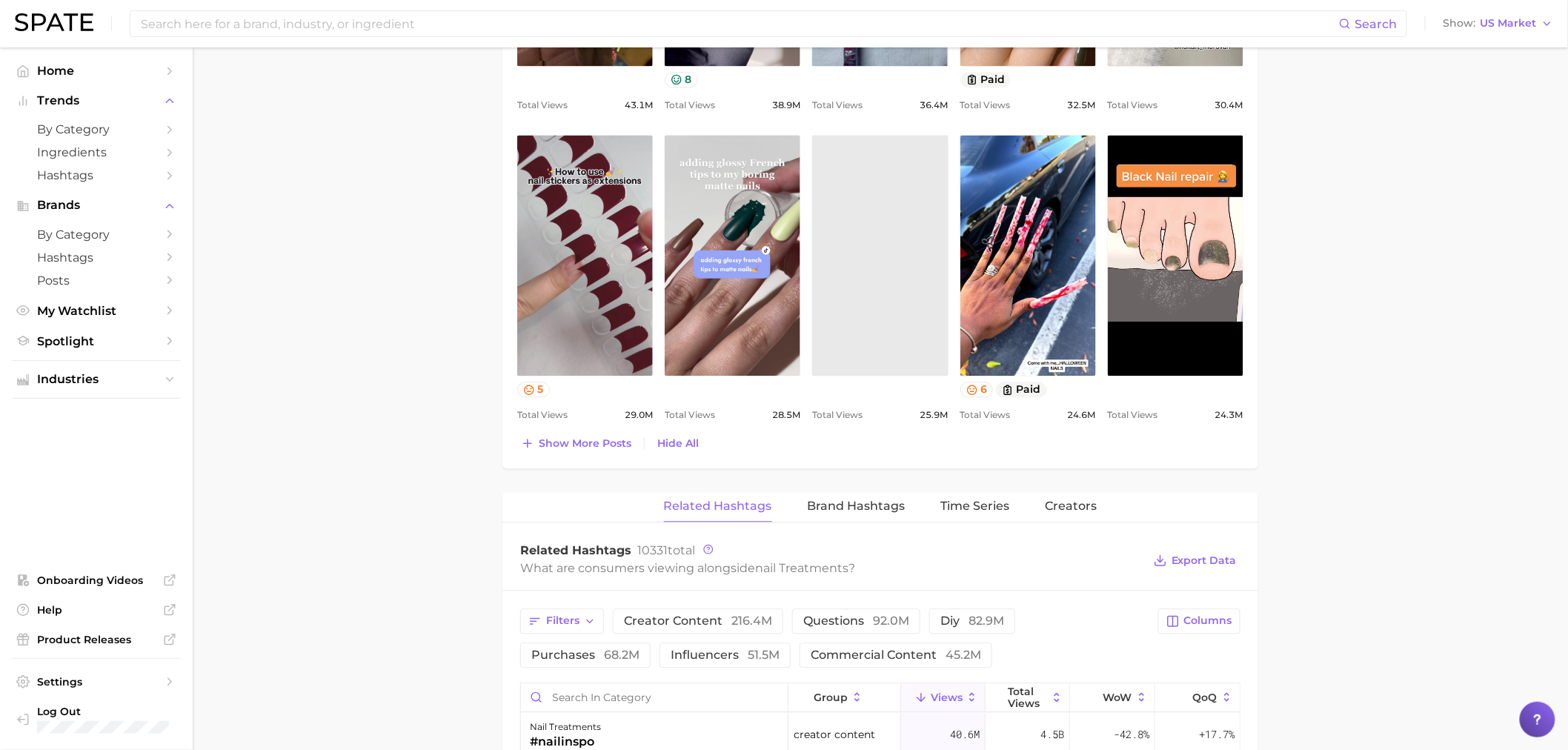
scroll to position [1330, 0]
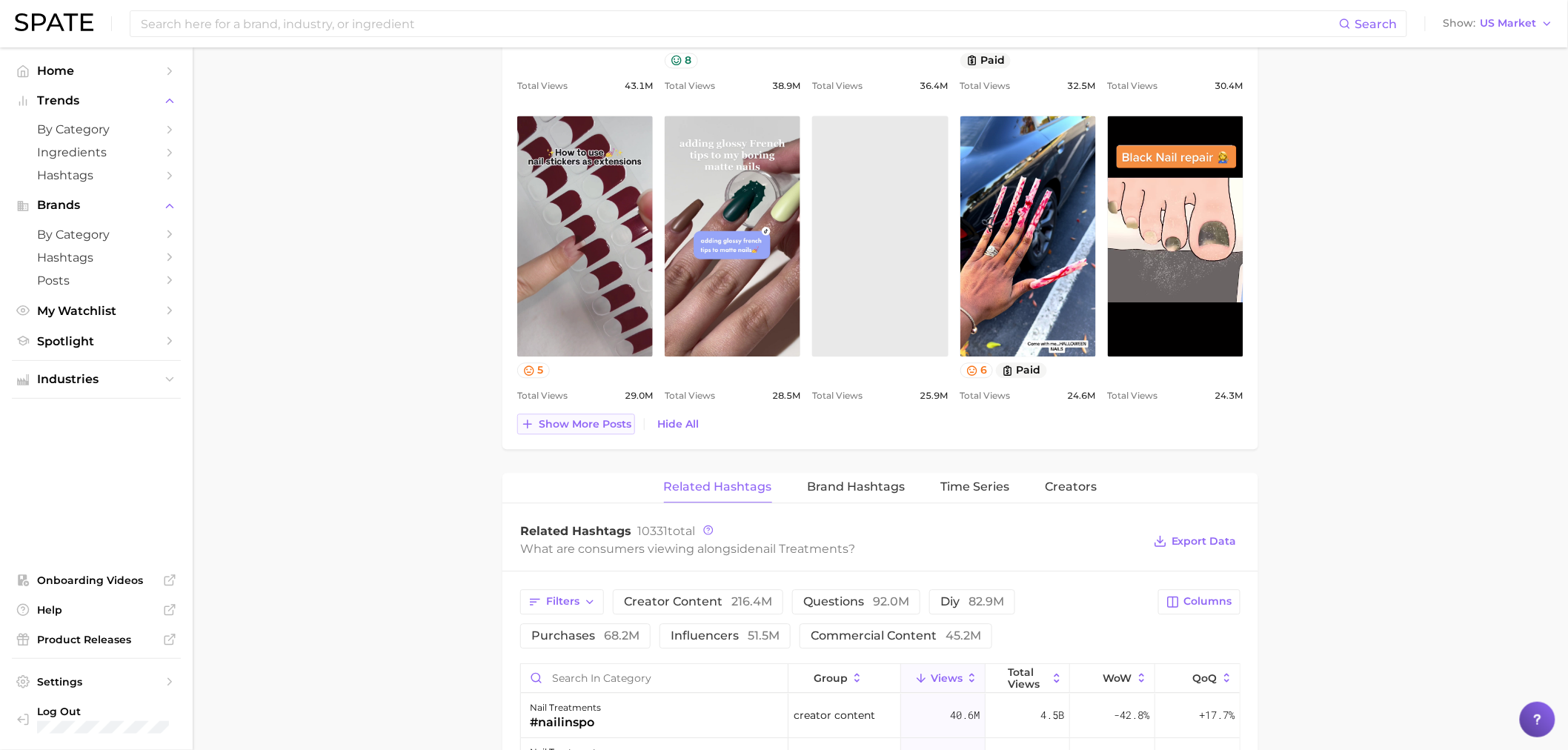
click at [535, 421] on button "Show more posts" at bounding box center [577, 423] width 118 height 20
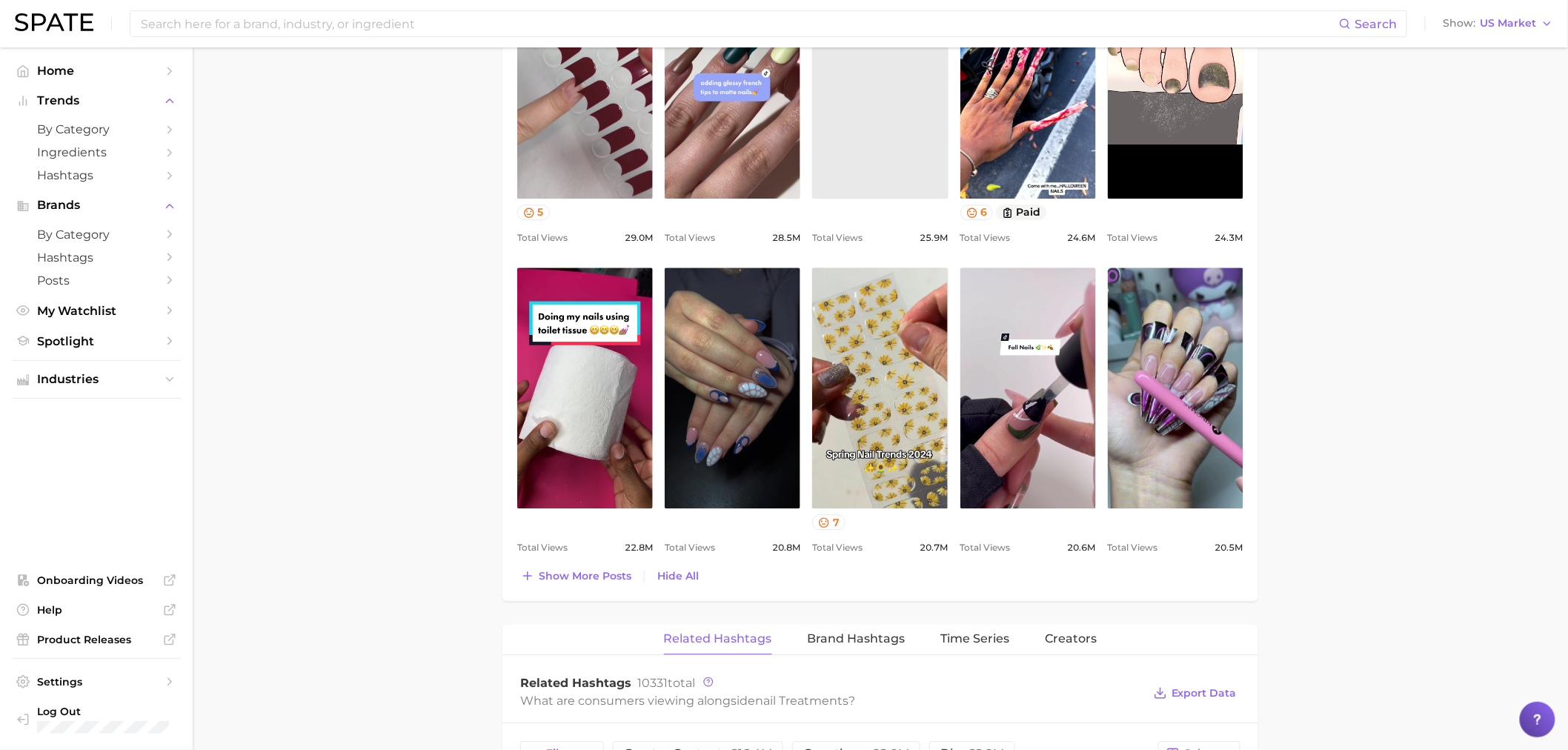
scroll to position [1494, 0]
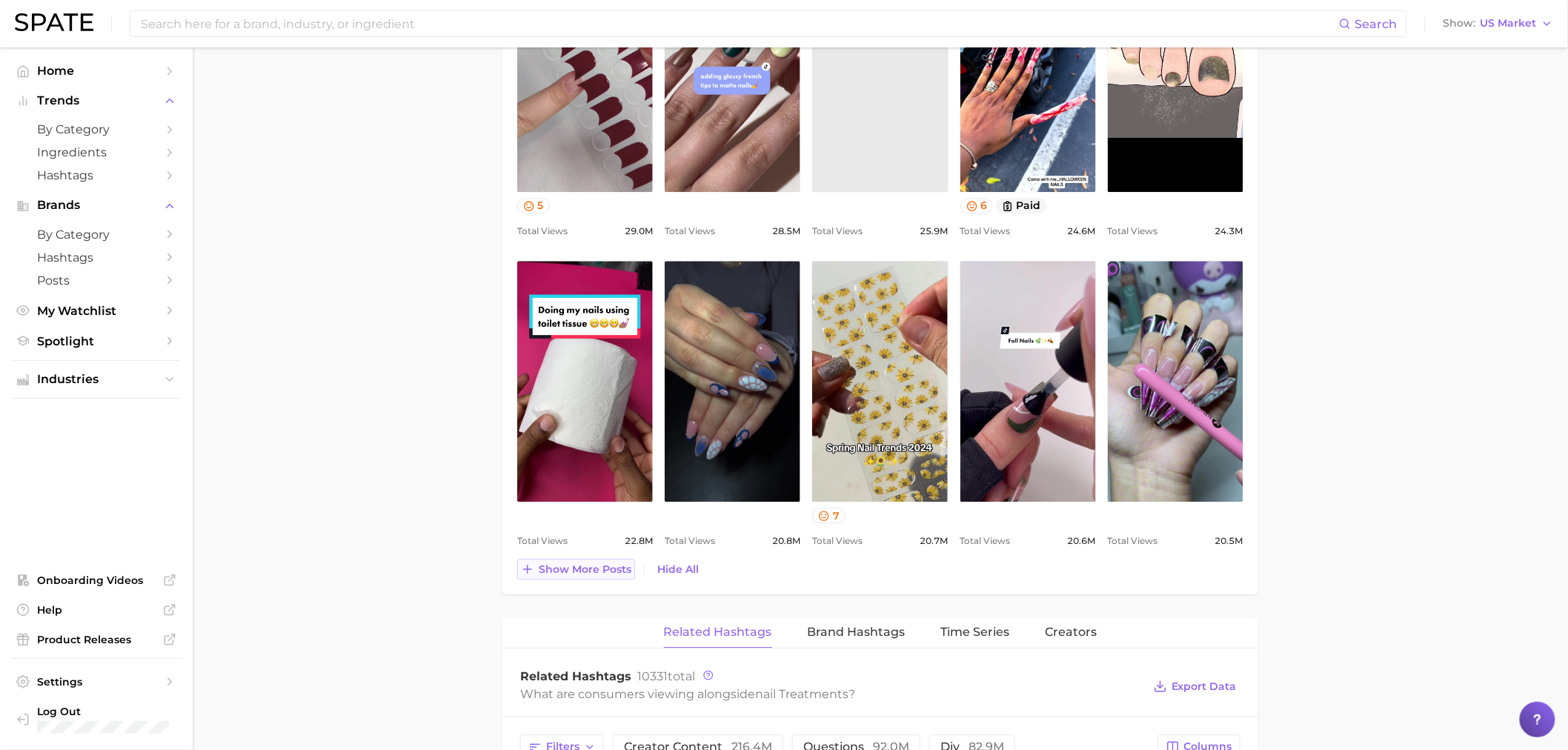
click at [543, 572] on span "Show more posts" at bounding box center [585, 569] width 93 height 13
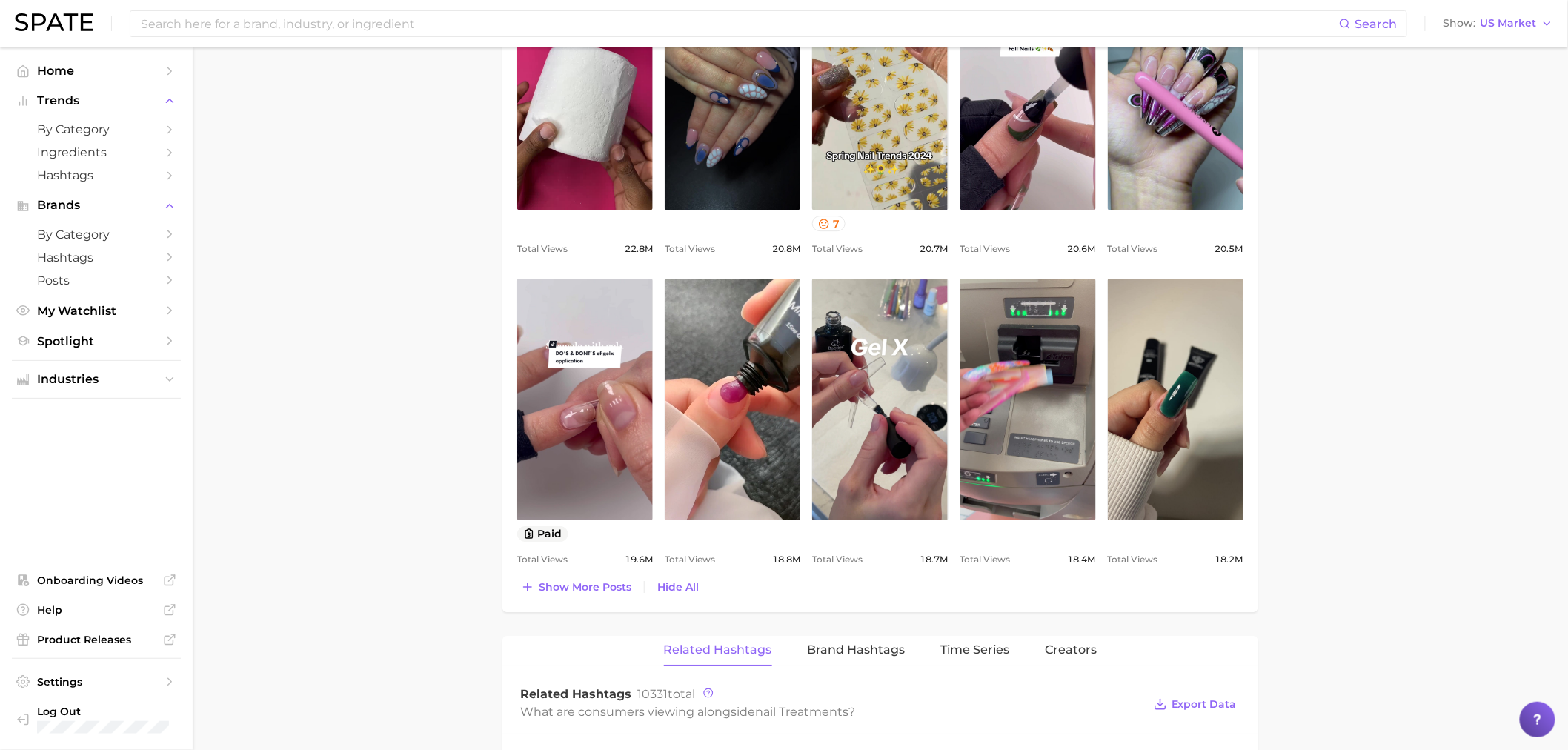
scroll to position [1824, 0]
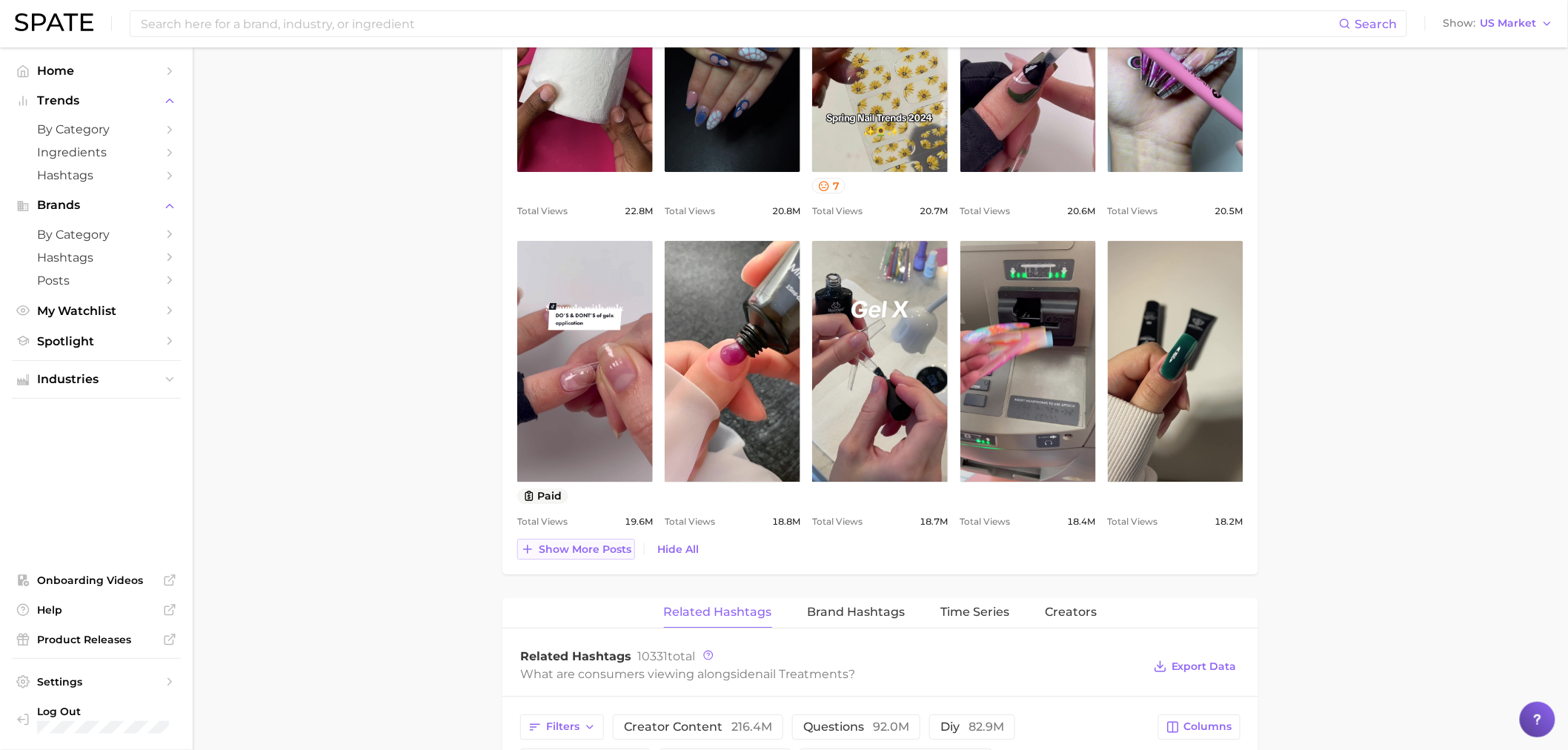
click at [610, 553] on span "Show more posts" at bounding box center [585, 549] width 93 height 13
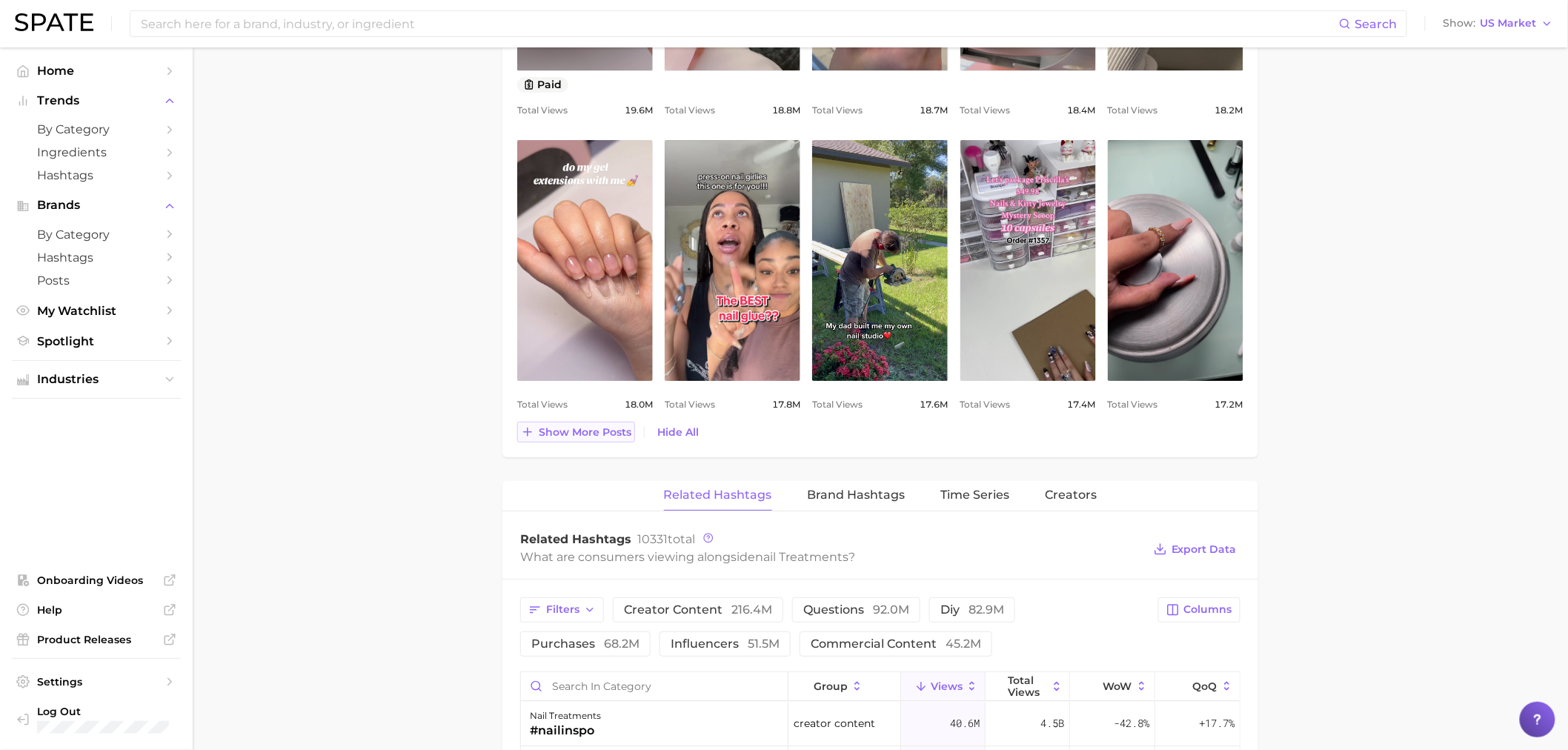
click at [530, 433] on icon at bounding box center [527, 433] width 14 height 14
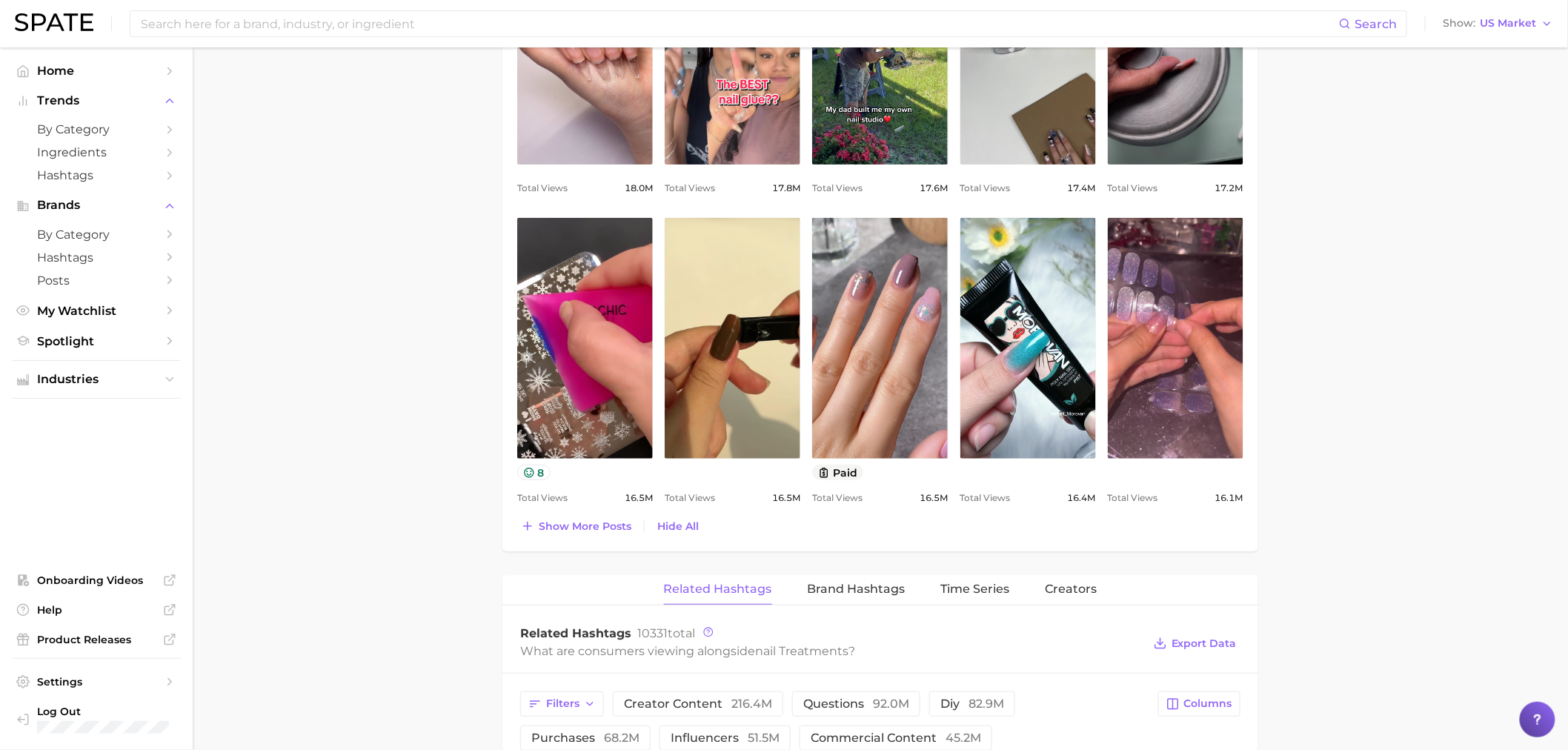
scroll to position [2483, 0]
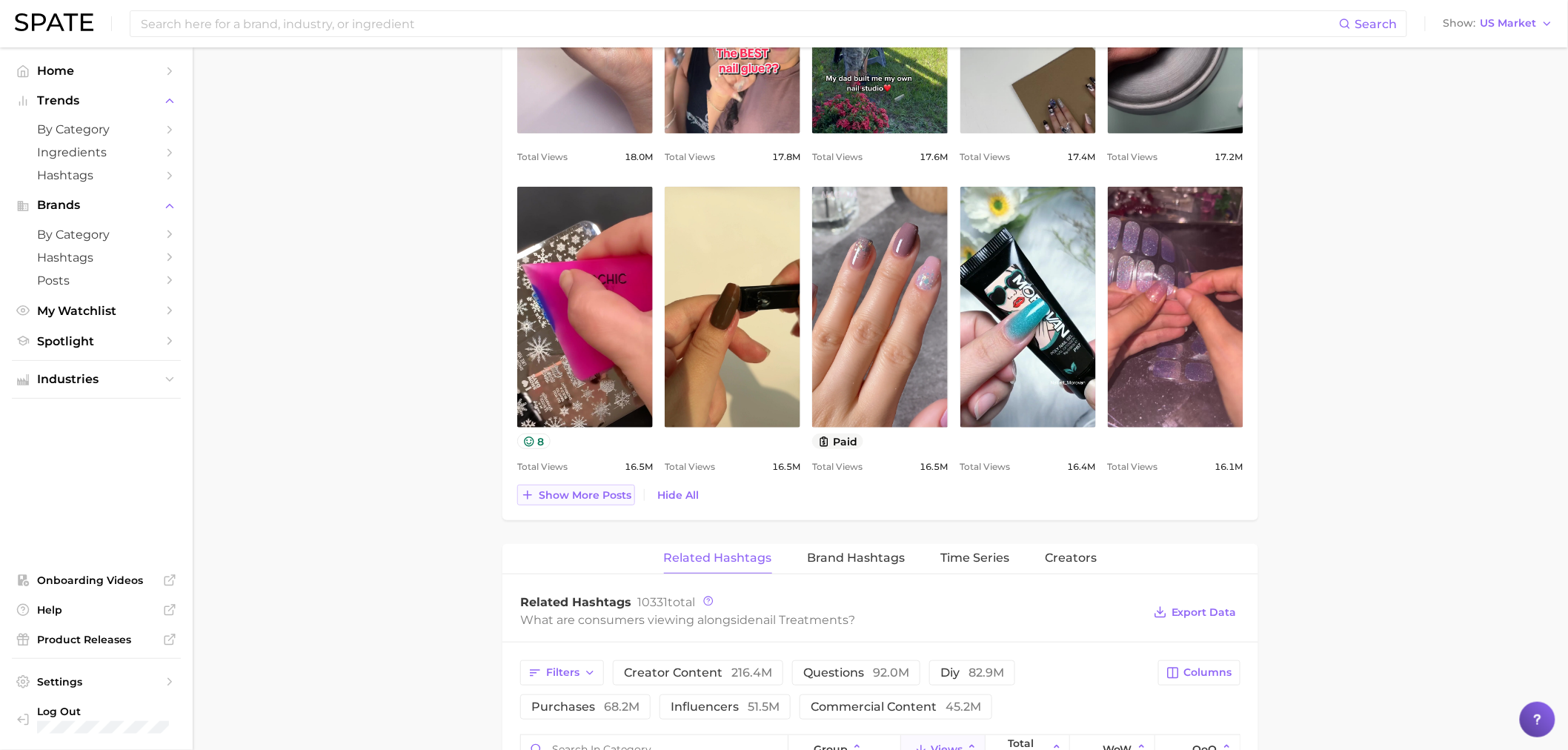
click at [520, 495] on icon at bounding box center [527, 495] width 14 height 14
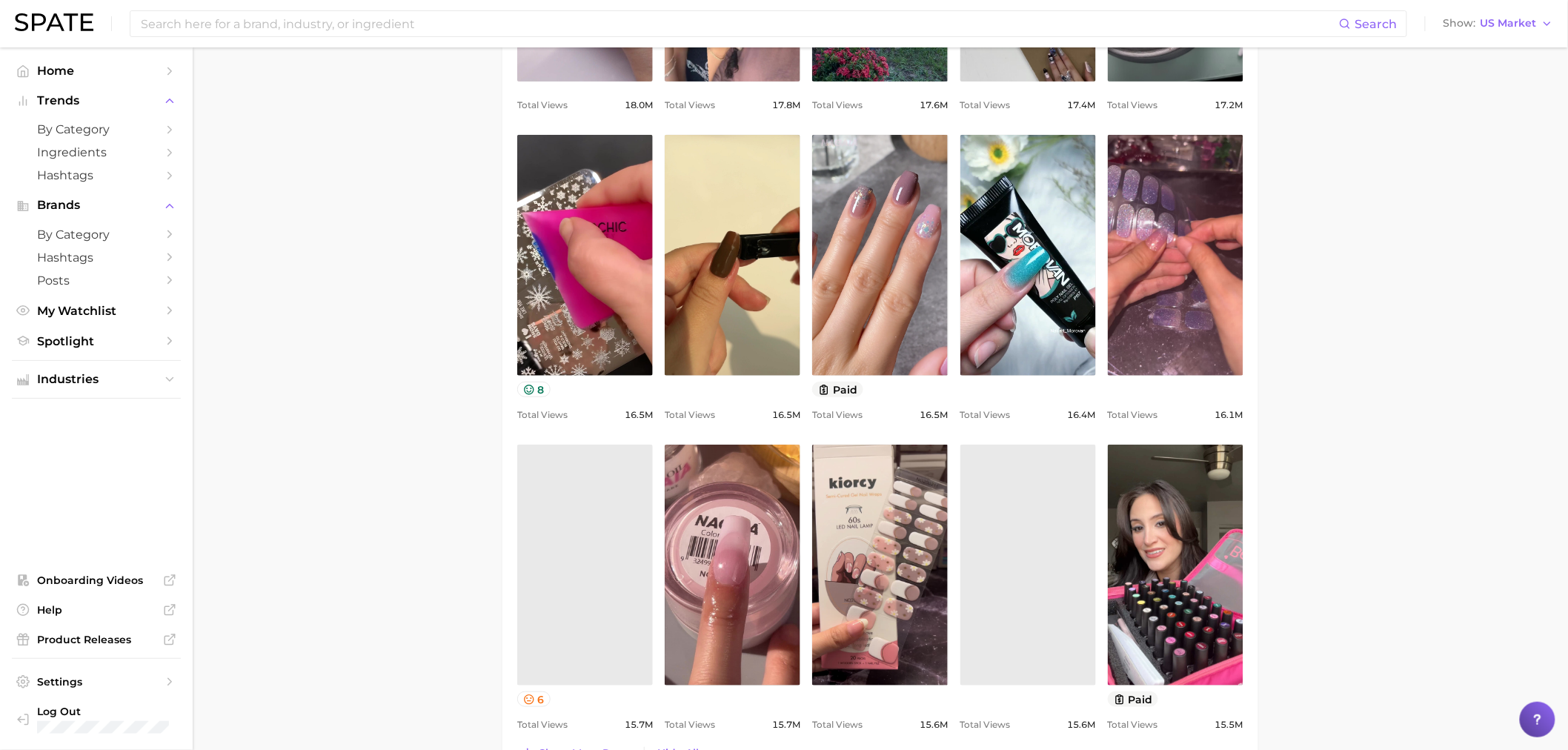
scroll to position [0, 0]
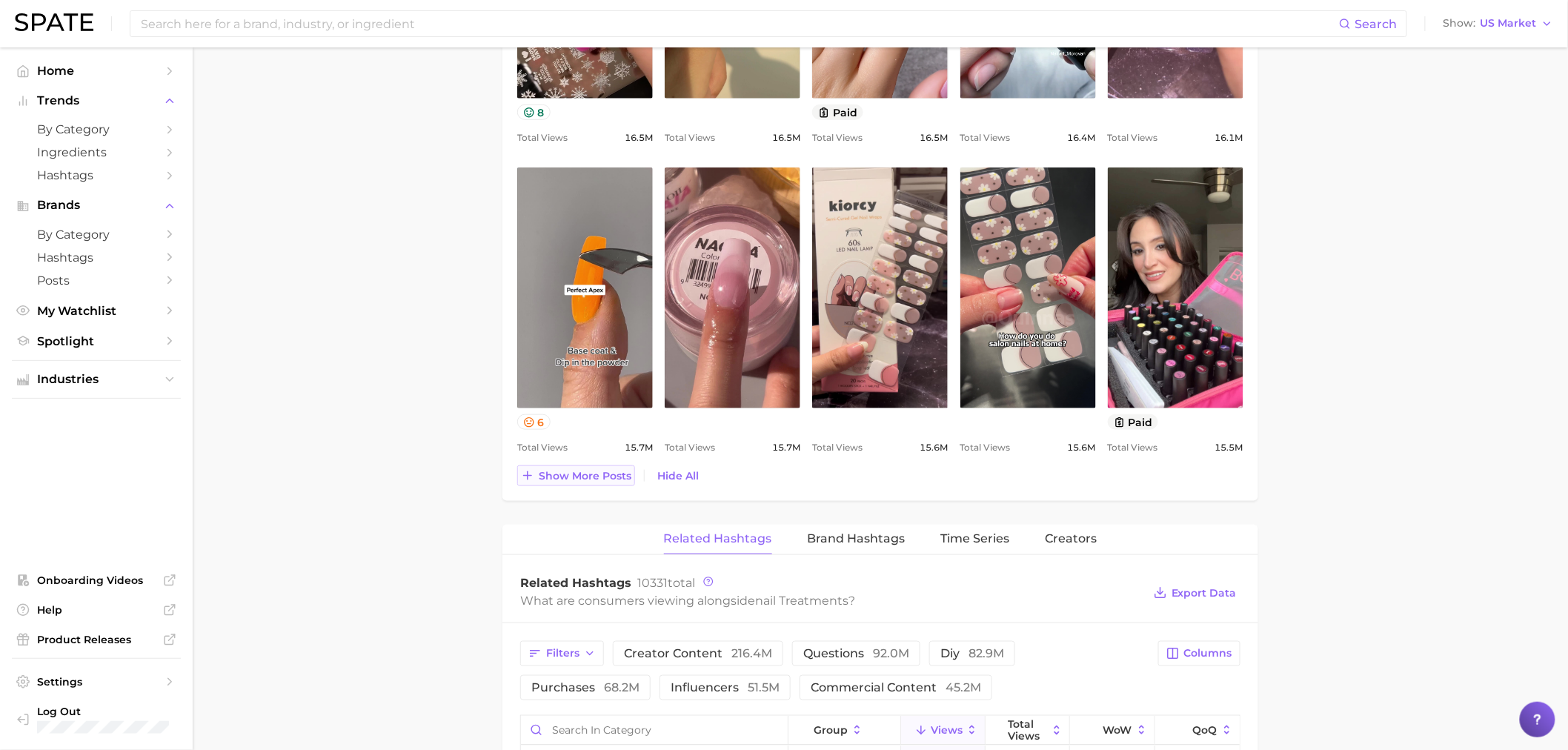
click at [583, 472] on span "Show more posts" at bounding box center [585, 476] width 93 height 13
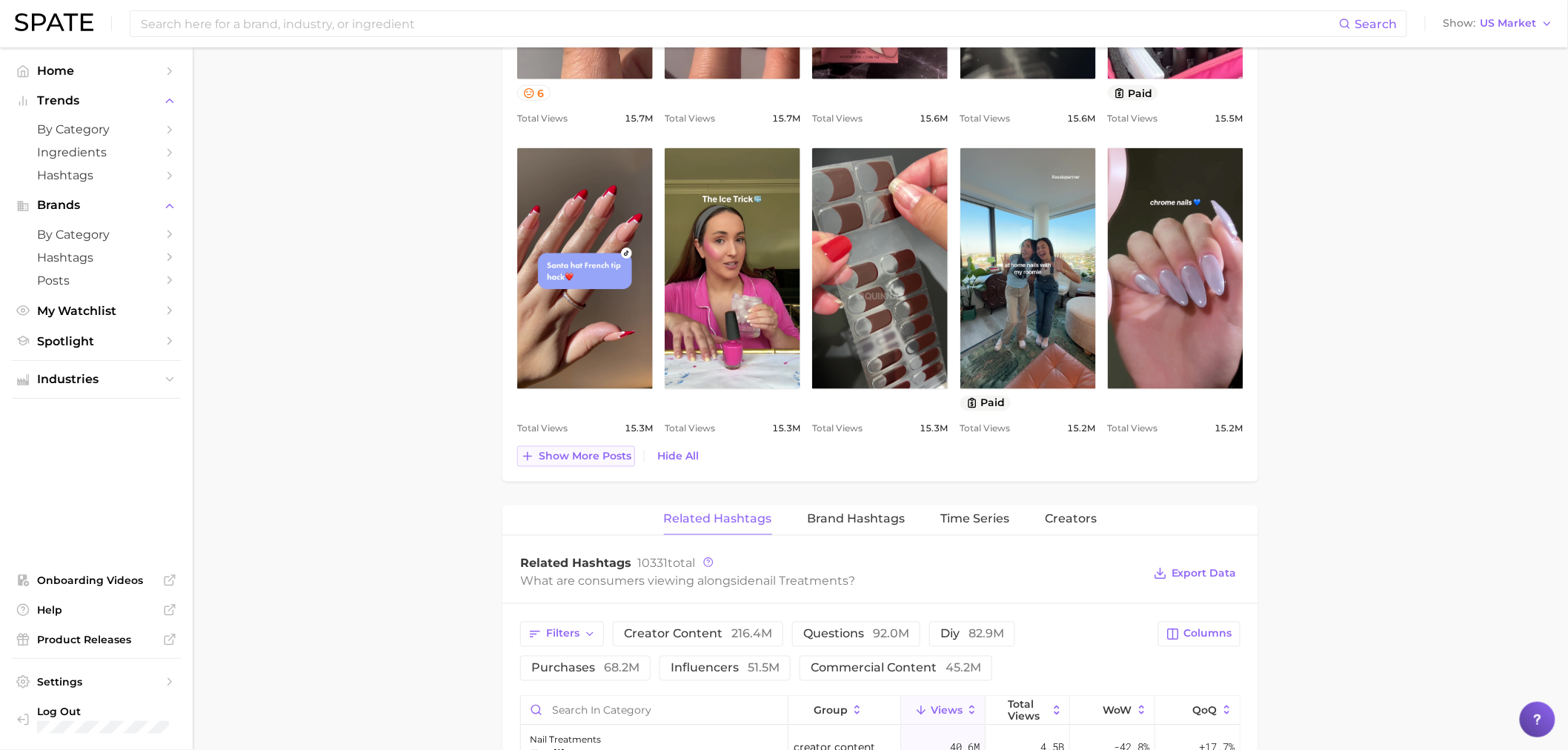
click at [537, 461] on button "Show more posts" at bounding box center [577, 456] width 118 height 20
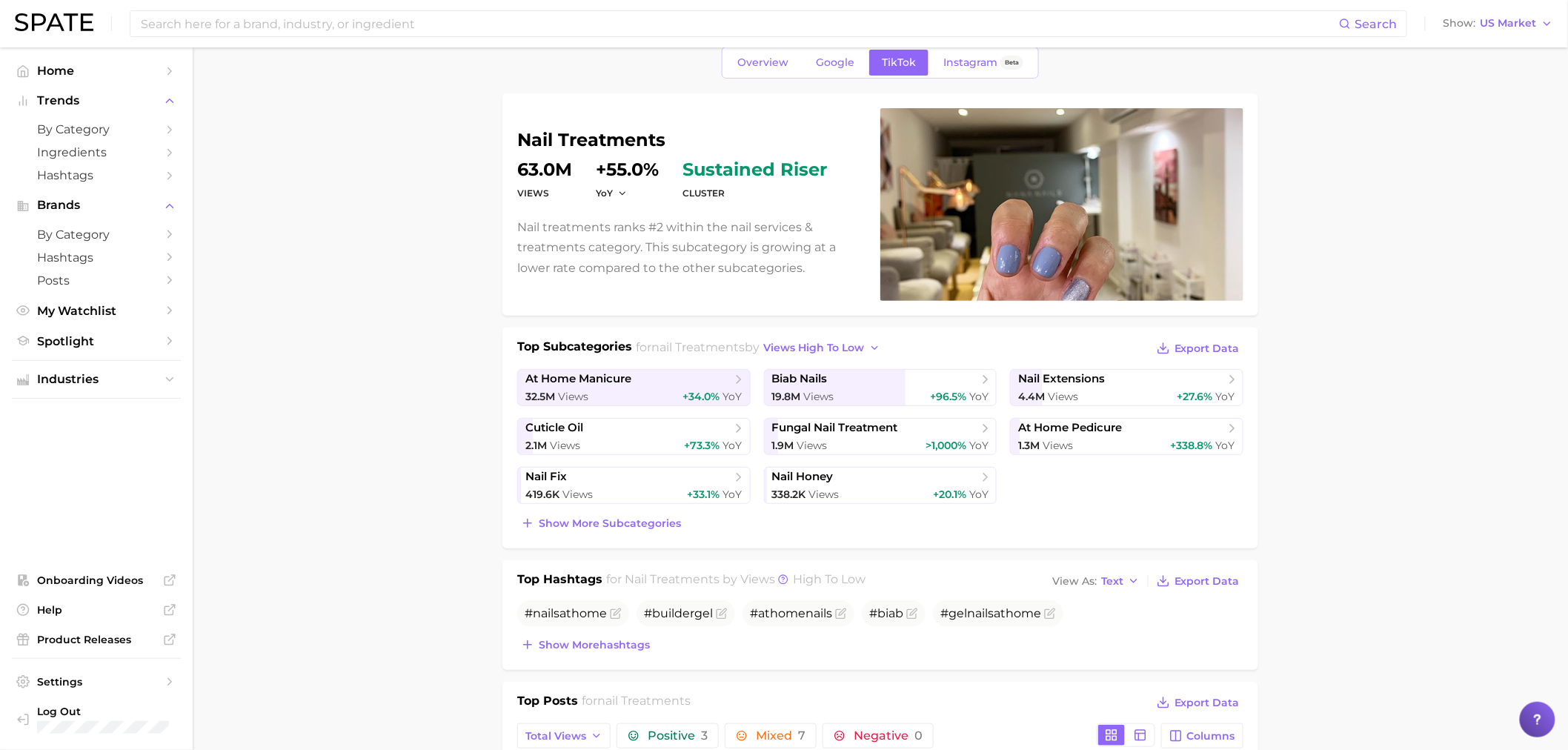
click at [611, 525] on span "Show more subcategories" at bounding box center [609, 524] width 142 height 13
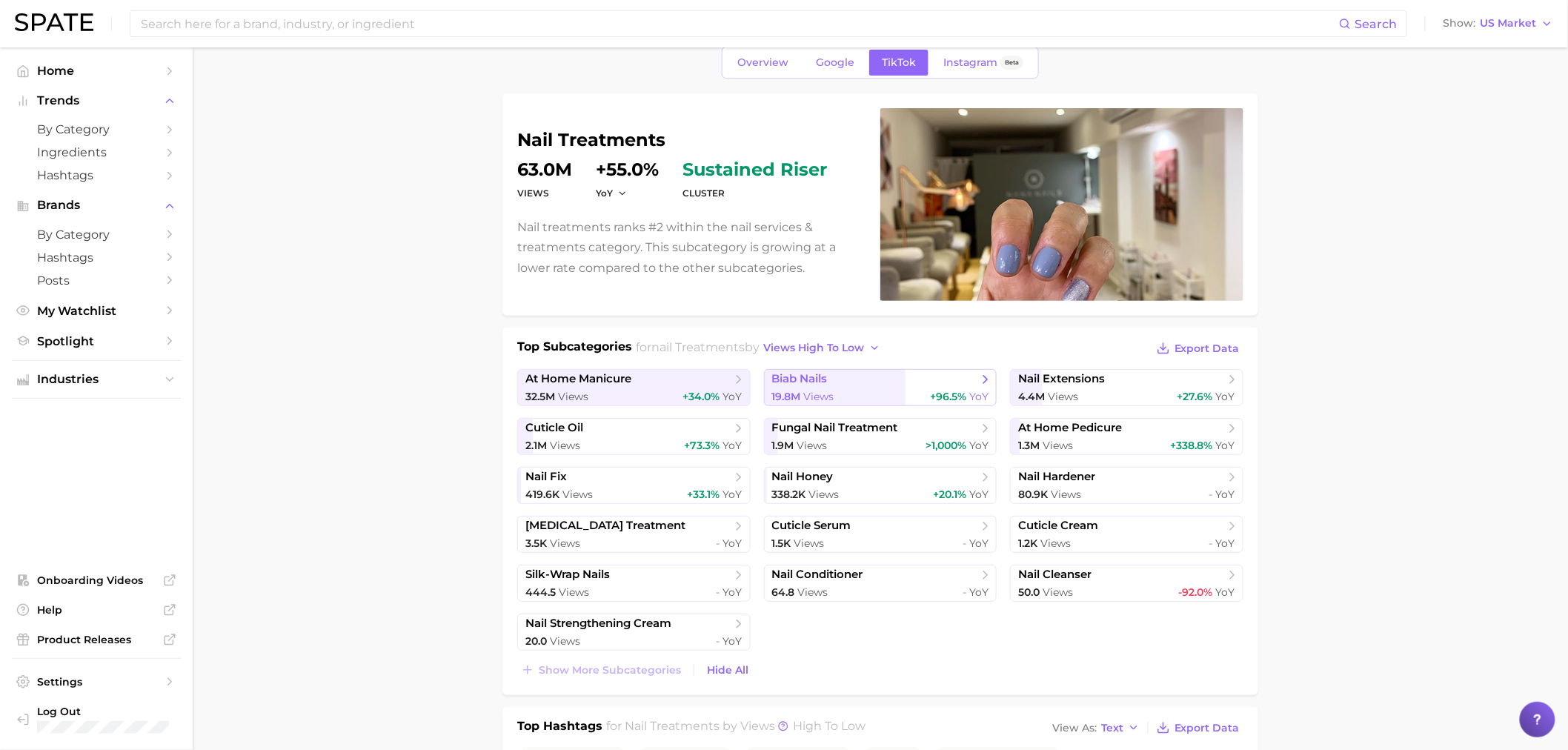
click at [825, 382] on span "biab nails" at bounding box center [799, 379] width 55 height 15
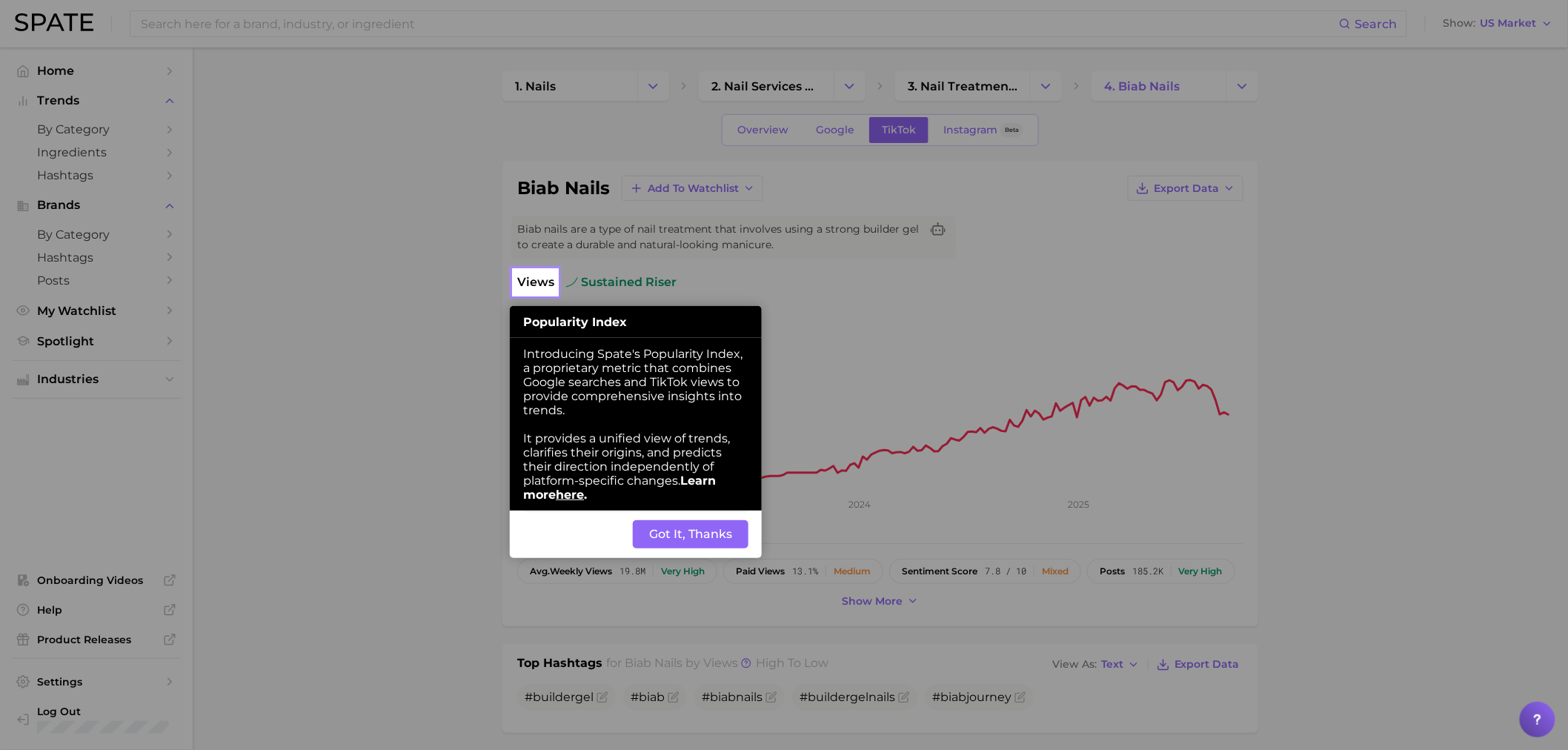
click at [689, 535] on button "Got It, Thanks" at bounding box center [690, 534] width 115 height 28
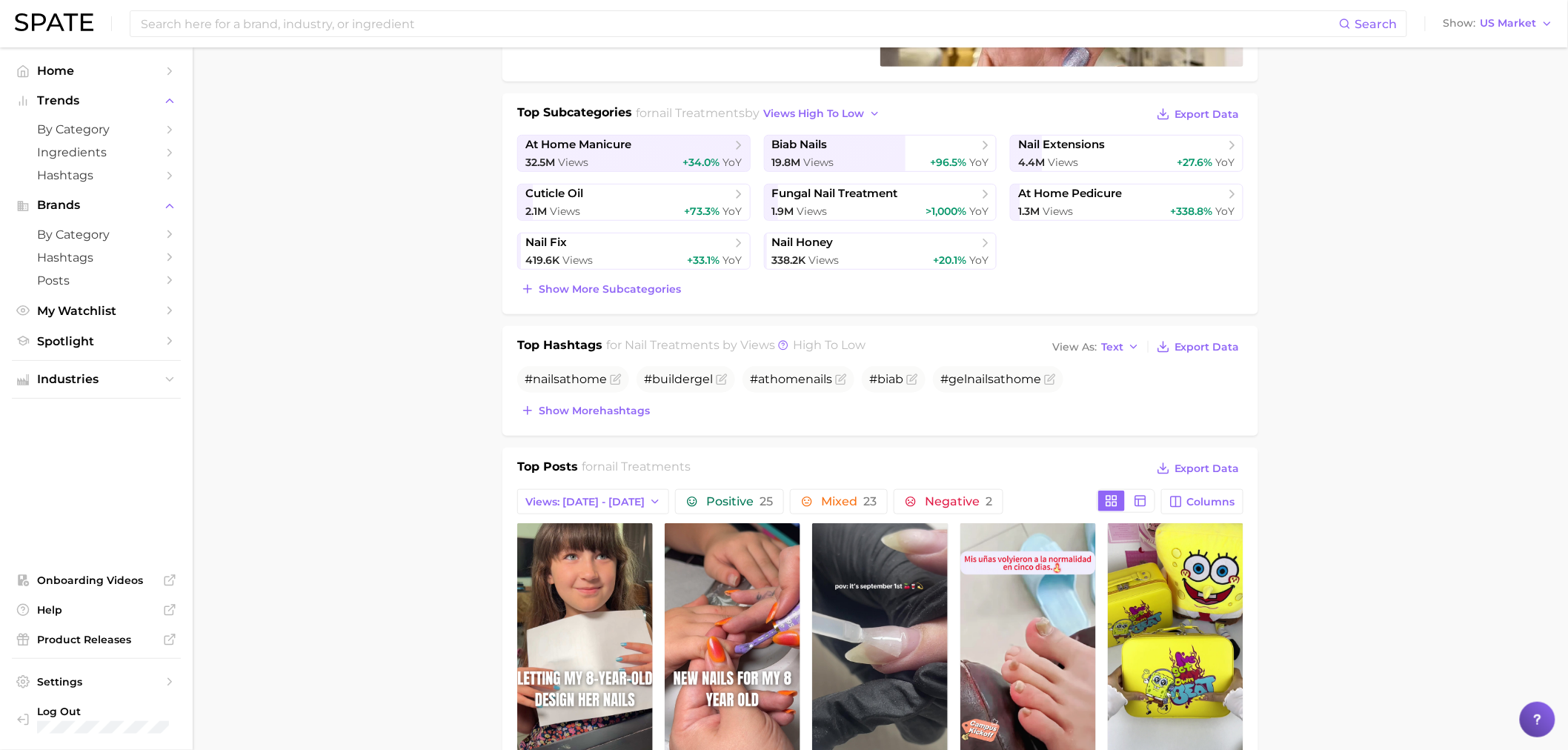
scroll to position [315, 0]
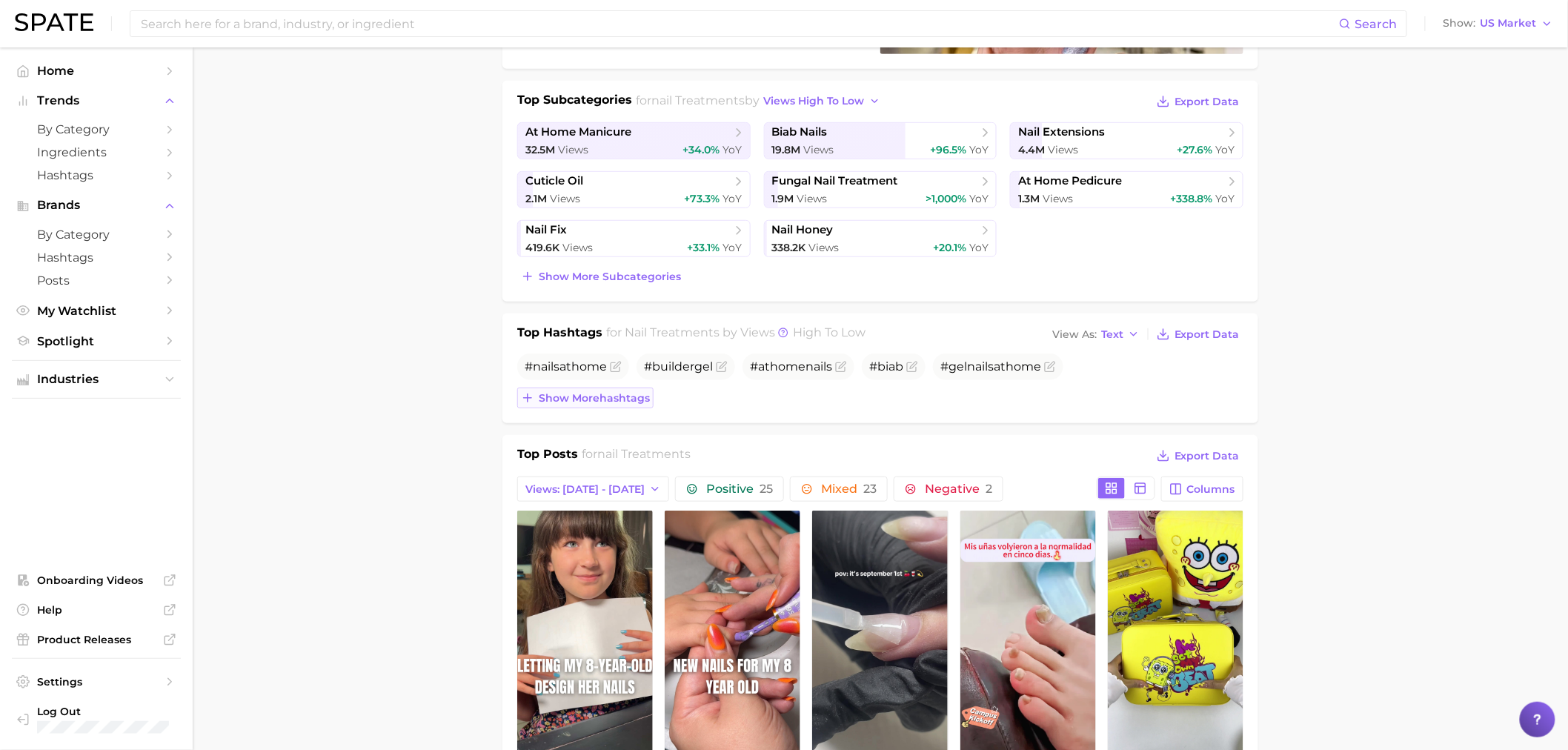
click at [618, 402] on span "Show more hashtags" at bounding box center [594, 398] width 111 height 13
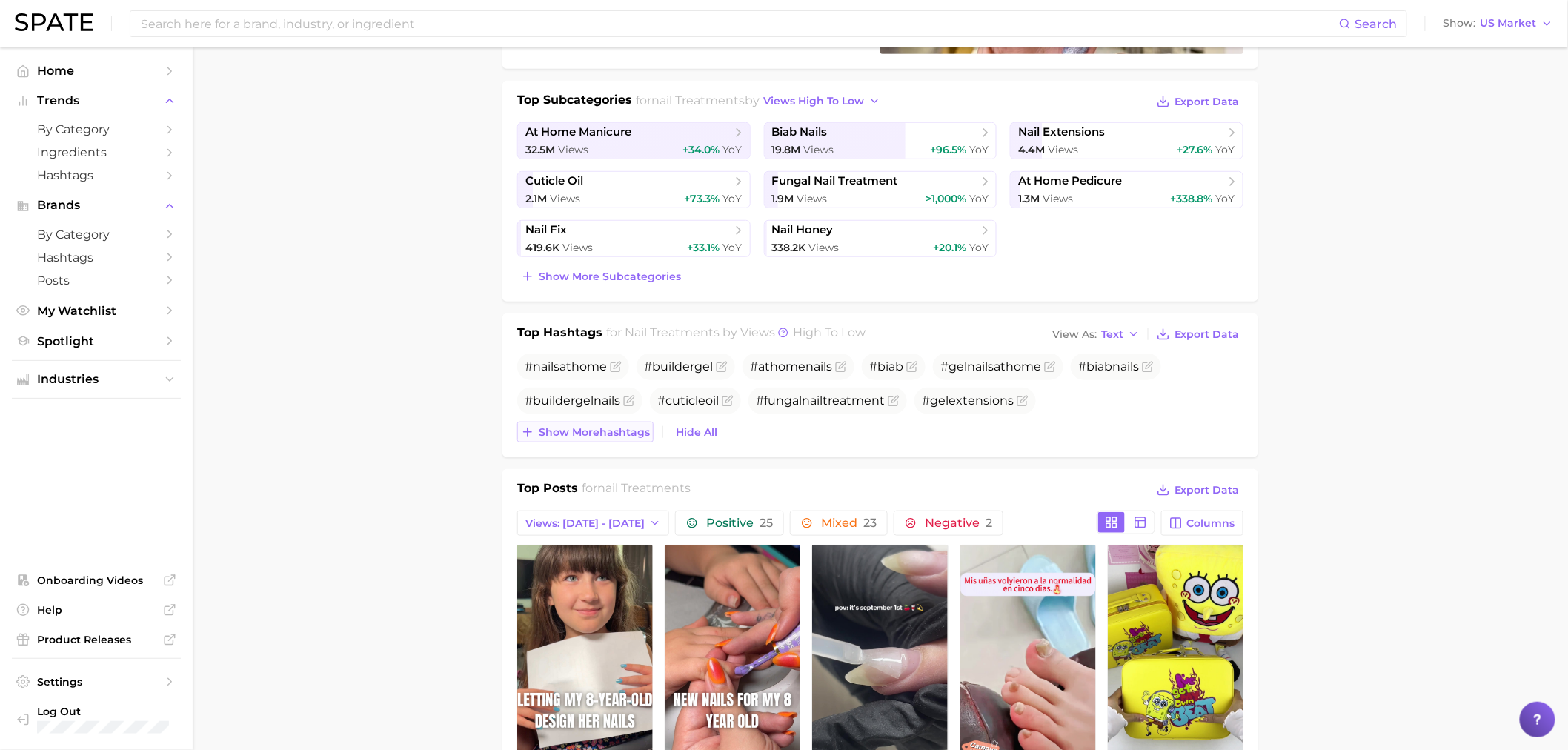
click at [620, 437] on span "Show more hashtags" at bounding box center [594, 432] width 111 height 13
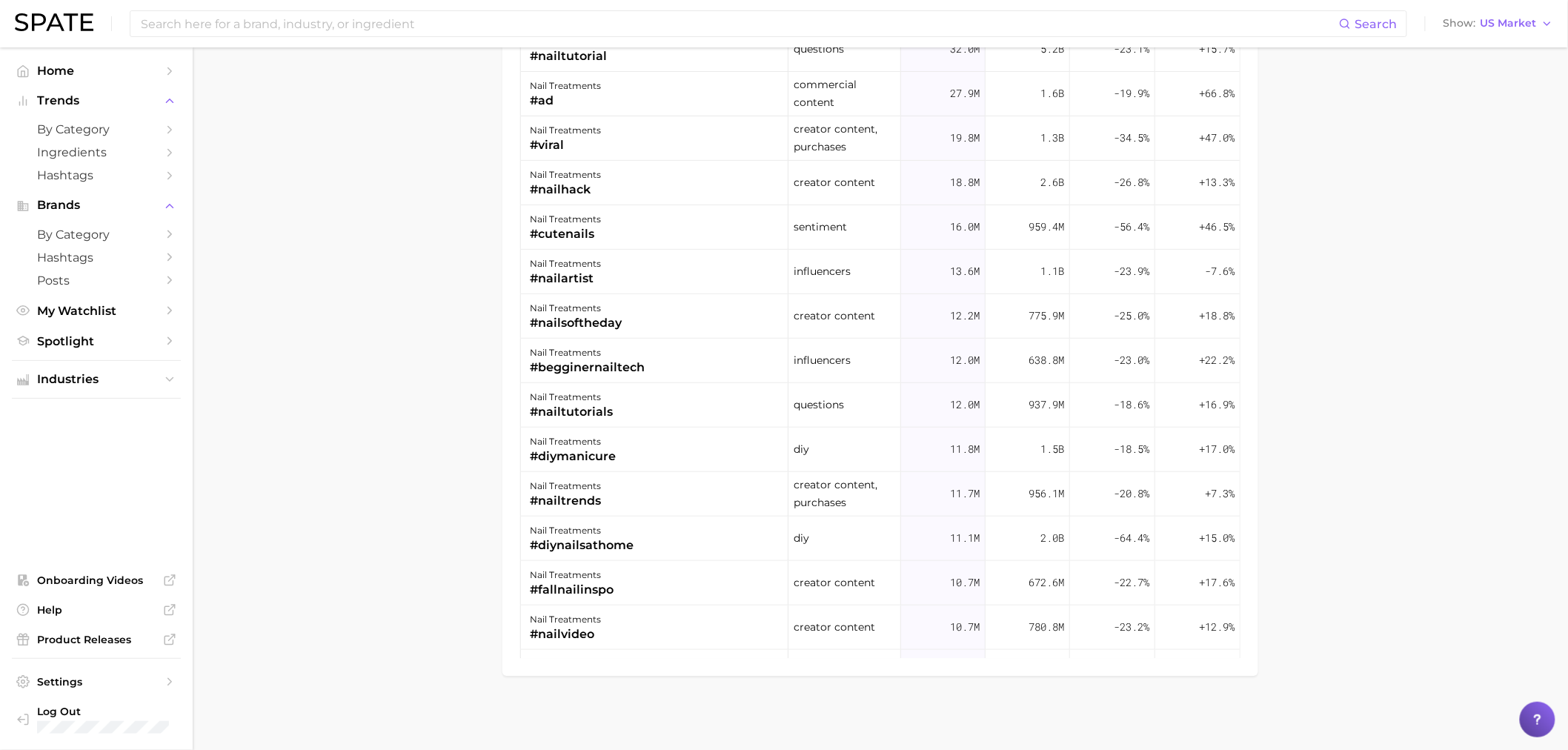
scroll to position [1040, 0]
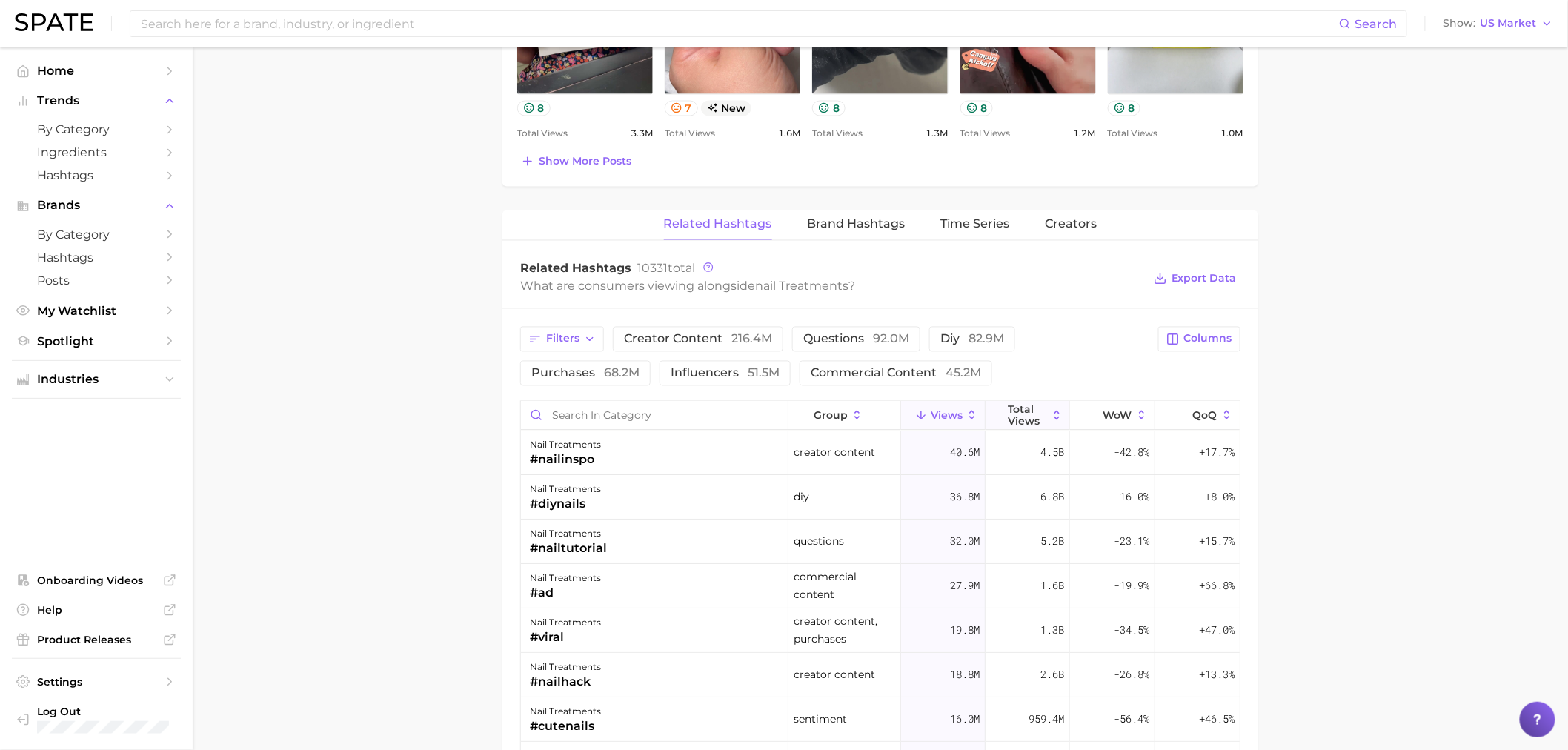
click at [1050, 415] on icon at bounding box center [1056, 416] width 14 height 14
click at [1135, 410] on icon at bounding box center [1141, 416] width 14 height 14
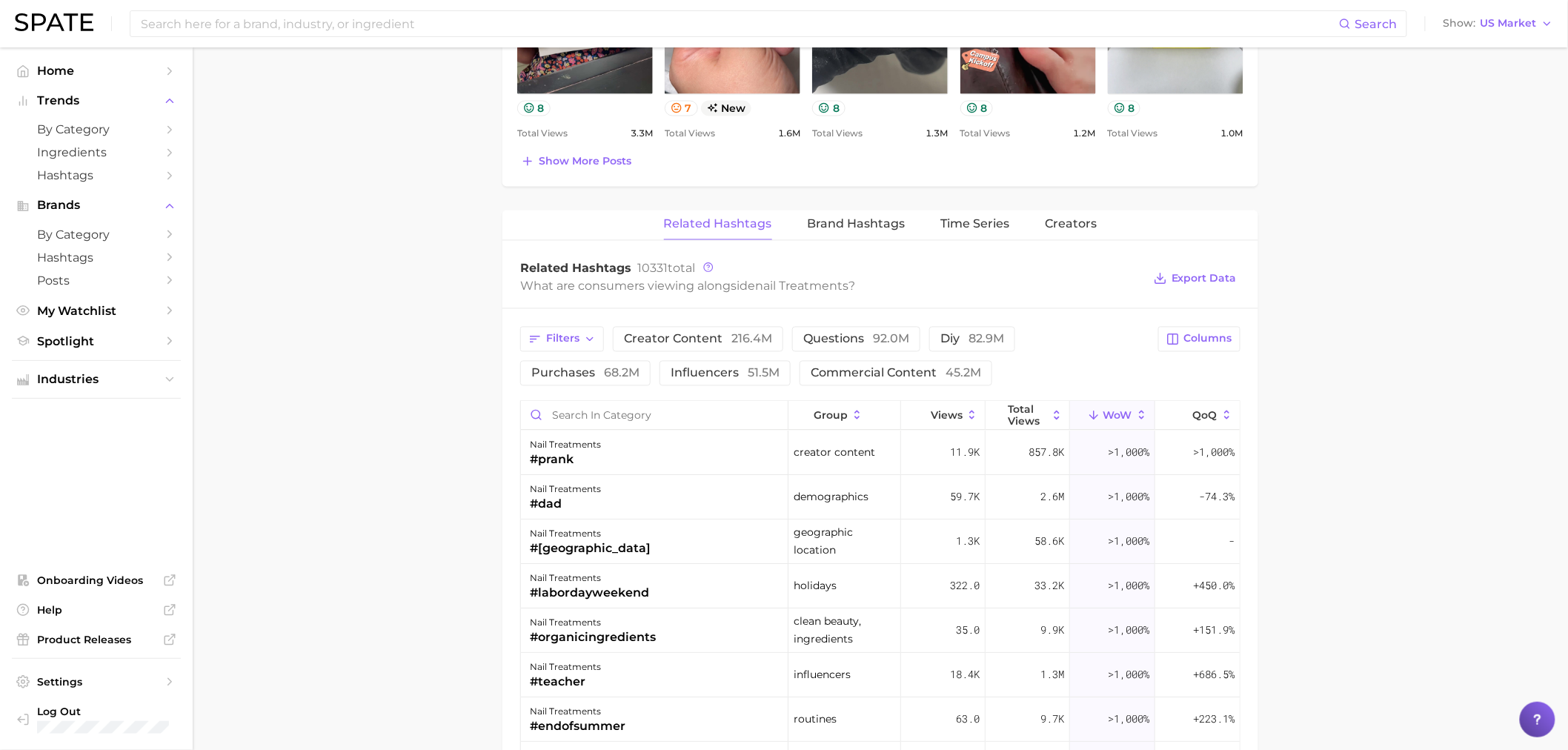
click at [1313, 460] on main "1. nails 2. nail services & treatments 3. nail treatments 4. Subcategory Overvi…" at bounding box center [880, 125] width 1376 height 2235
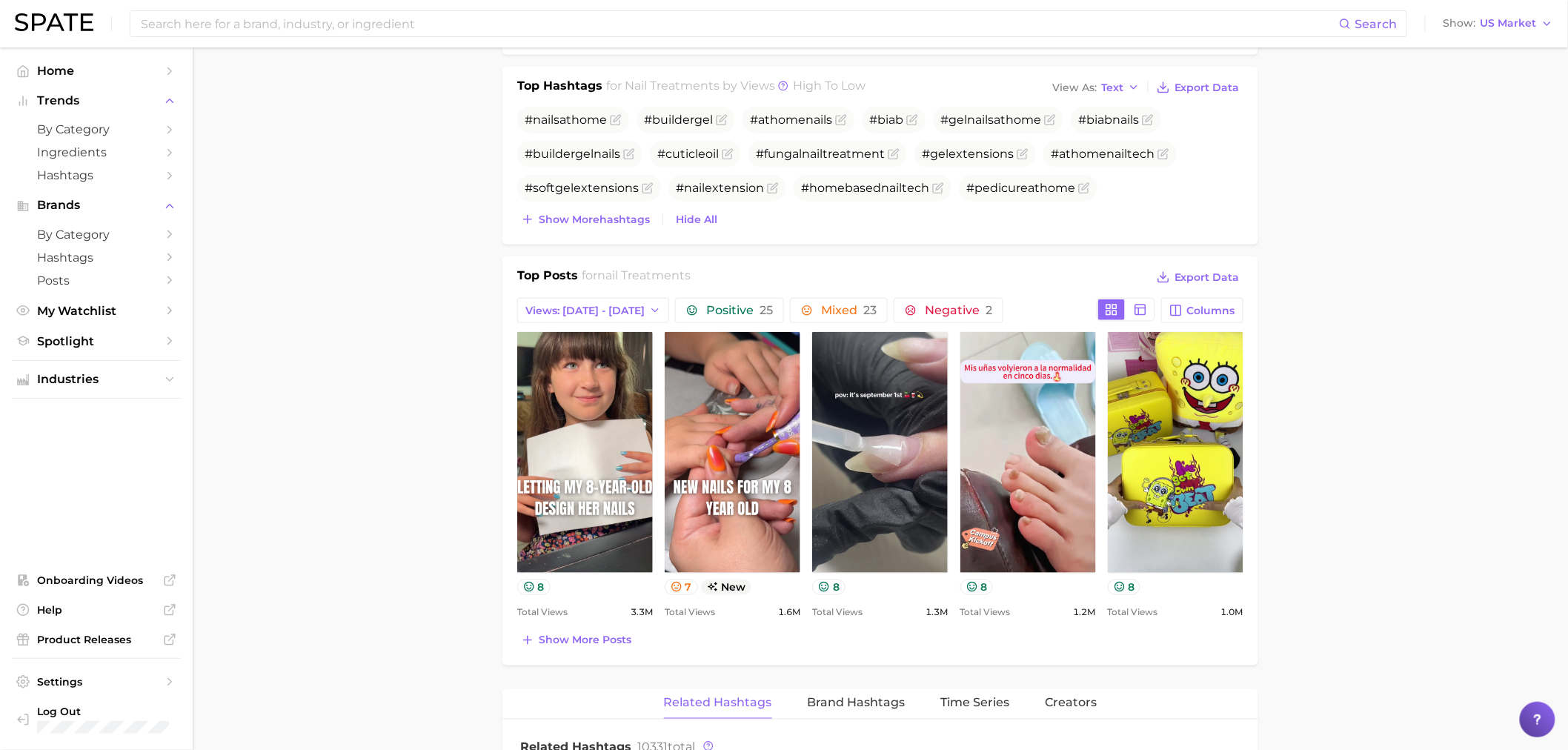
scroll to position [217, 0]
